Goal: Task Accomplishment & Management: Use online tool/utility

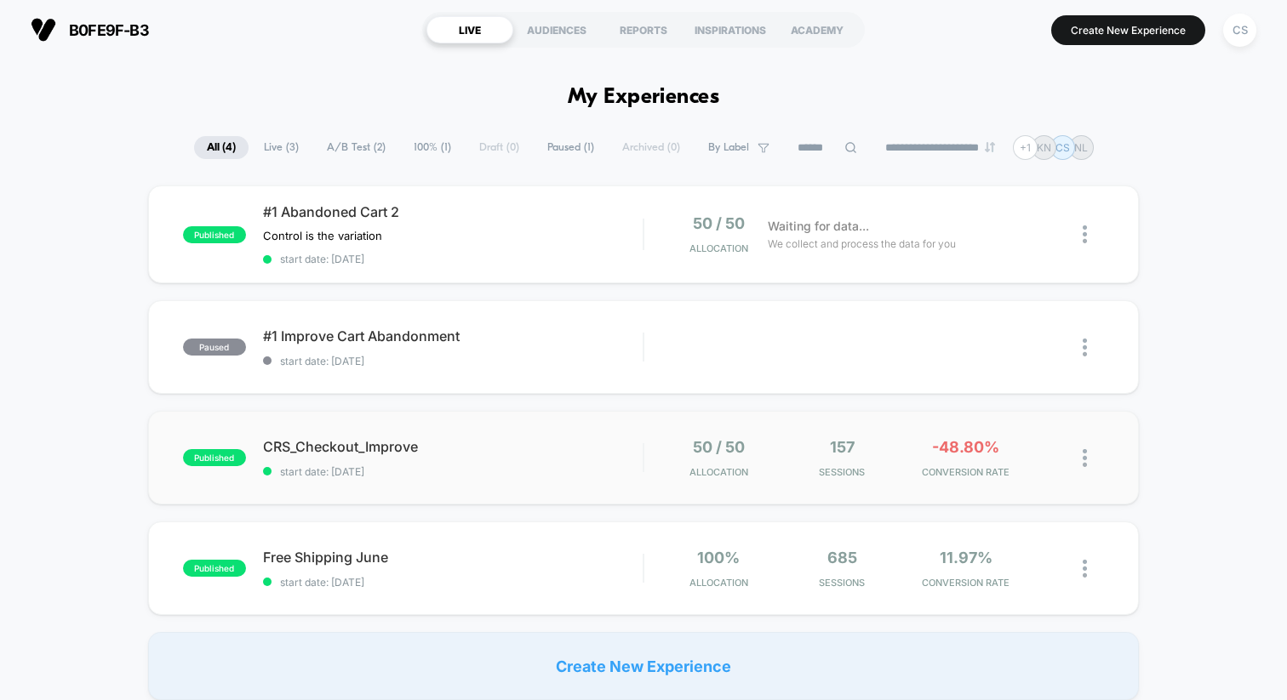
click at [1083, 459] on img at bounding box center [1085, 458] width 4 height 18
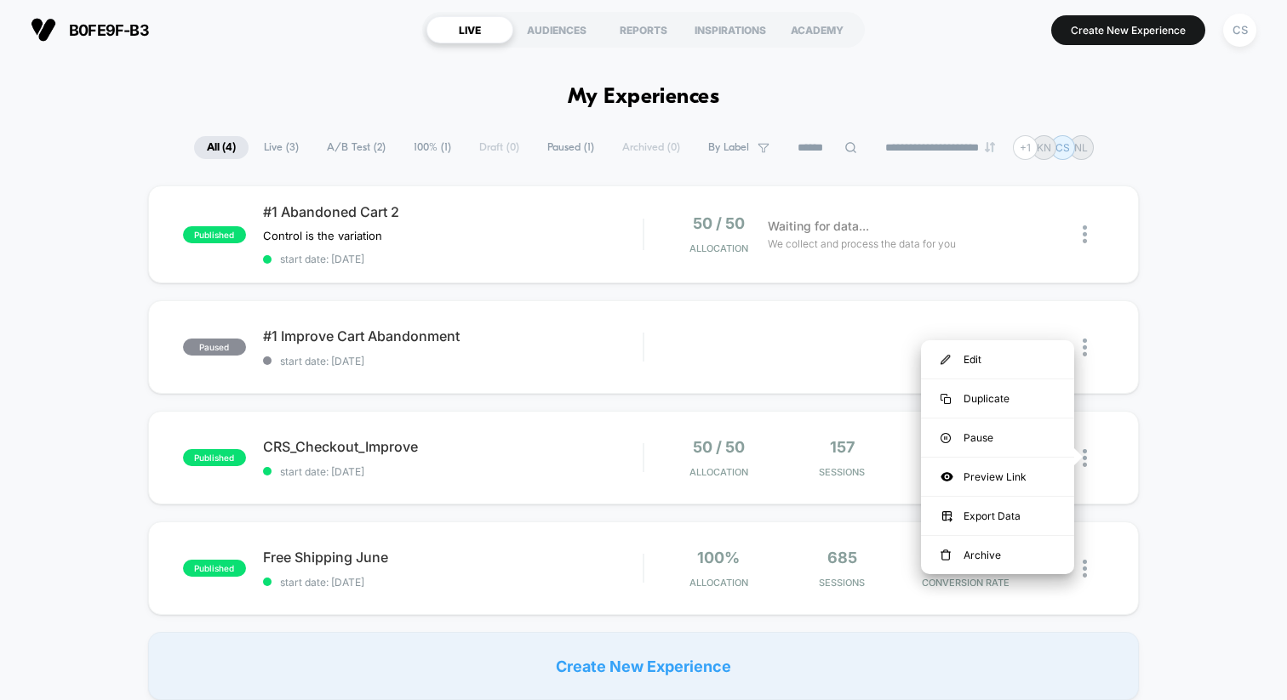
click at [1161, 457] on div "published #1 Abandoned Cart 2 Control is the variation Click to edit experience…" at bounding box center [643, 443] width 1287 height 515
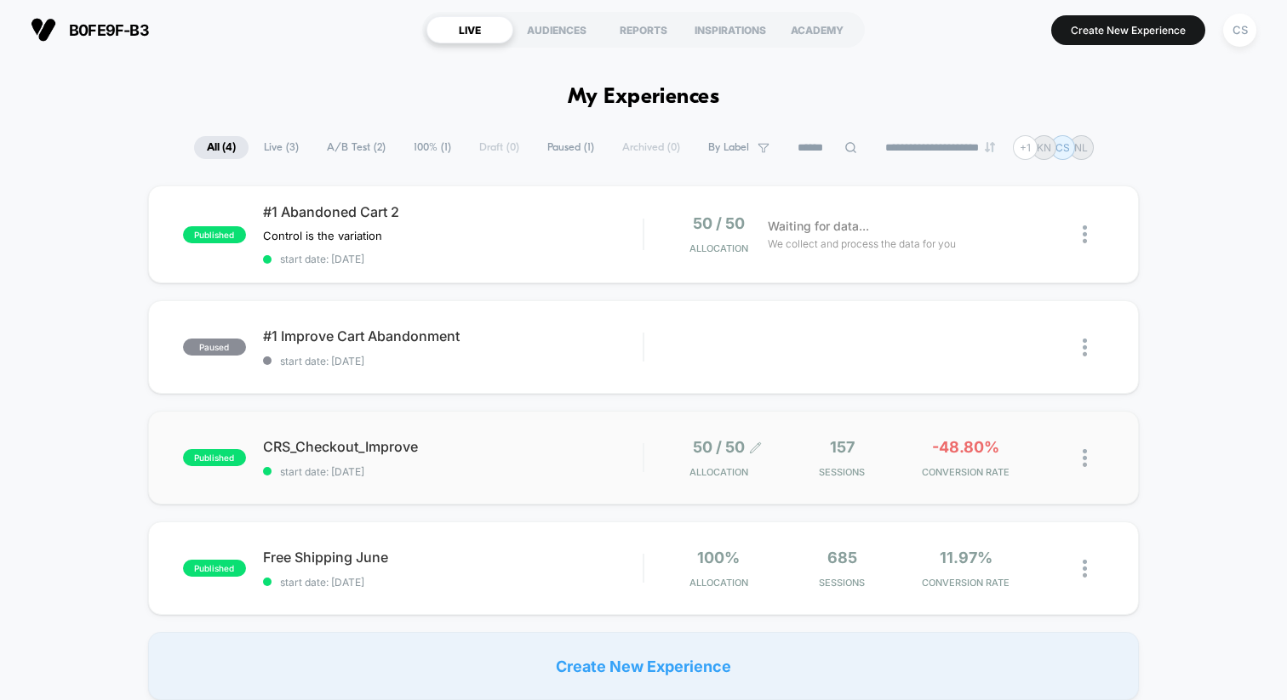
click at [694, 449] on span "50 / 50" at bounding box center [719, 447] width 52 height 18
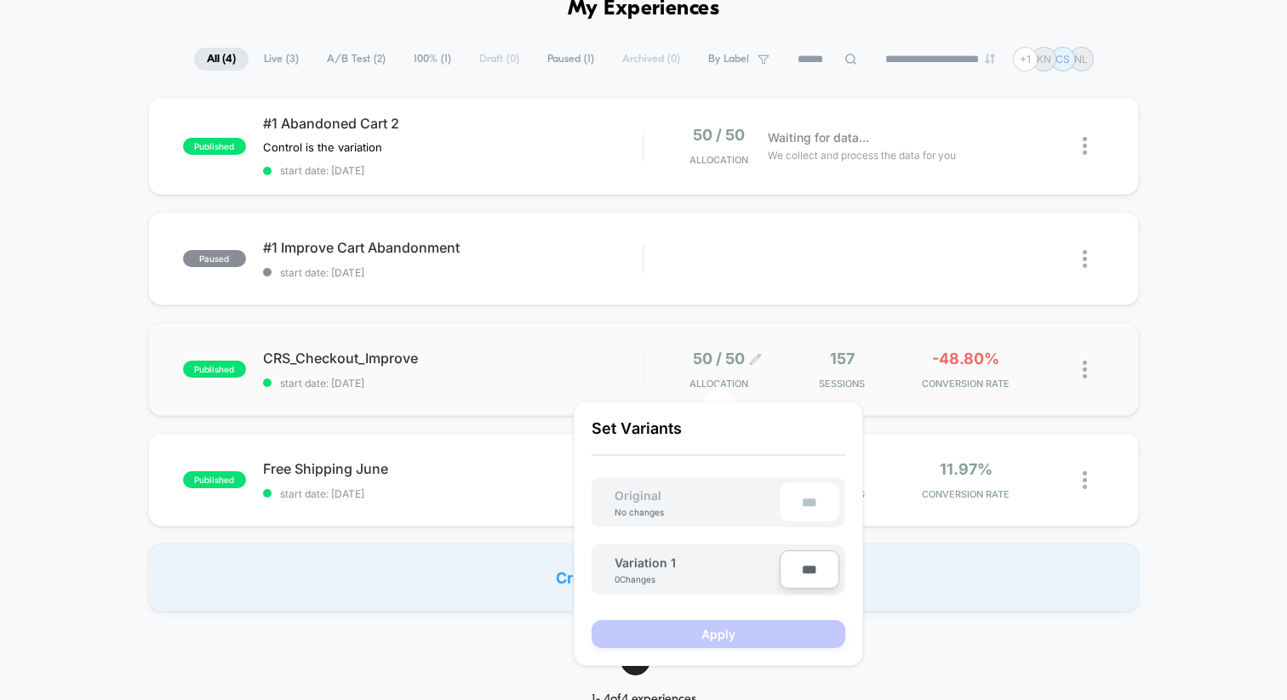
scroll to position [92, 0]
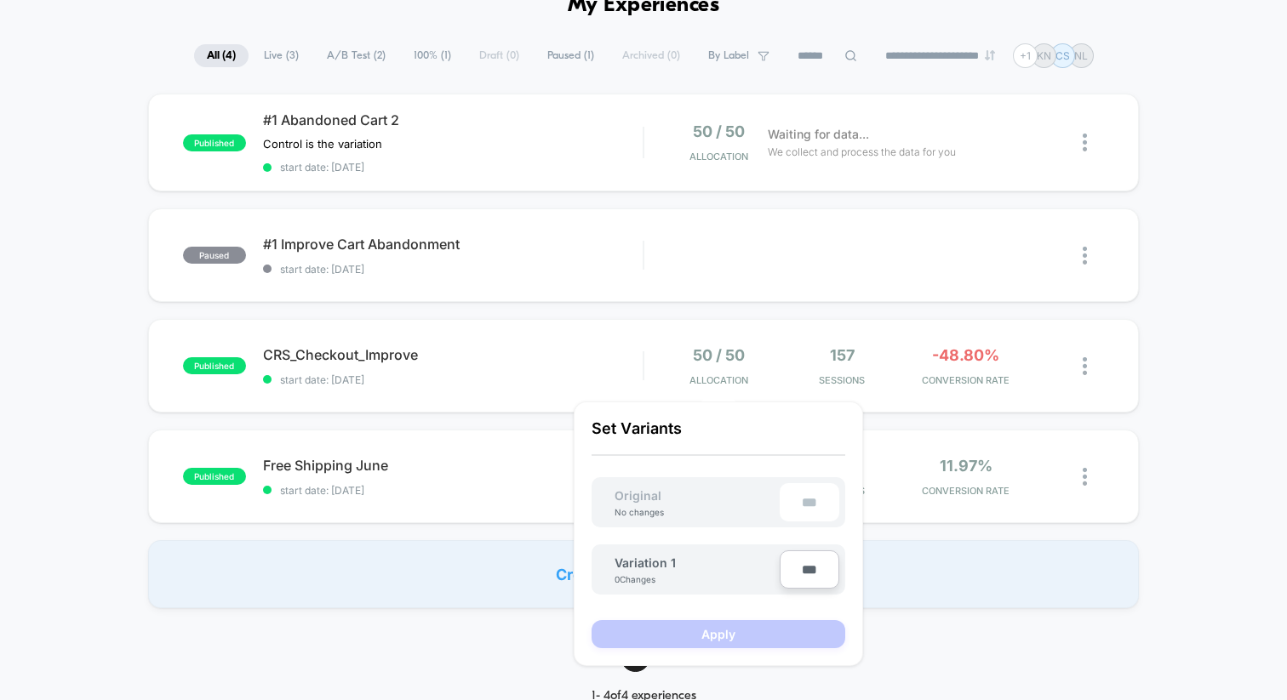
click at [648, 577] on div "0 Changes" at bounding box center [639, 579] width 51 height 10
click at [642, 564] on span "Variation 1" at bounding box center [644, 563] width 61 height 14
click at [332, 355] on span "CRS_Checkout_Improve Click to edit experience details" at bounding box center [453, 354] width 380 height 17
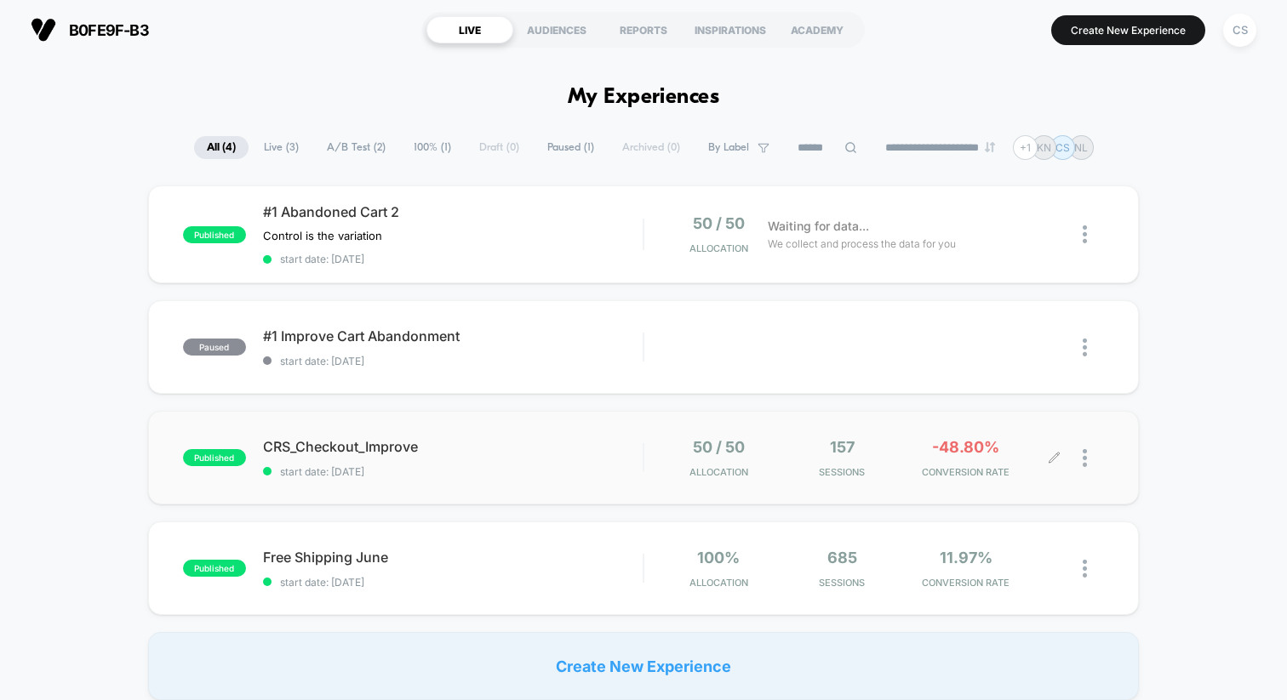
click at [1090, 456] on div at bounding box center [1093, 458] width 21 height 40
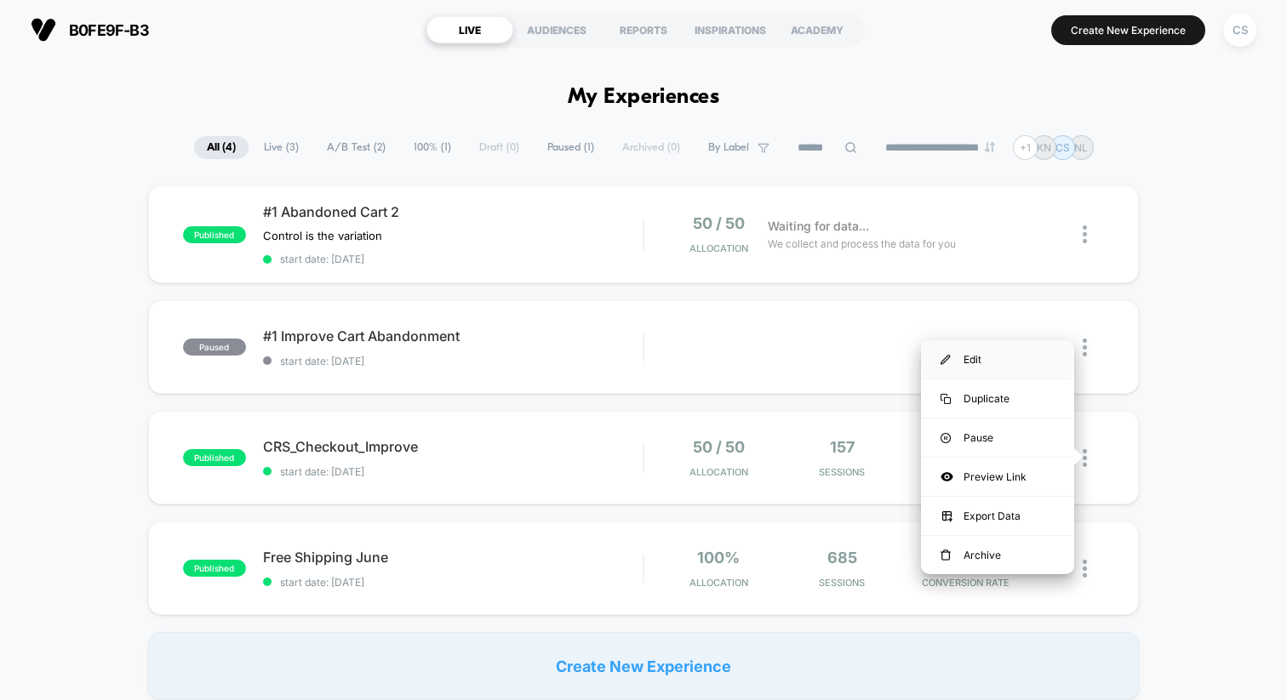
click at [1005, 367] on div "Edit" at bounding box center [997, 359] width 153 height 38
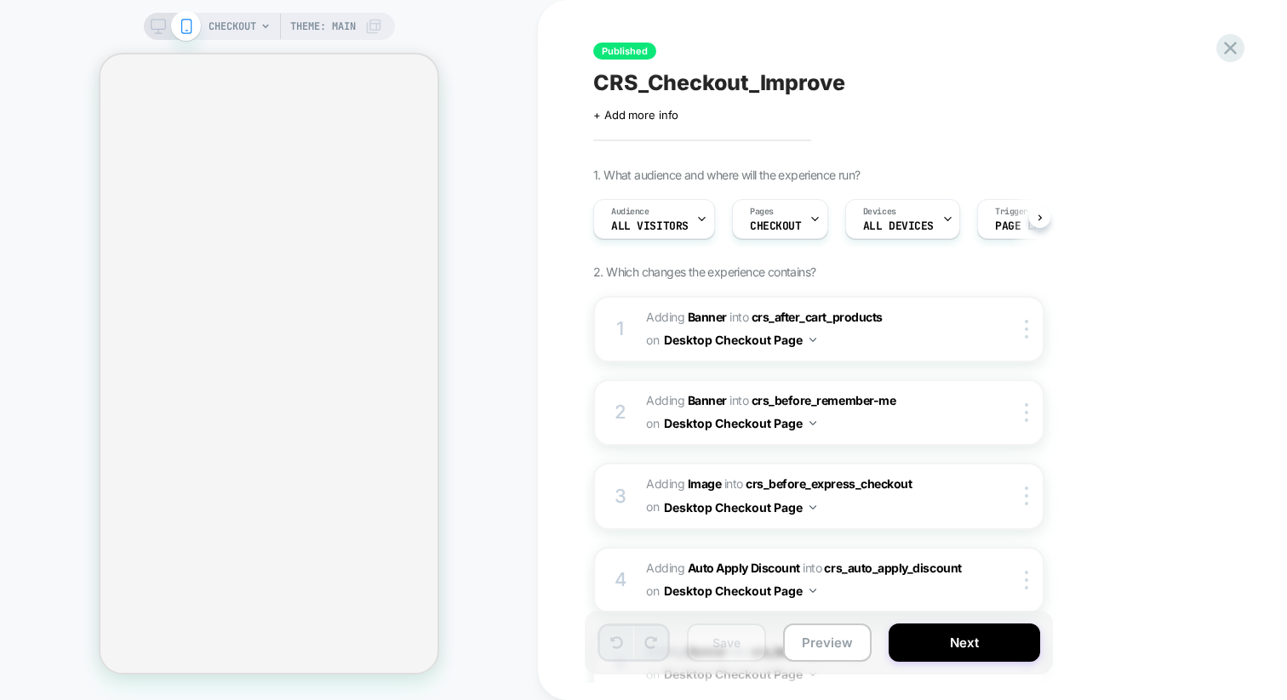
scroll to position [0, 1]
click at [335, 26] on span "Theme: MAIN" at bounding box center [323, 26] width 66 height 27
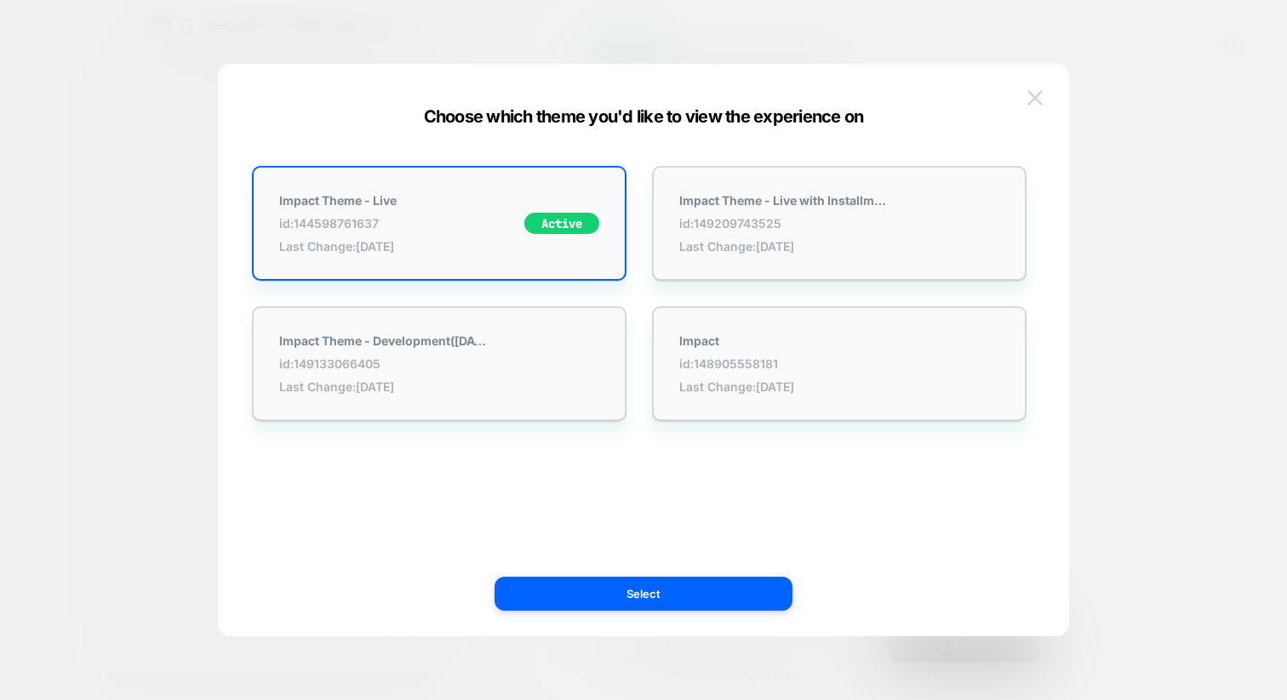
click at [1037, 94] on img at bounding box center [1034, 97] width 15 height 14
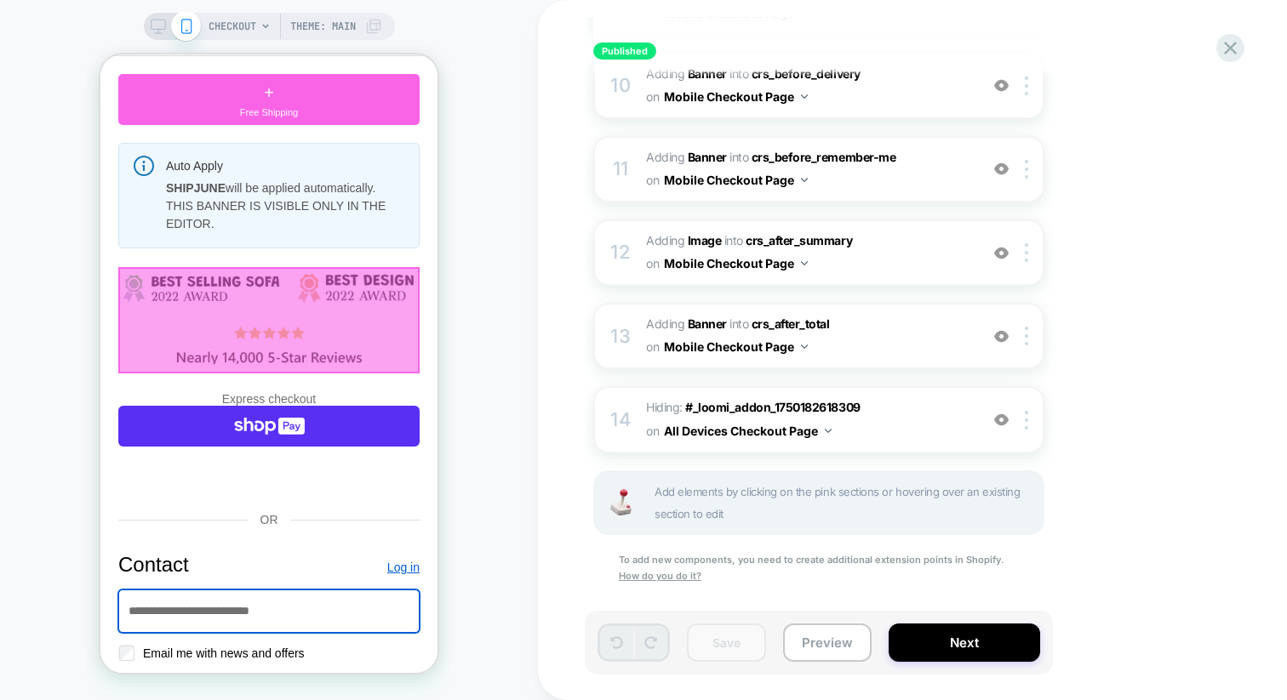
scroll to position [1099, 0]
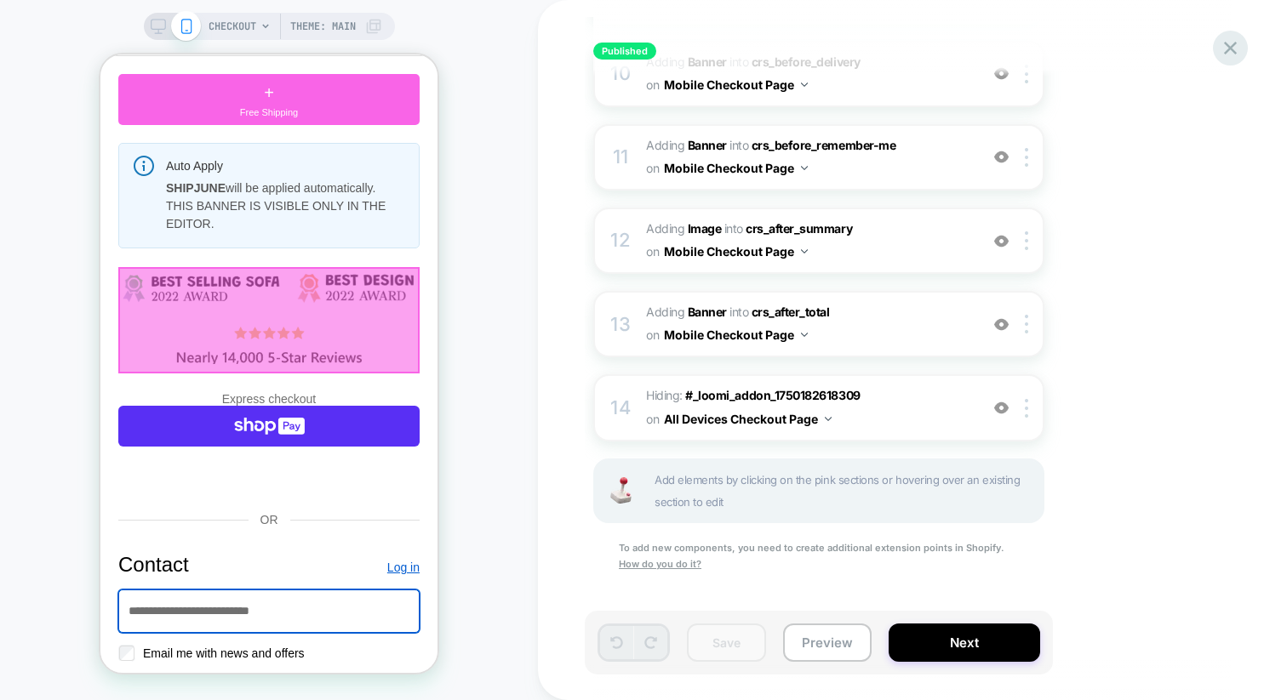
click at [1229, 54] on icon at bounding box center [1230, 48] width 23 height 23
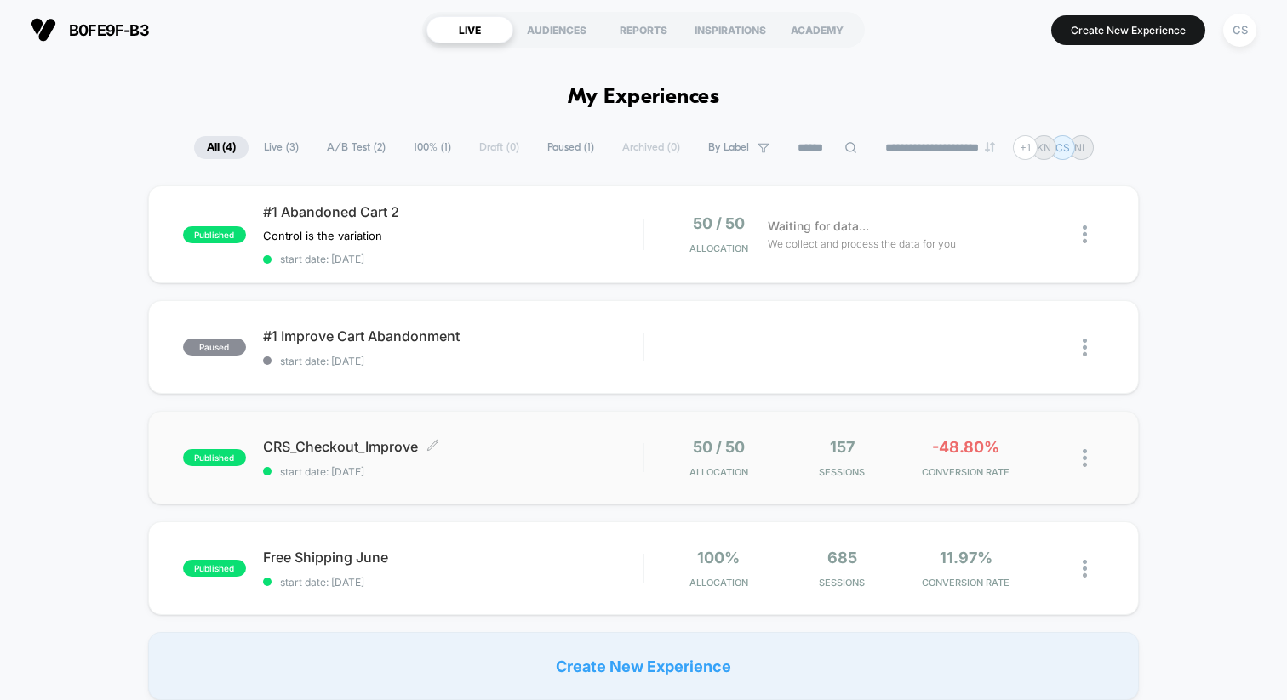
click at [278, 445] on span "CRS_Checkout_Improve Click to edit experience details" at bounding box center [453, 446] width 380 height 17
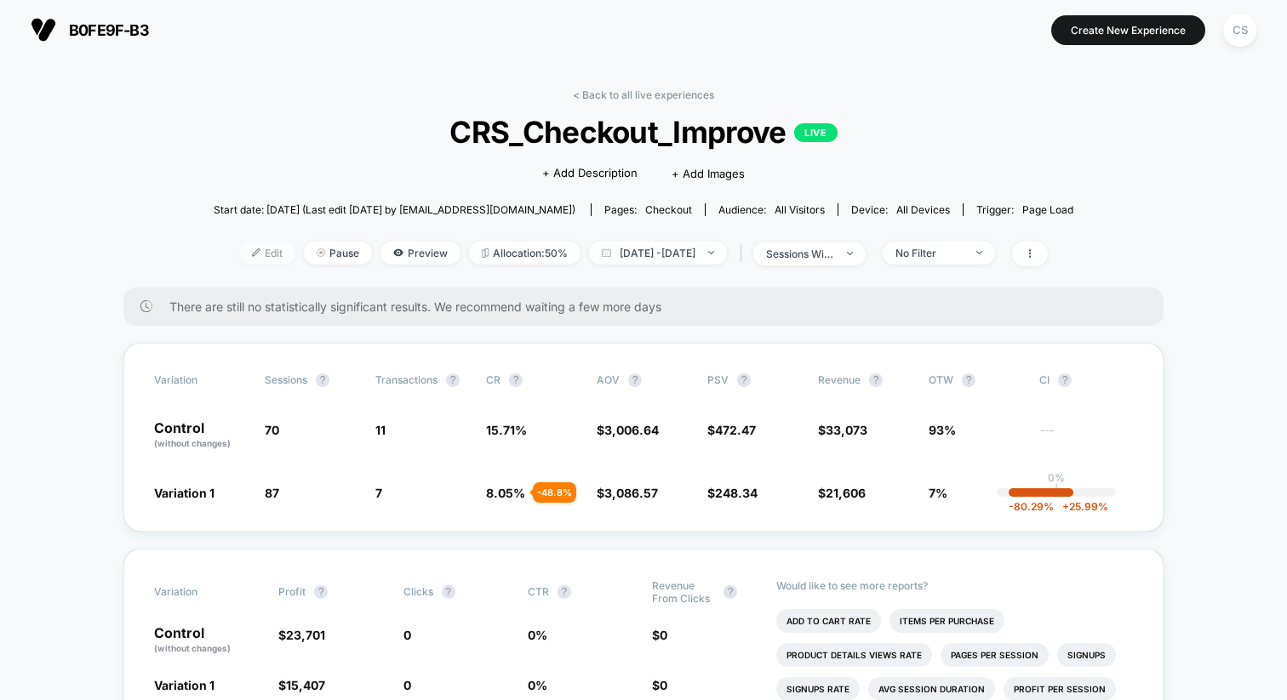
click at [239, 257] on span "Edit" at bounding box center [267, 253] width 56 height 23
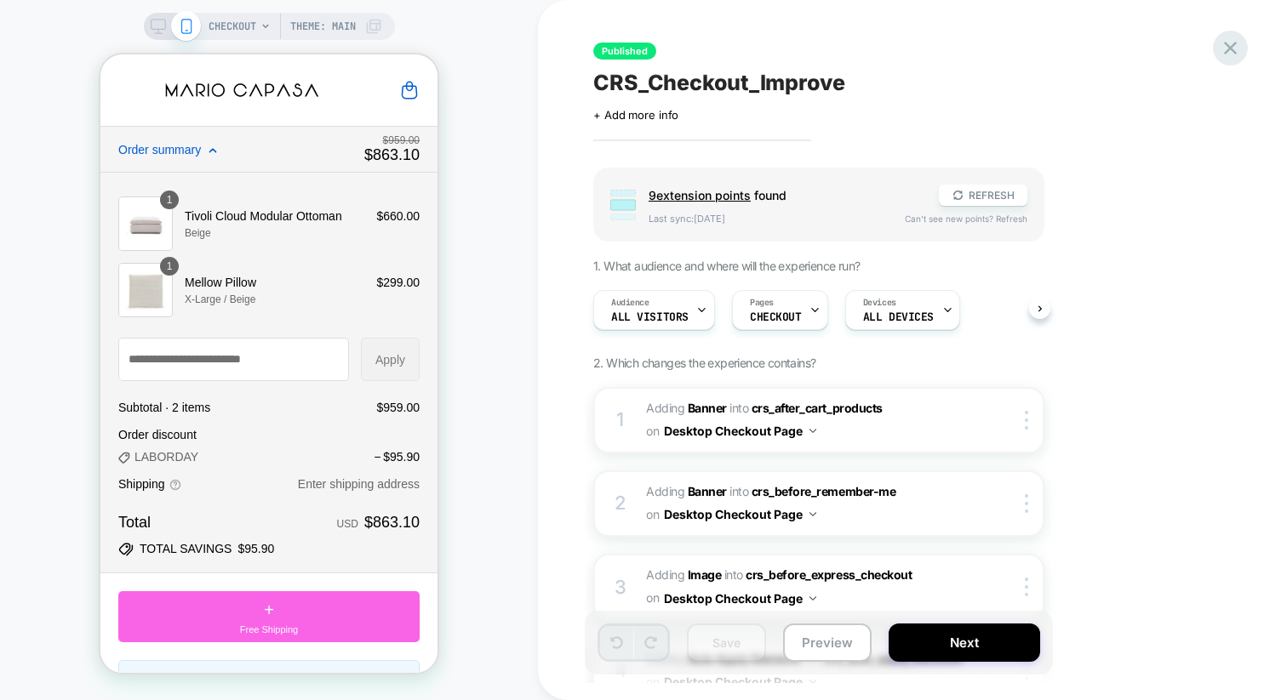
click at [1240, 57] on icon at bounding box center [1230, 48] width 23 height 23
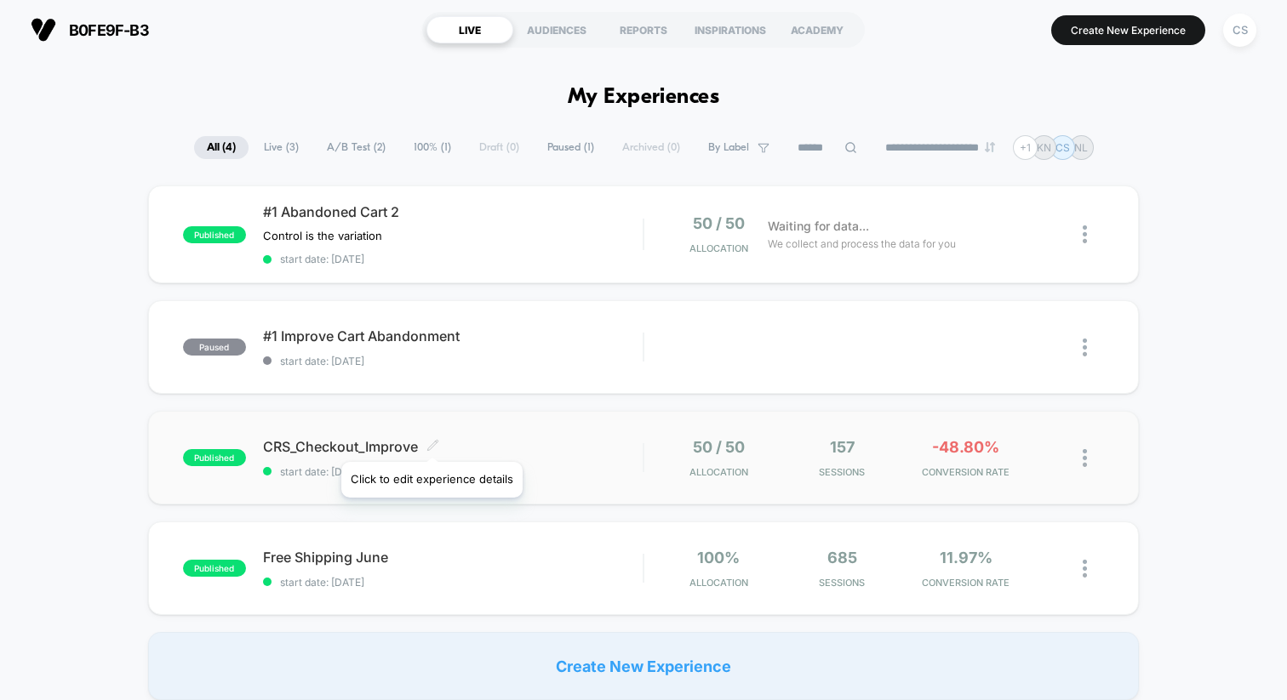
click at [431, 441] on icon at bounding box center [432, 445] width 13 height 13
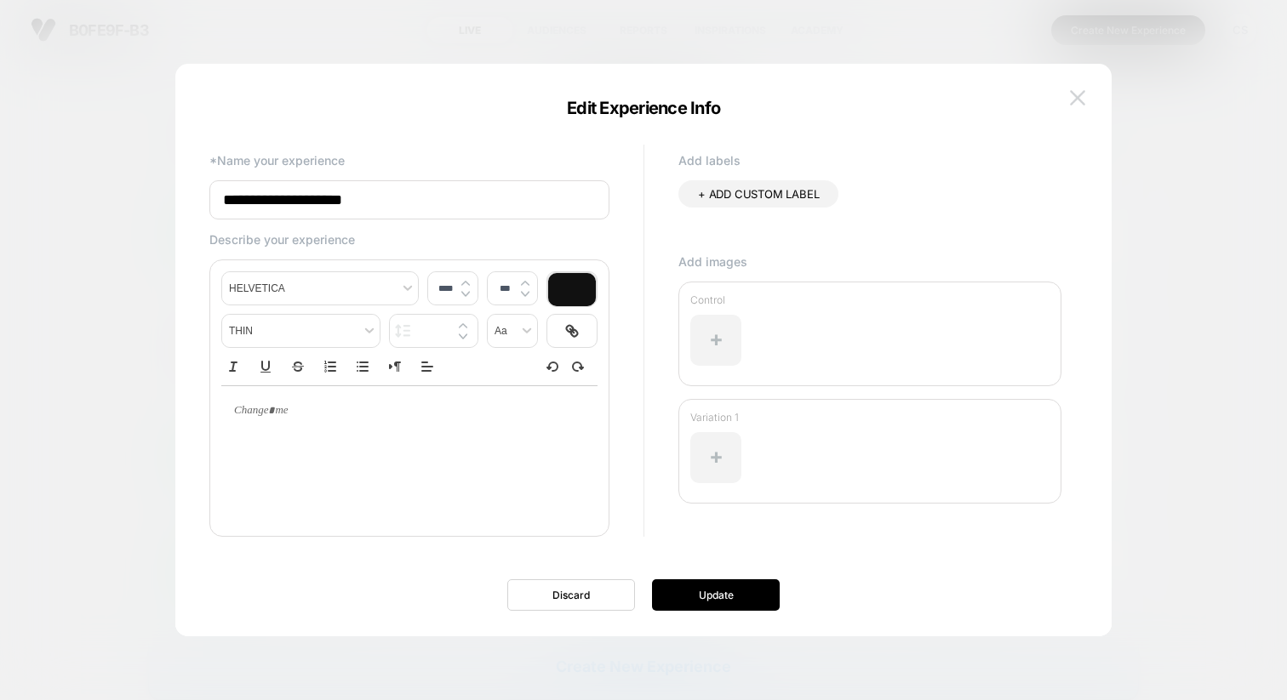
click at [1080, 89] on button at bounding box center [1078, 98] width 26 height 26
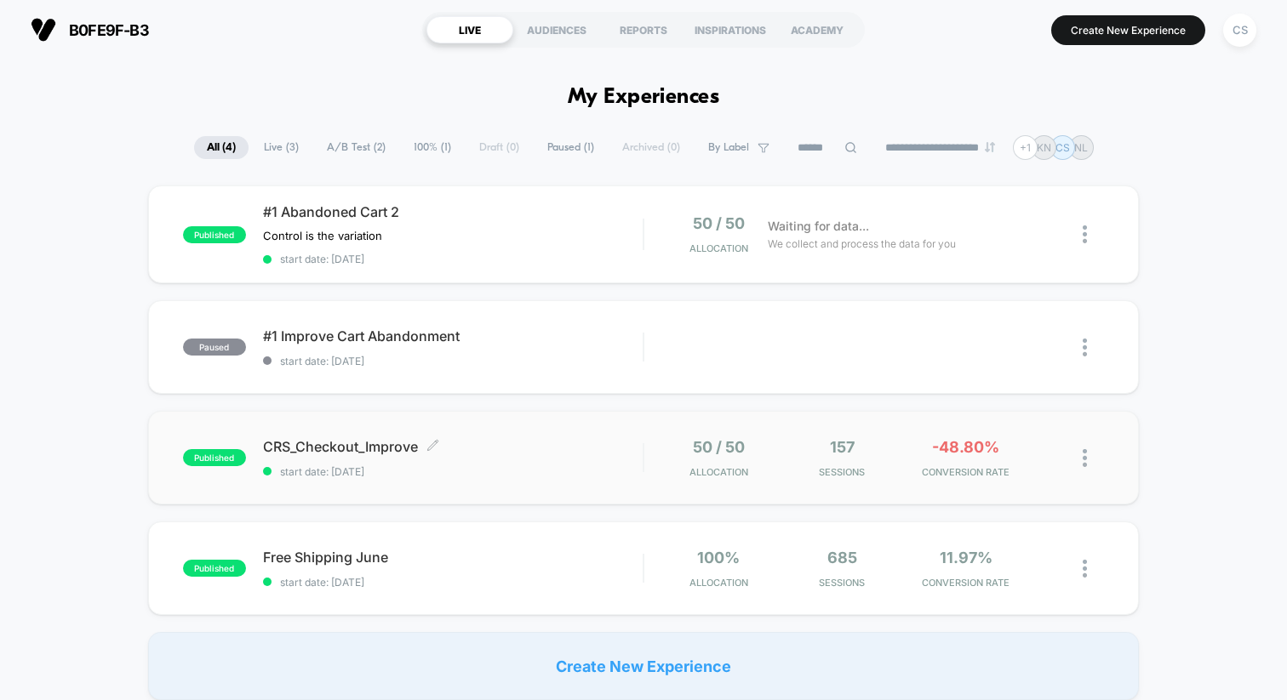
click at [279, 445] on span "CRS_Checkout_Improve Click to edit experience details" at bounding box center [453, 446] width 380 height 17
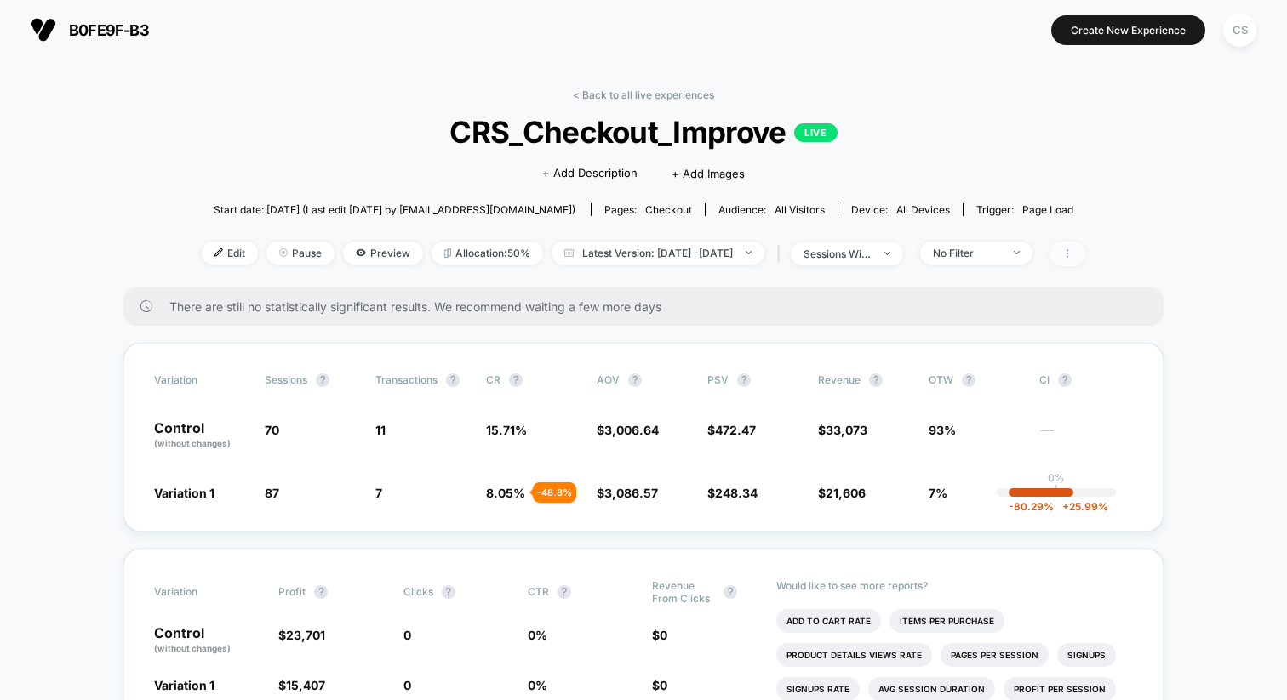
click at [1072, 251] on icon at bounding box center [1067, 254] width 10 height 10
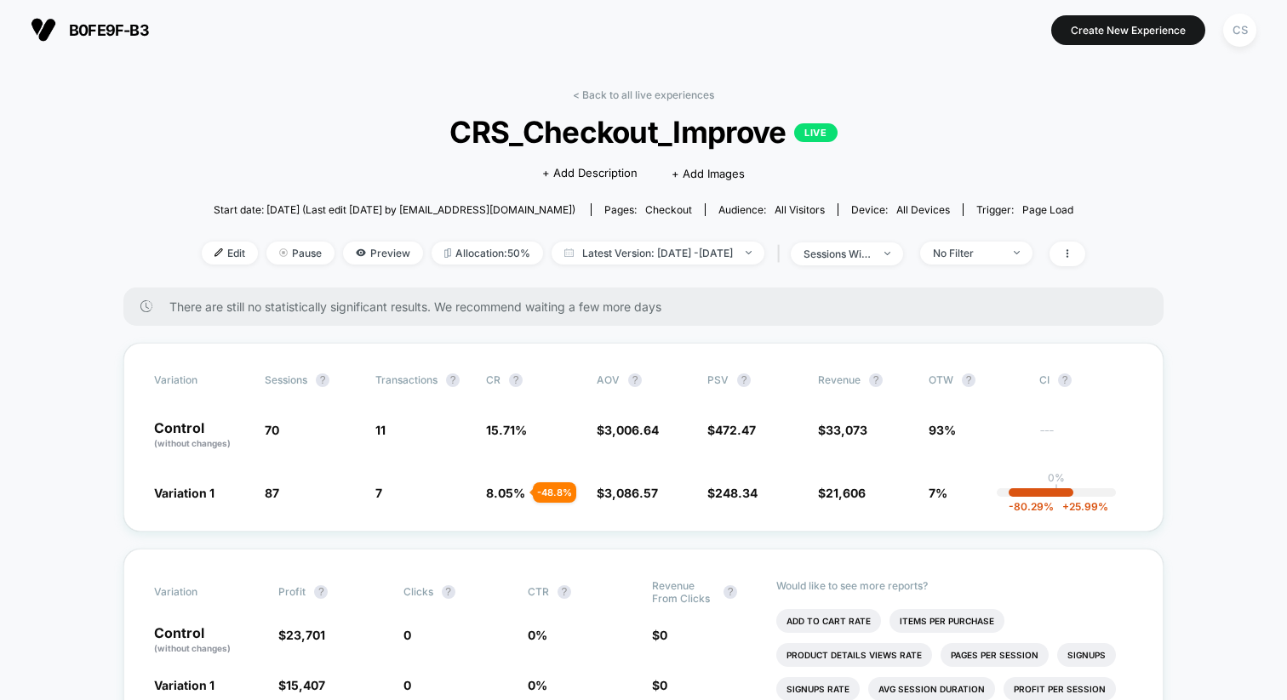
click at [793, 208] on span "All Visitors" at bounding box center [799, 209] width 50 height 13
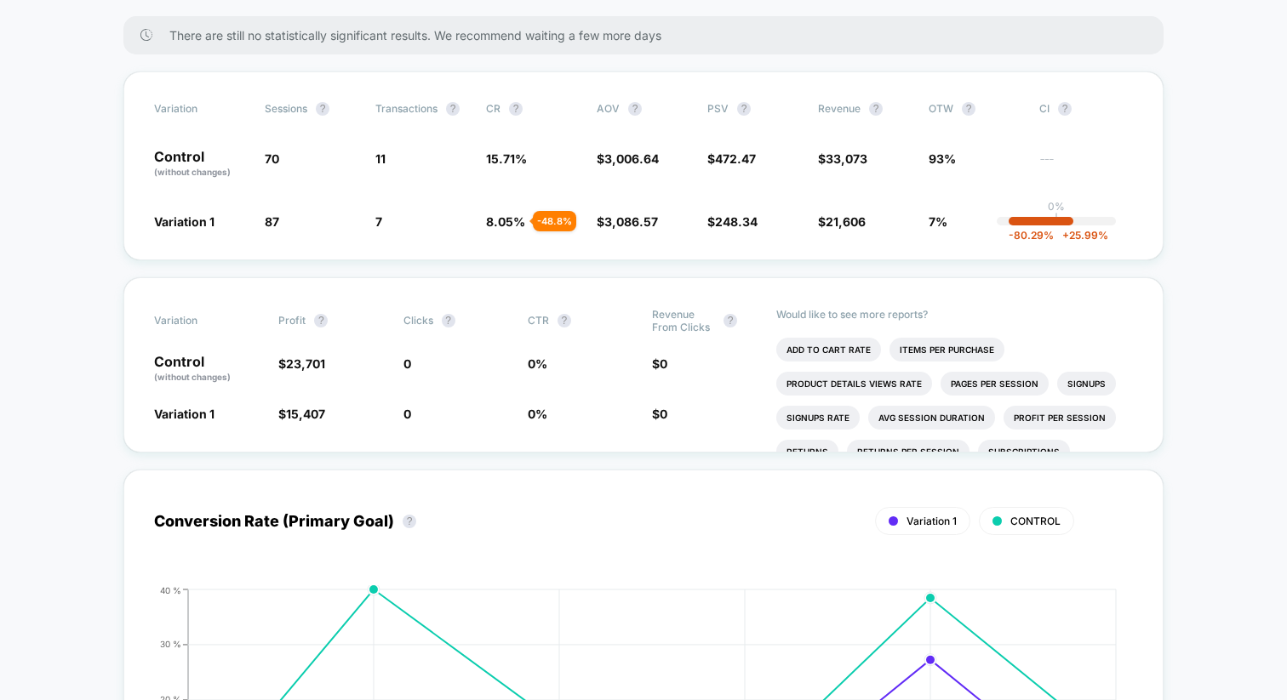
scroll to position [122, 0]
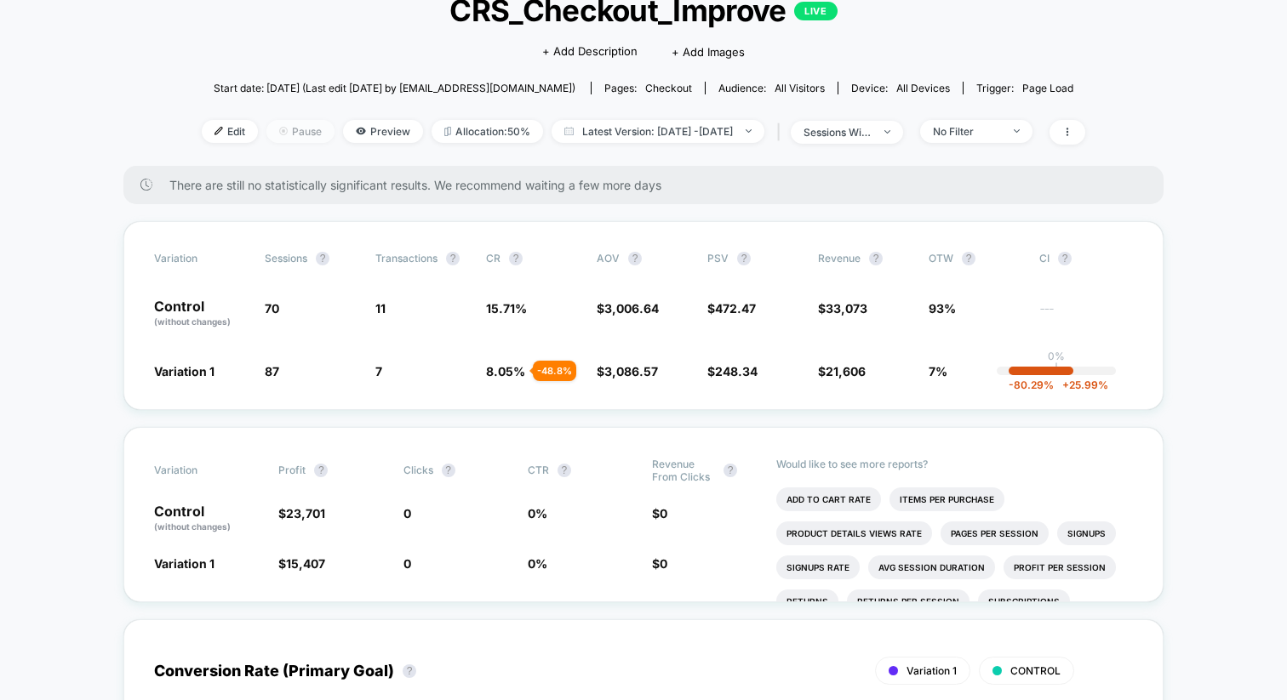
click at [278, 133] on span "Pause" at bounding box center [300, 131] width 68 height 23
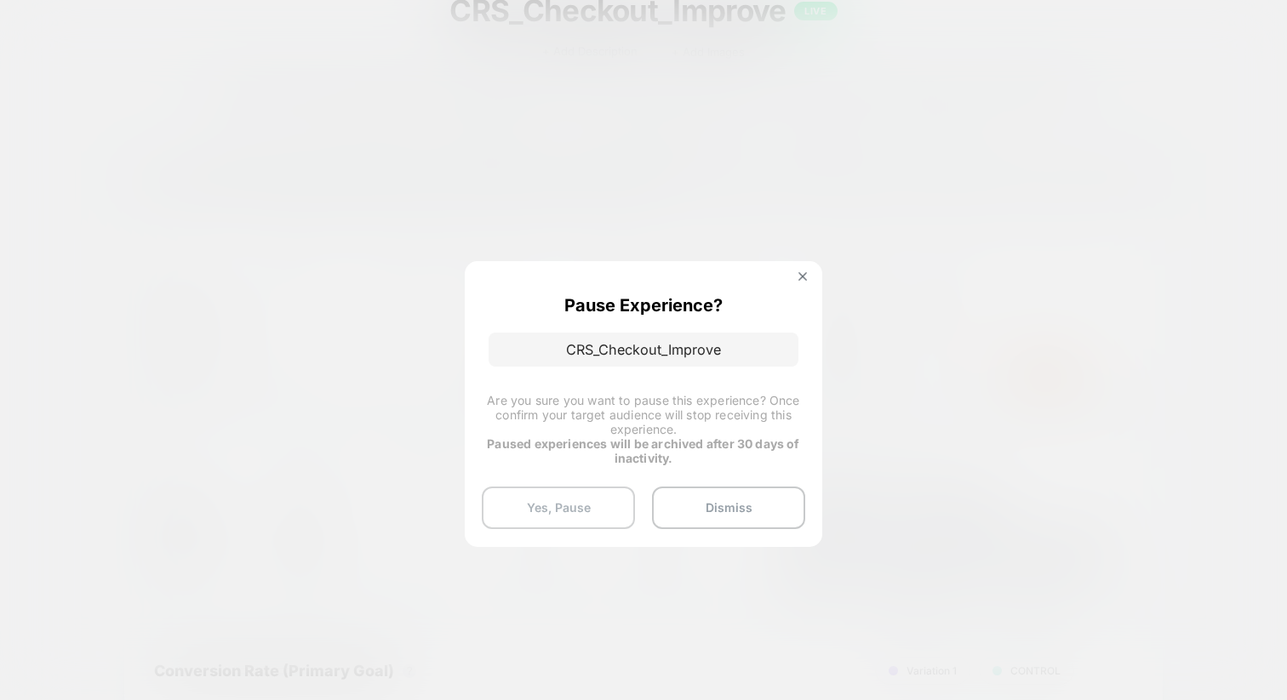
click at [586, 500] on button "Yes, Pause" at bounding box center [558, 508] width 153 height 43
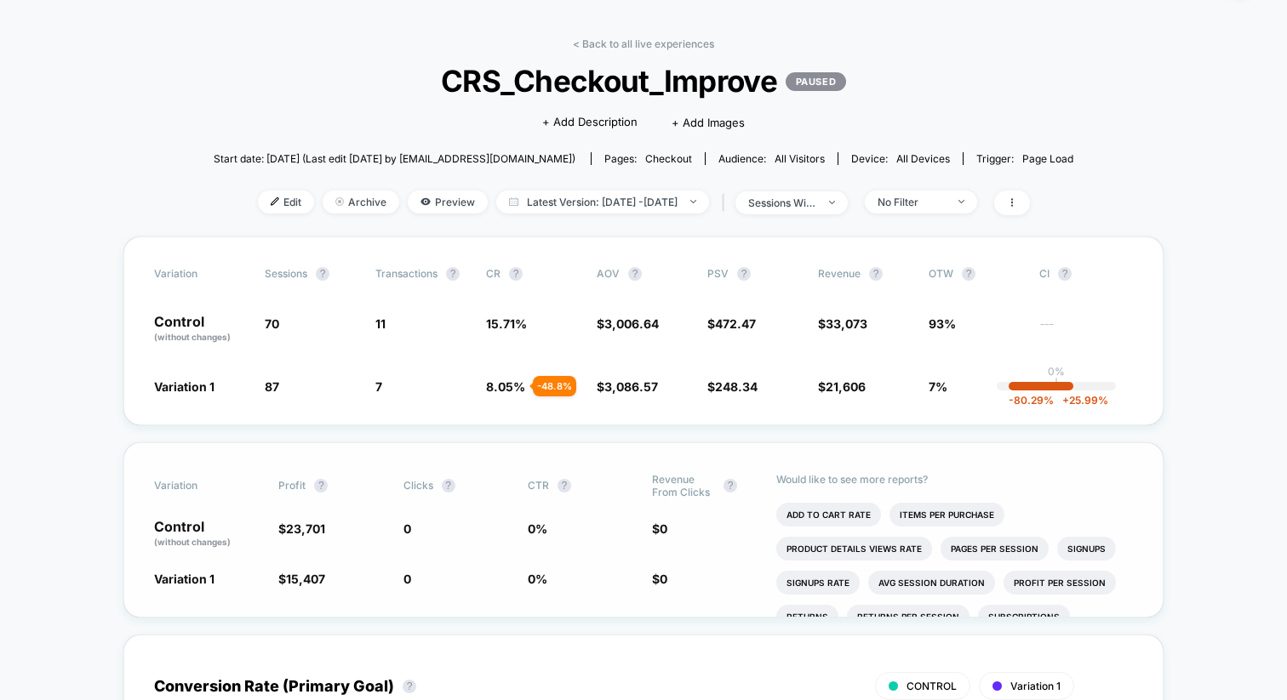
scroll to position [0, 0]
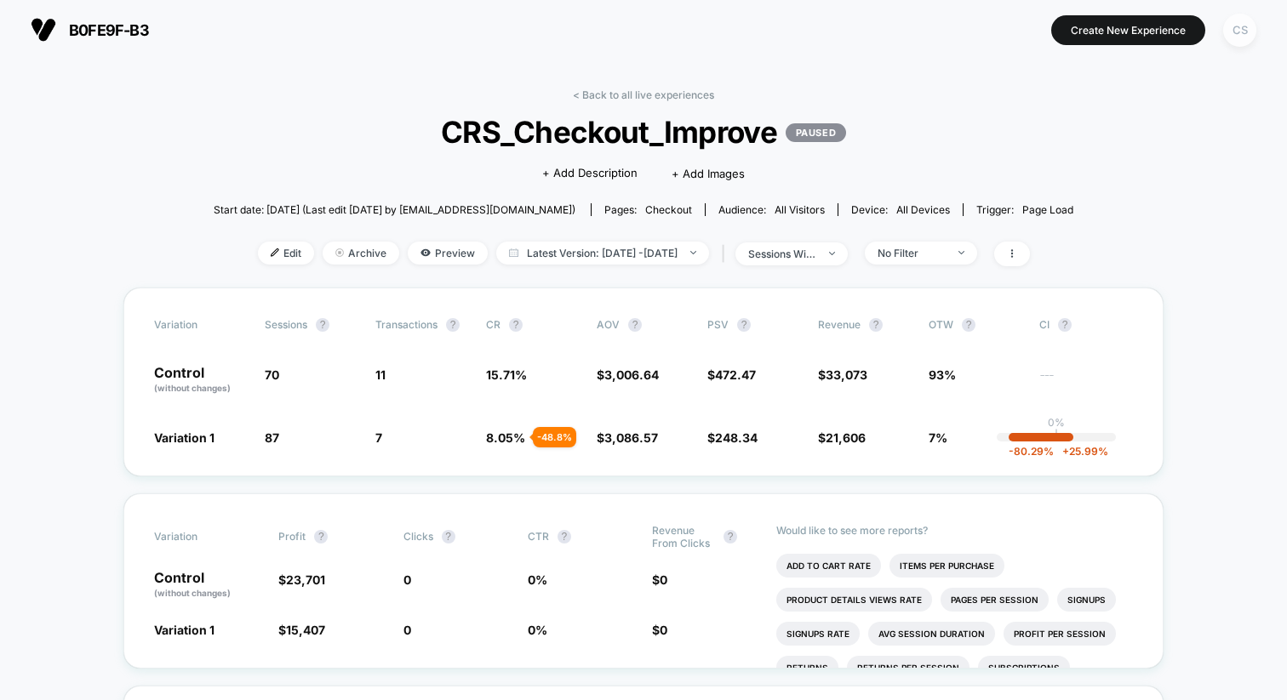
click at [1249, 29] on div "CS" at bounding box center [1239, 30] width 33 height 33
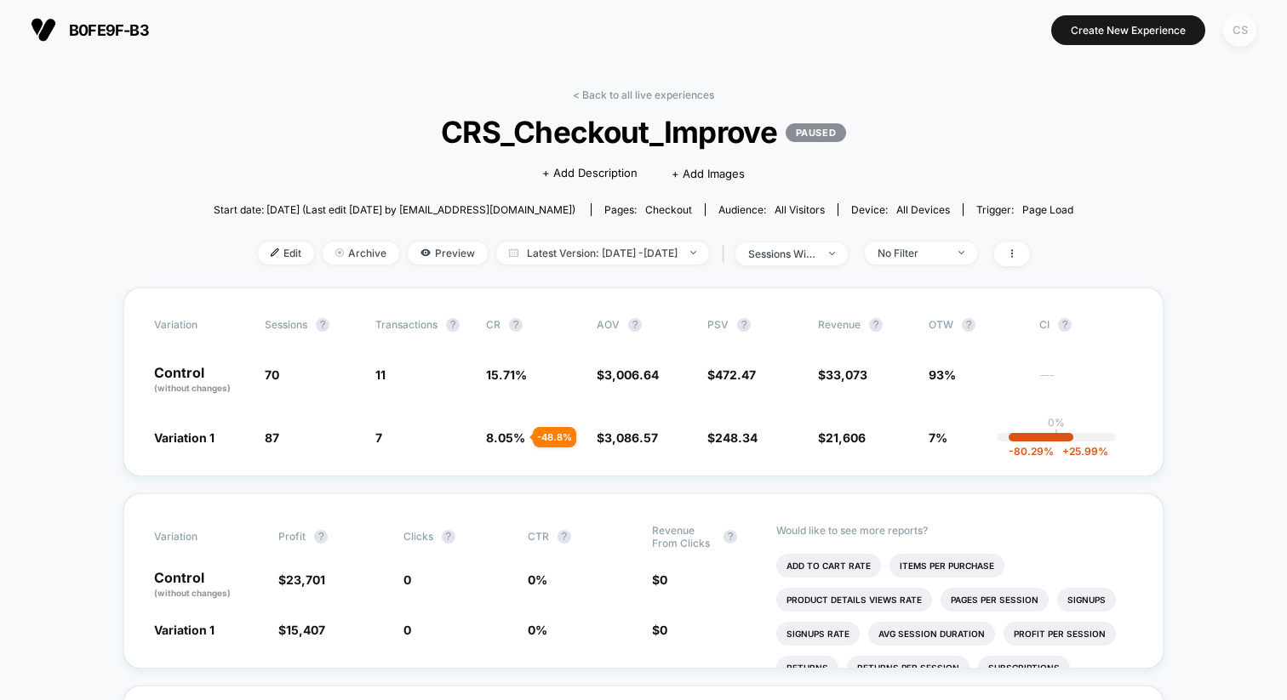
click at [1224, 31] on div "CS" at bounding box center [1239, 30] width 33 height 33
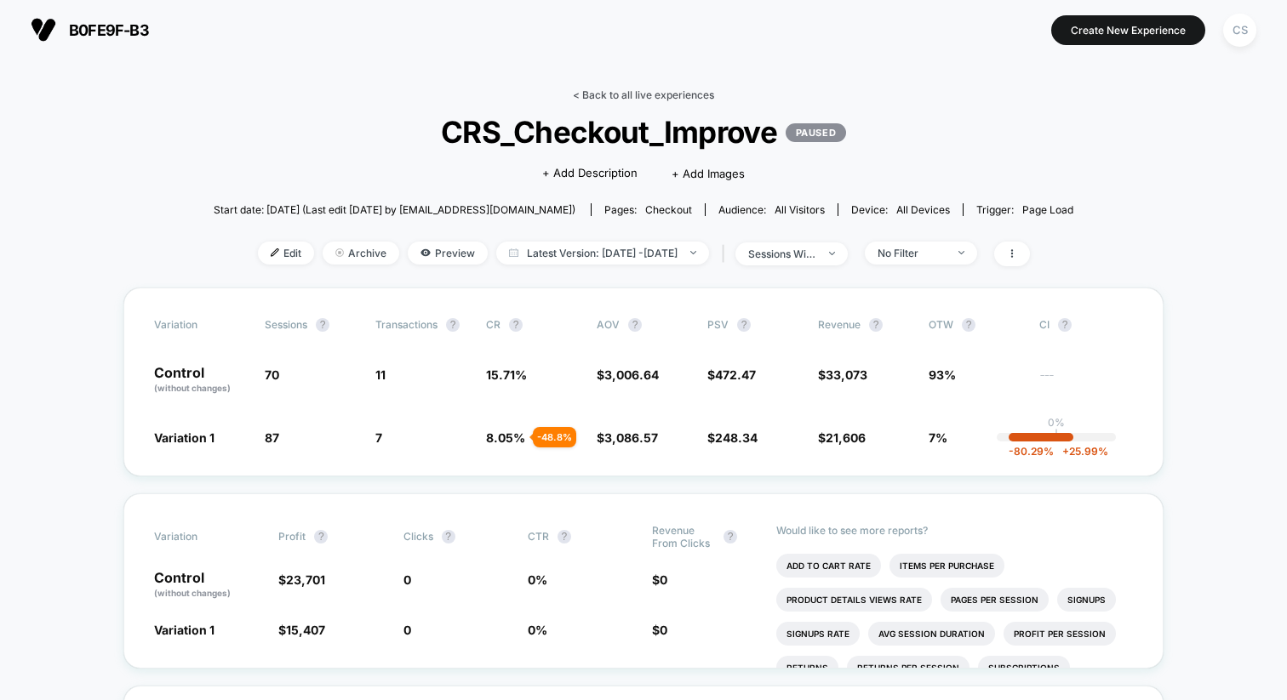
click at [588, 93] on link "< Back to all live experiences" at bounding box center [643, 95] width 141 height 13
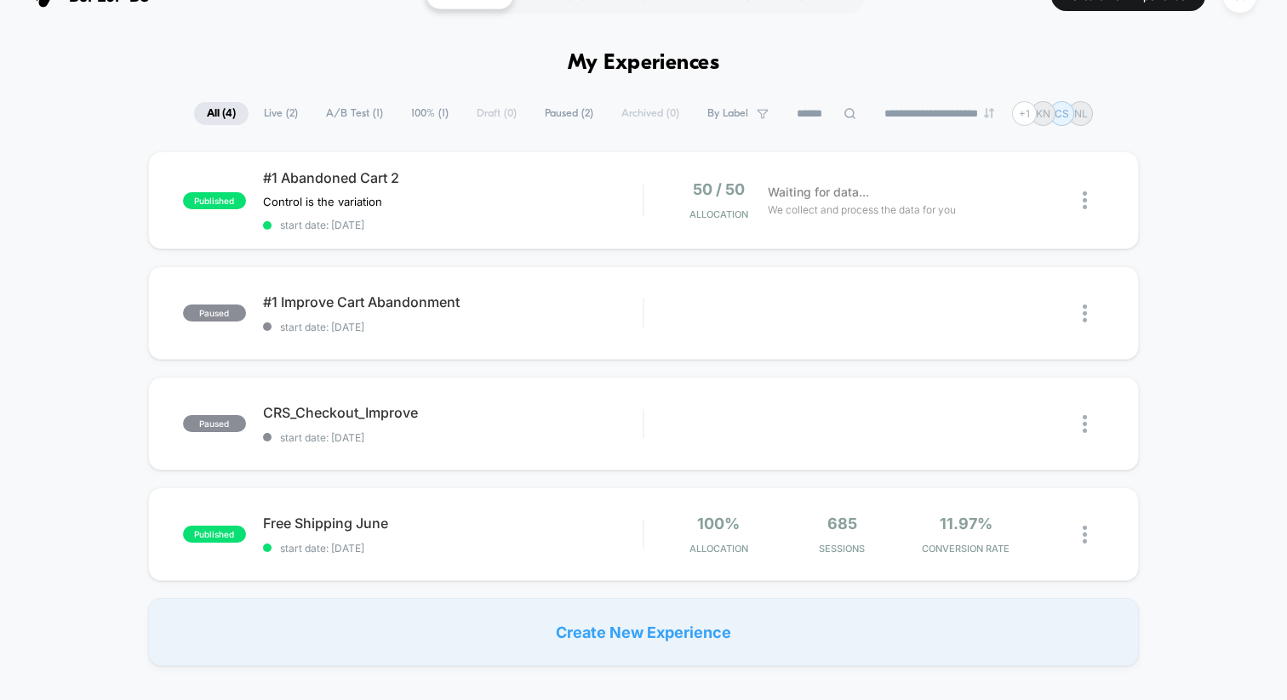
scroll to position [38, 0]
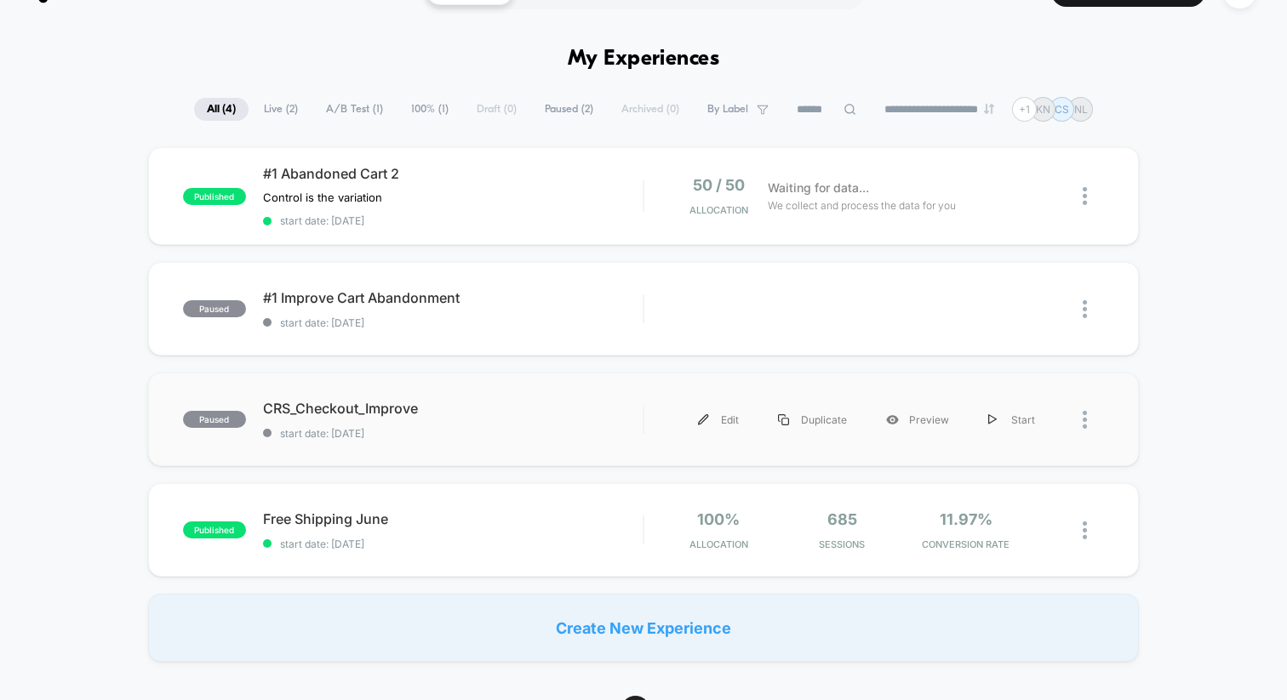
click at [1090, 417] on div at bounding box center [1093, 420] width 21 height 38
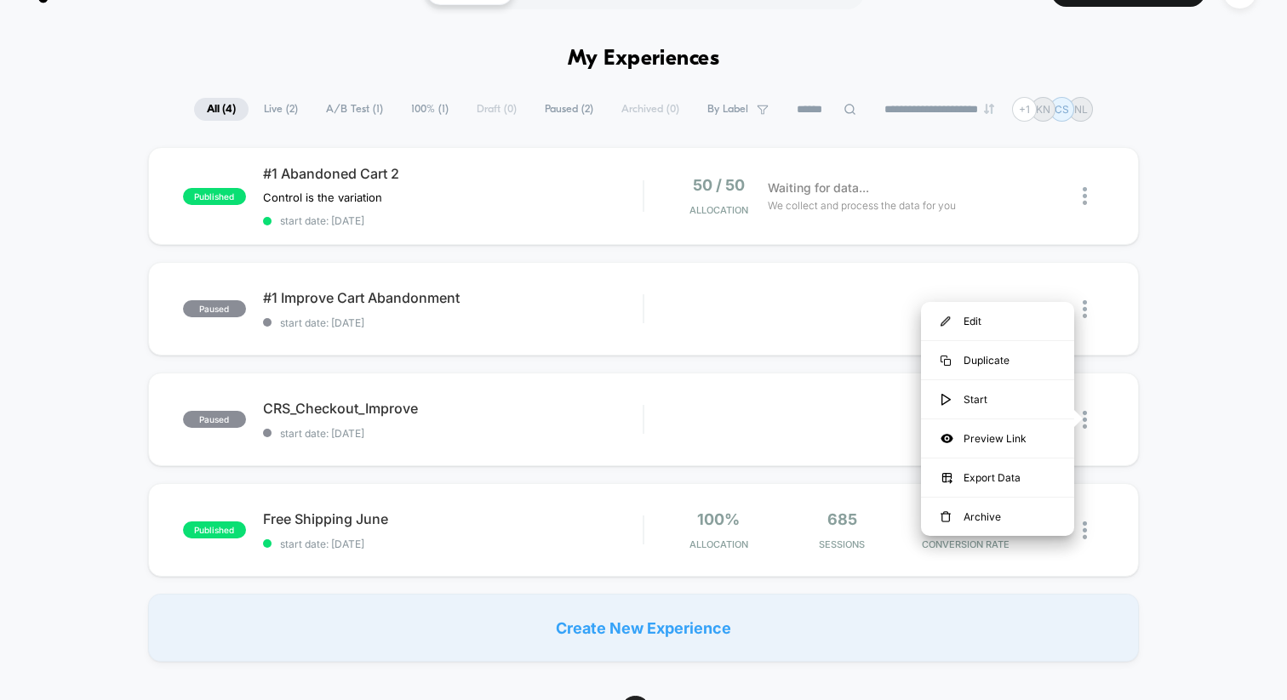
click at [1162, 418] on div "published #1 Abandoned Cart 2 Control is the variation Click to edit experience…" at bounding box center [643, 404] width 1287 height 515
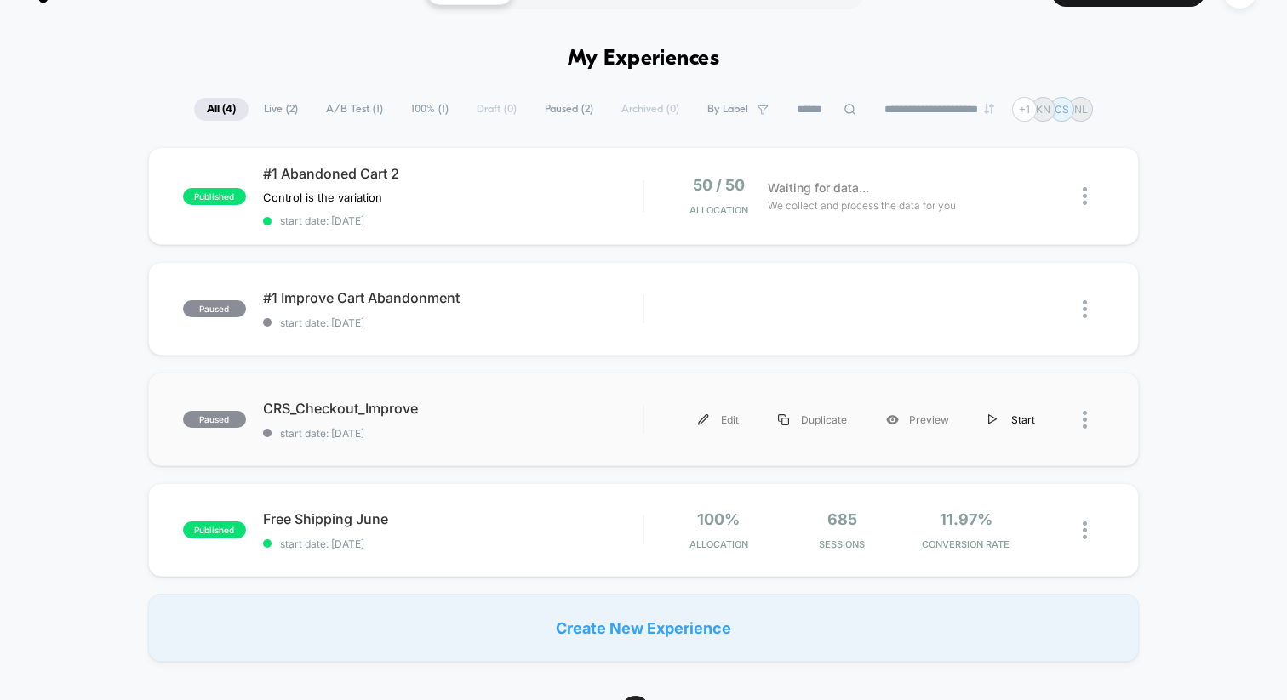
click at [993, 418] on img at bounding box center [992, 419] width 9 height 11
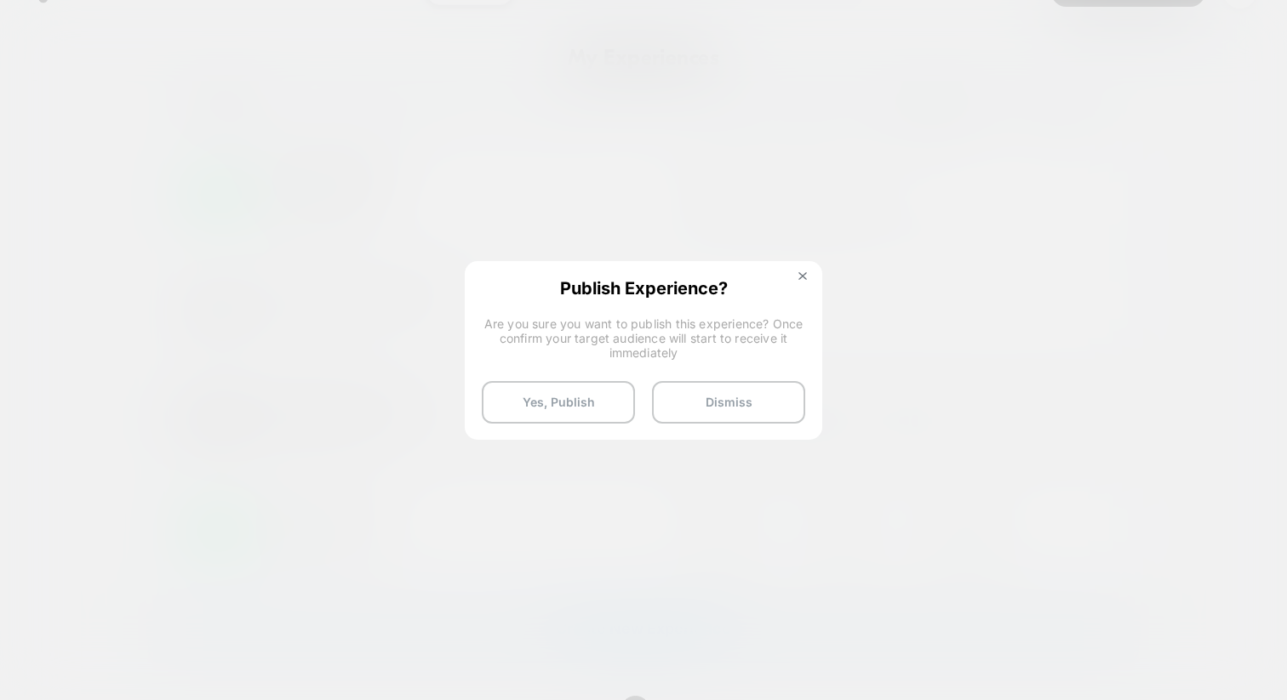
click at [798, 269] on div "Publish Experience? Are you sure you want to publish this experience? Once conf…" at bounding box center [643, 351] width 357 height 180
click at [801, 274] on img at bounding box center [802, 276] width 9 height 9
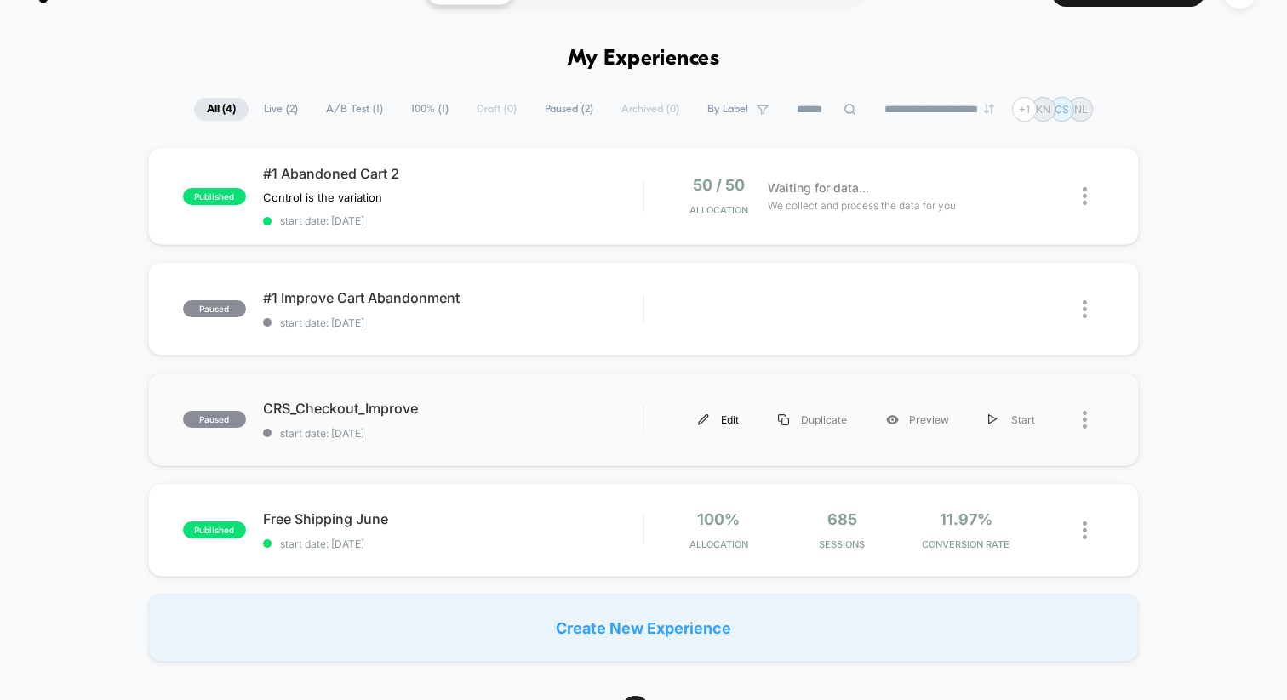
click at [731, 426] on div "Edit" at bounding box center [718, 420] width 80 height 38
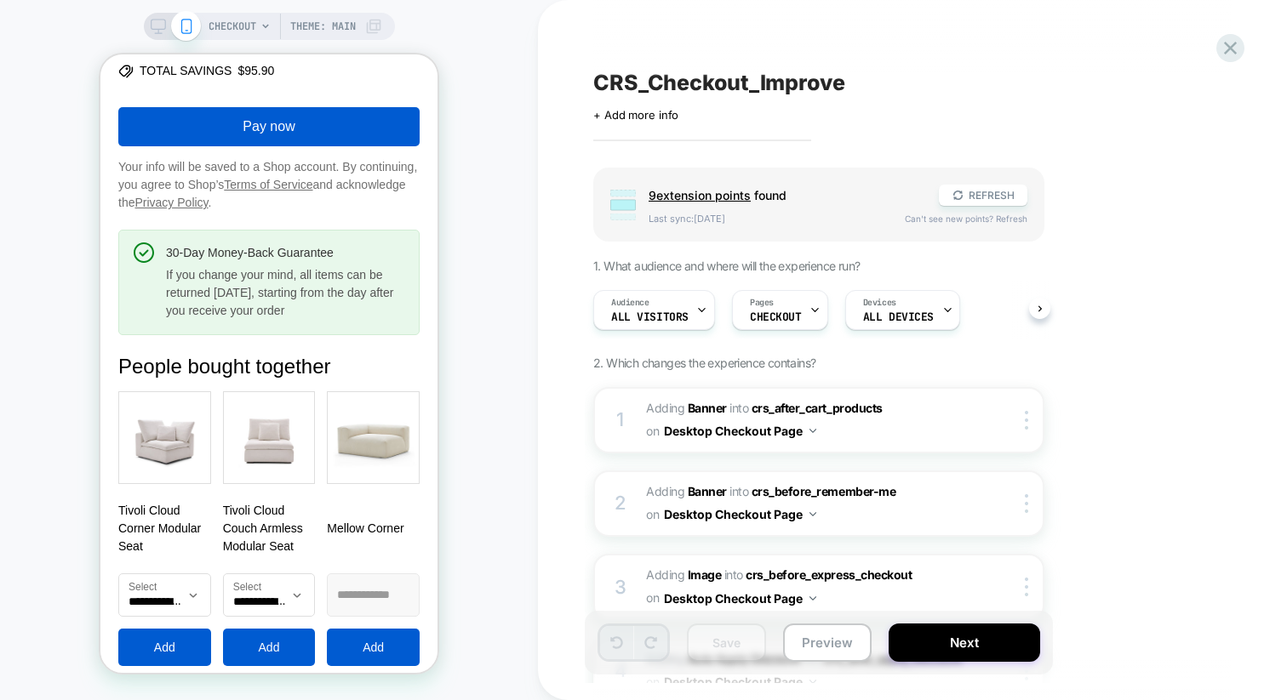
scroll to position [3534, 0]
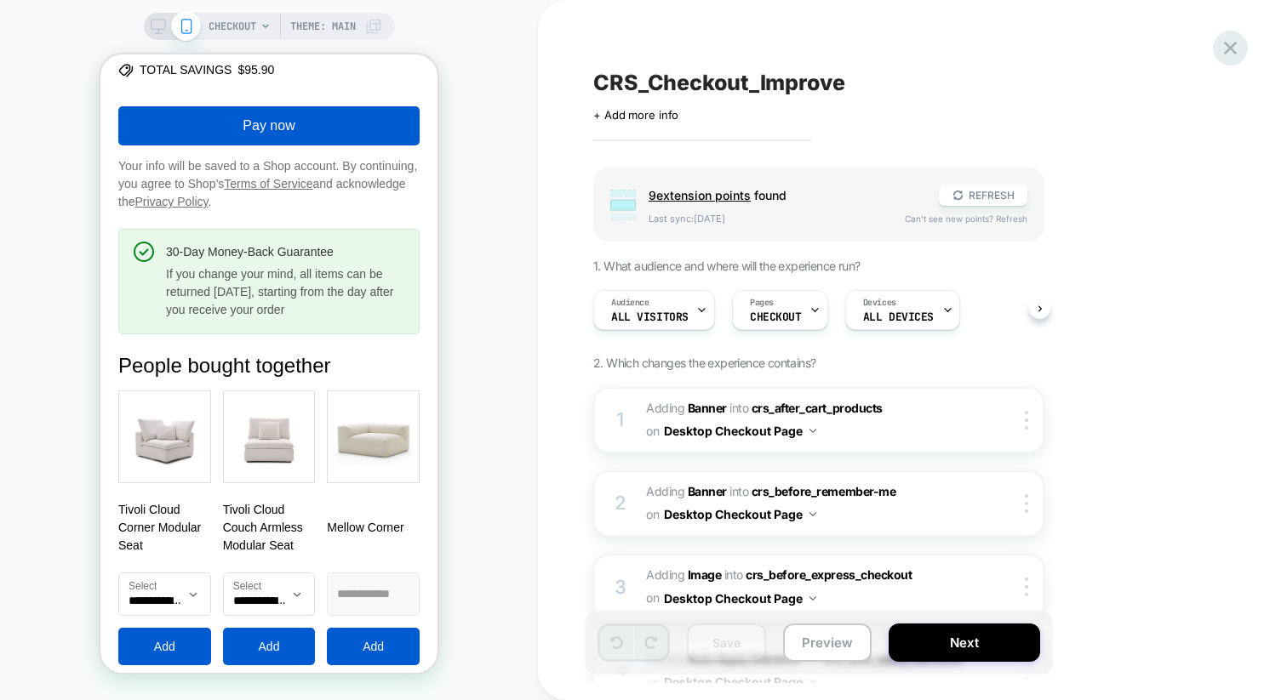
click at [1237, 38] on icon at bounding box center [1230, 48] width 23 height 23
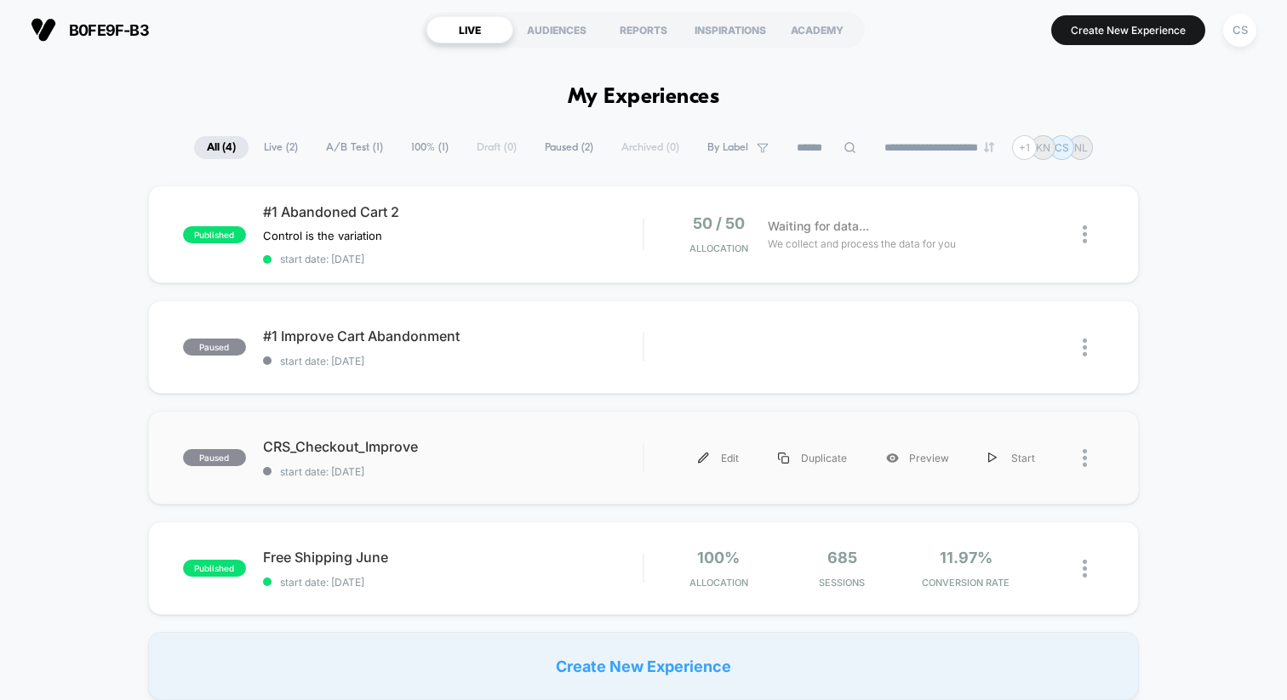
click at [1079, 450] on div at bounding box center [1078, 458] width 49 height 38
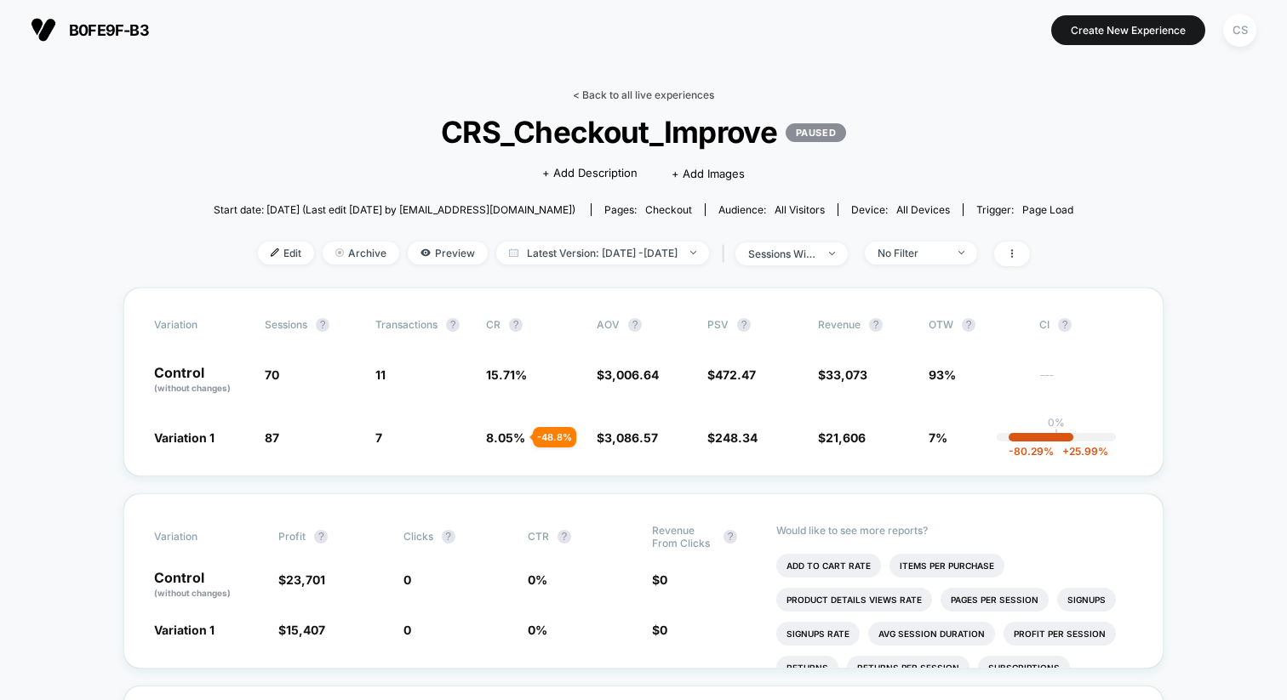
click at [671, 94] on link "< Back to all live experiences" at bounding box center [643, 95] width 141 height 13
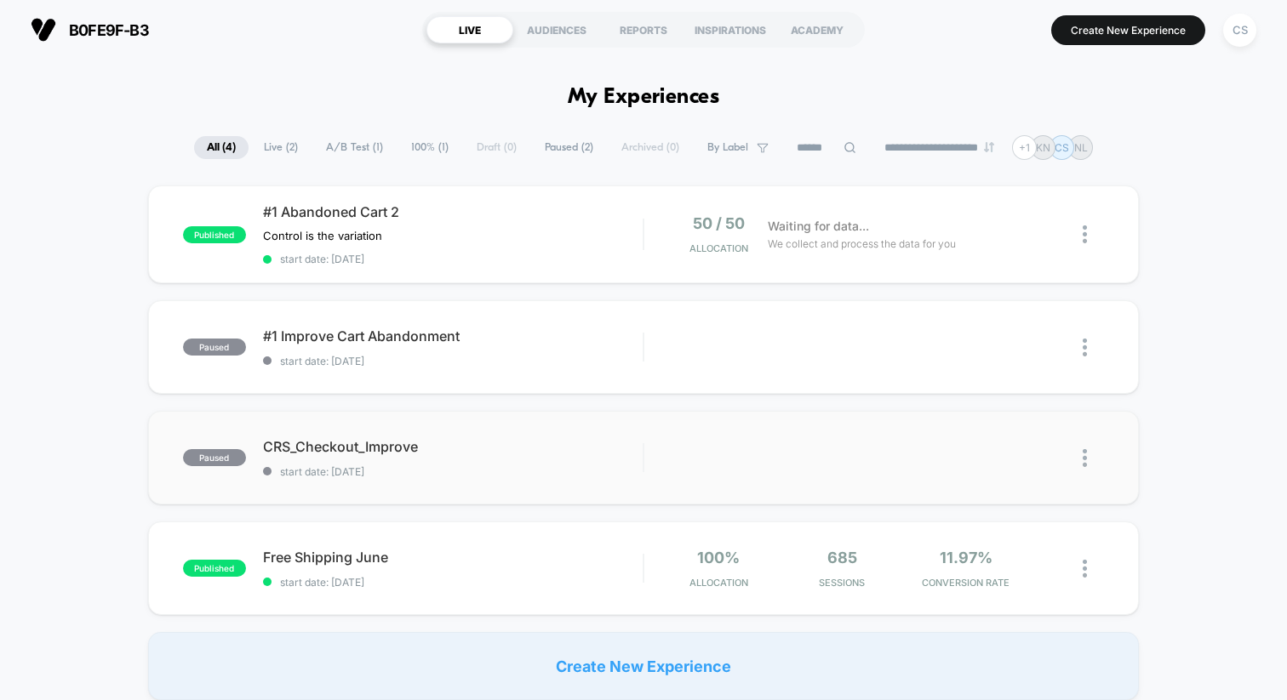
click at [1086, 456] on img at bounding box center [1085, 458] width 4 height 18
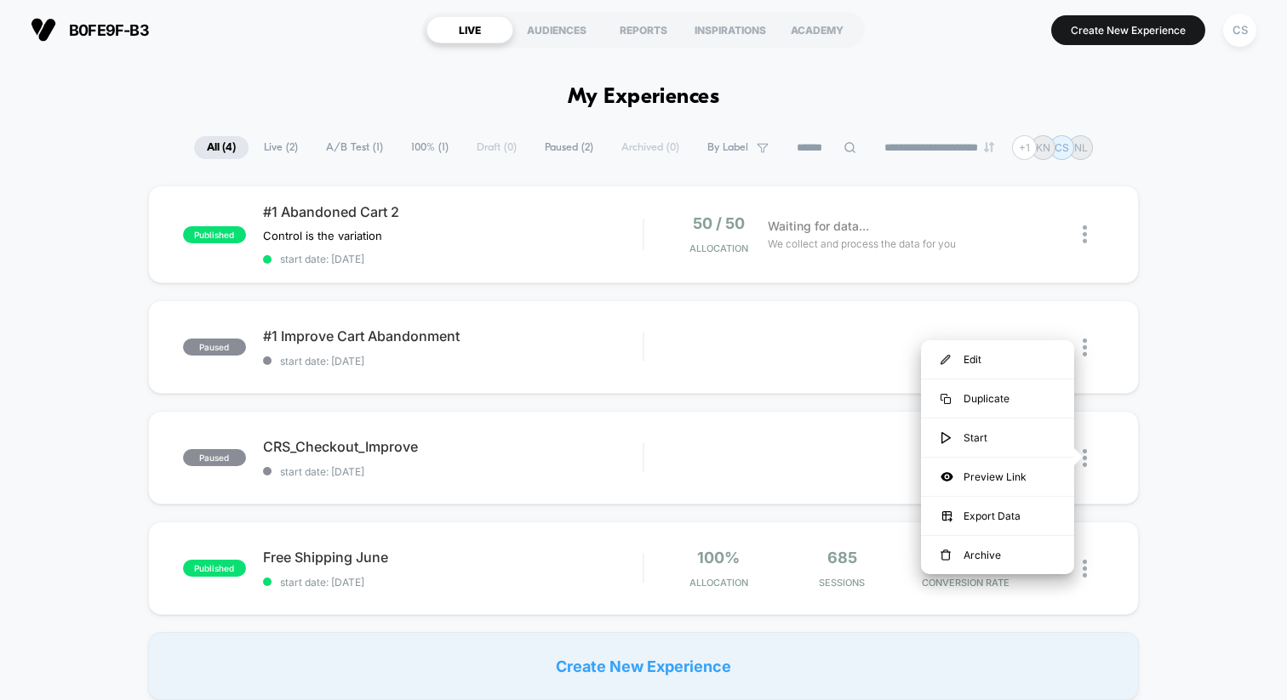
click at [1154, 414] on div "published #1 Abandoned Cart 2 Control is the variation Click to edit experience…" at bounding box center [643, 443] width 1287 height 515
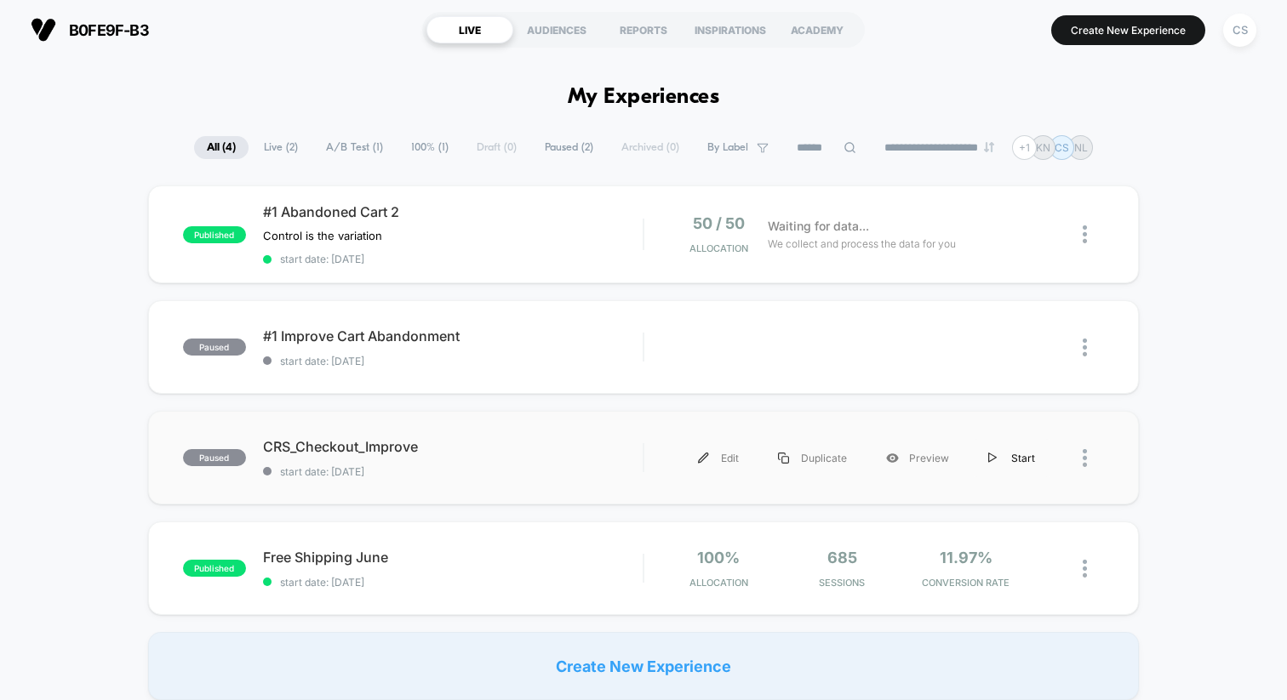
click at [1001, 454] on div "Start" at bounding box center [1012, 458] width 86 height 38
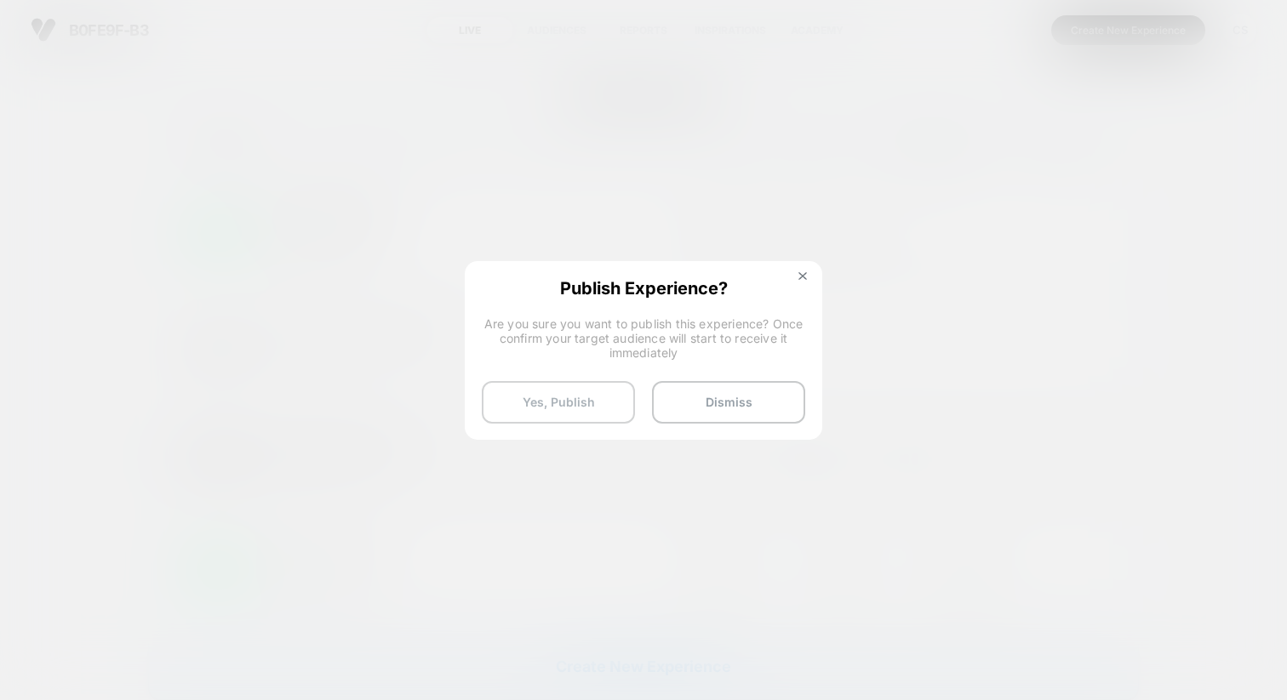
click at [597, 402] on button "Yes, Publish" at bounding box center [558, 402] width 153 height 43
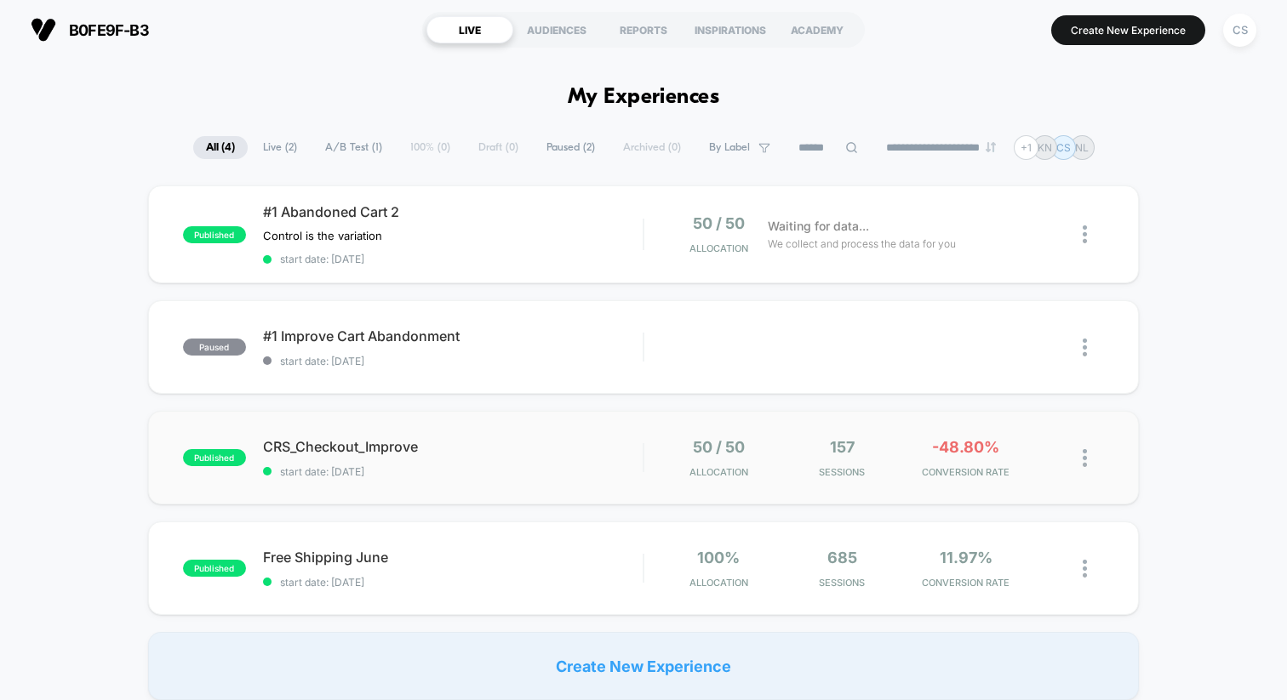
click at [1085, 456] on img at bounding box center [1085, 458] width 4 height 18
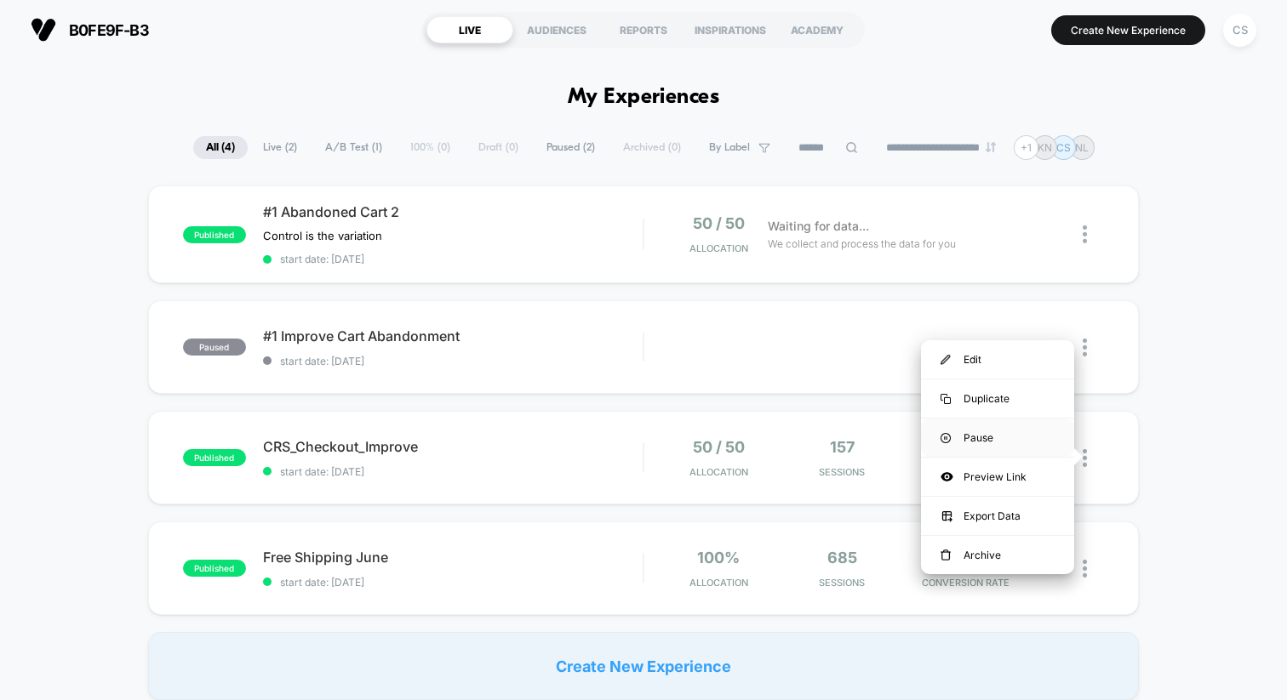
click at [1043, 443] on div "Pause" at bounding box center [997, 438] width 153 height 38
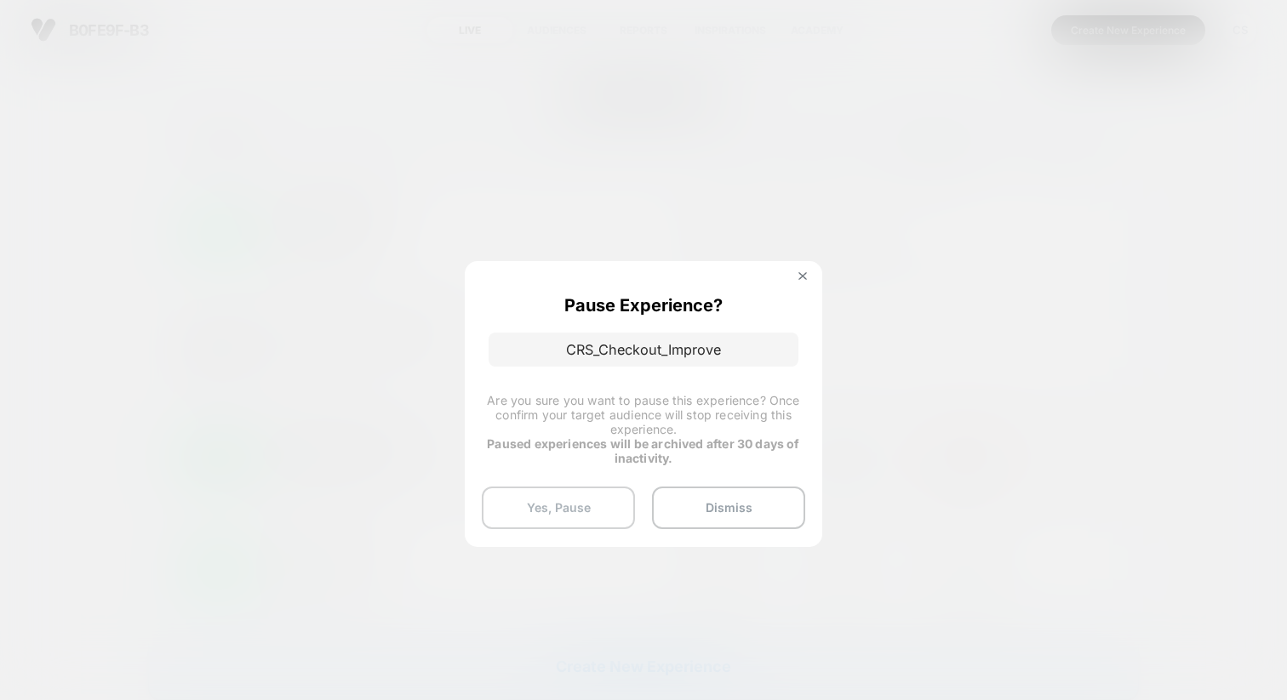
click at [561, 506] on button "Yes, Pause" at bounding box center [558, 508] width 153 height 43
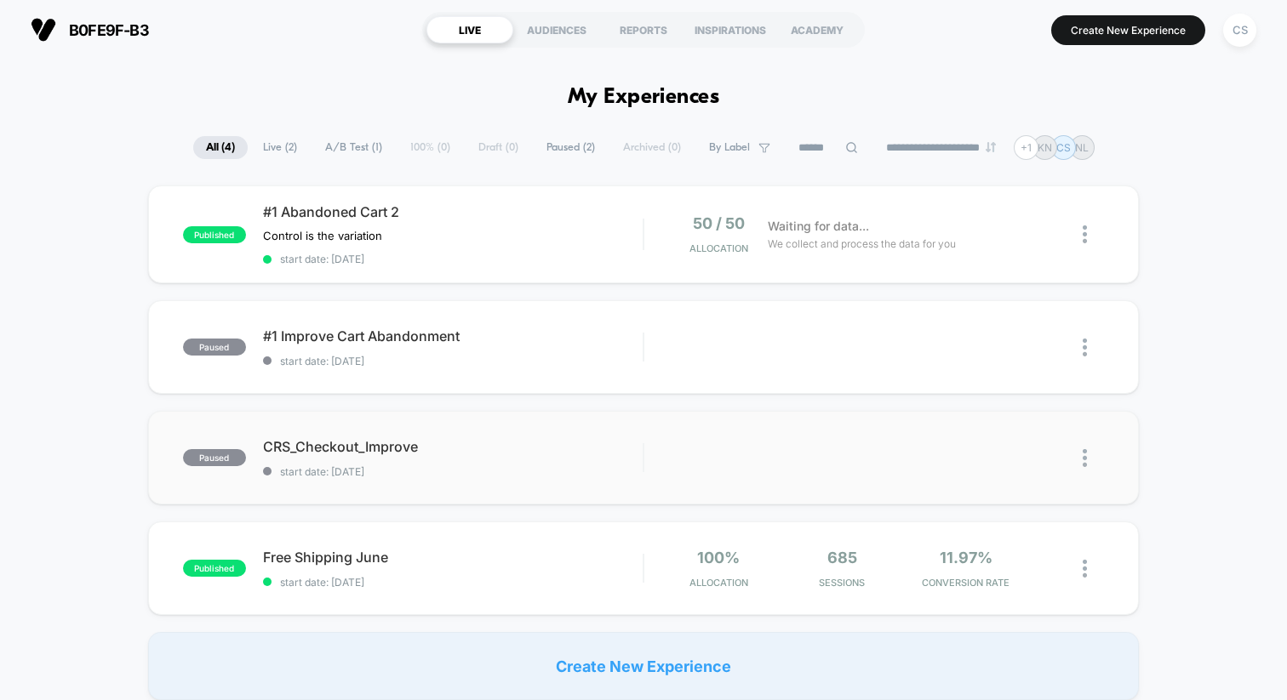
click at [1085, 454] on img at bounding box center [1085, 458] width 4 height 18
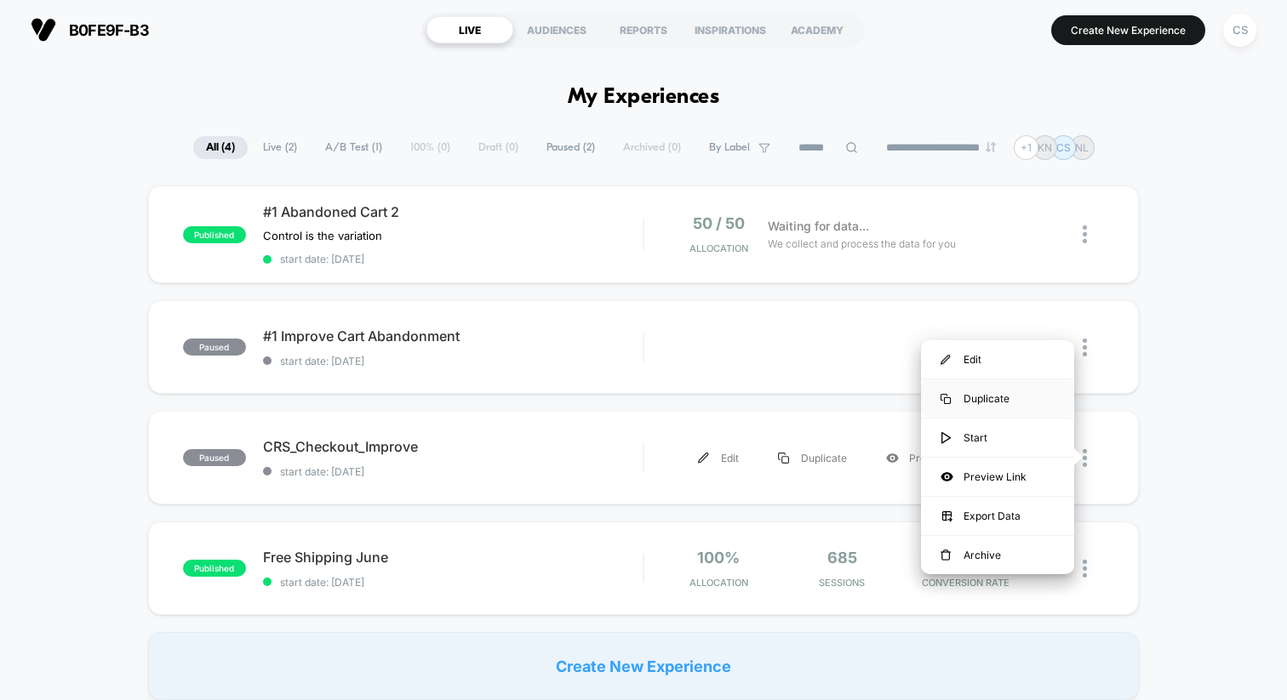
click at [1029, 404] on div "Duplicate" at bounding box center [997, 399] width 153 height 38
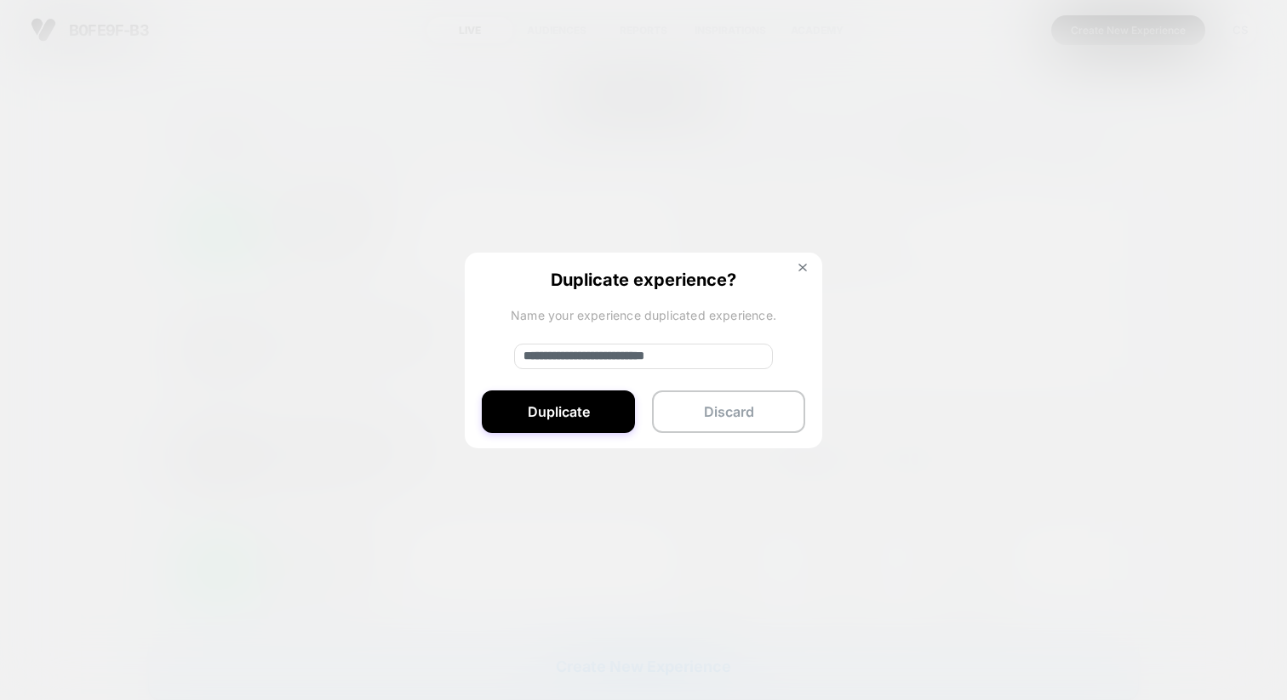
click at [732, 350] on input "**********" at bounding box center [643, 357] width 259 height 26
type input "**********"
click at [555, 408] on button "Duplicate" at bounding box center [558, 412] width 153 height 43
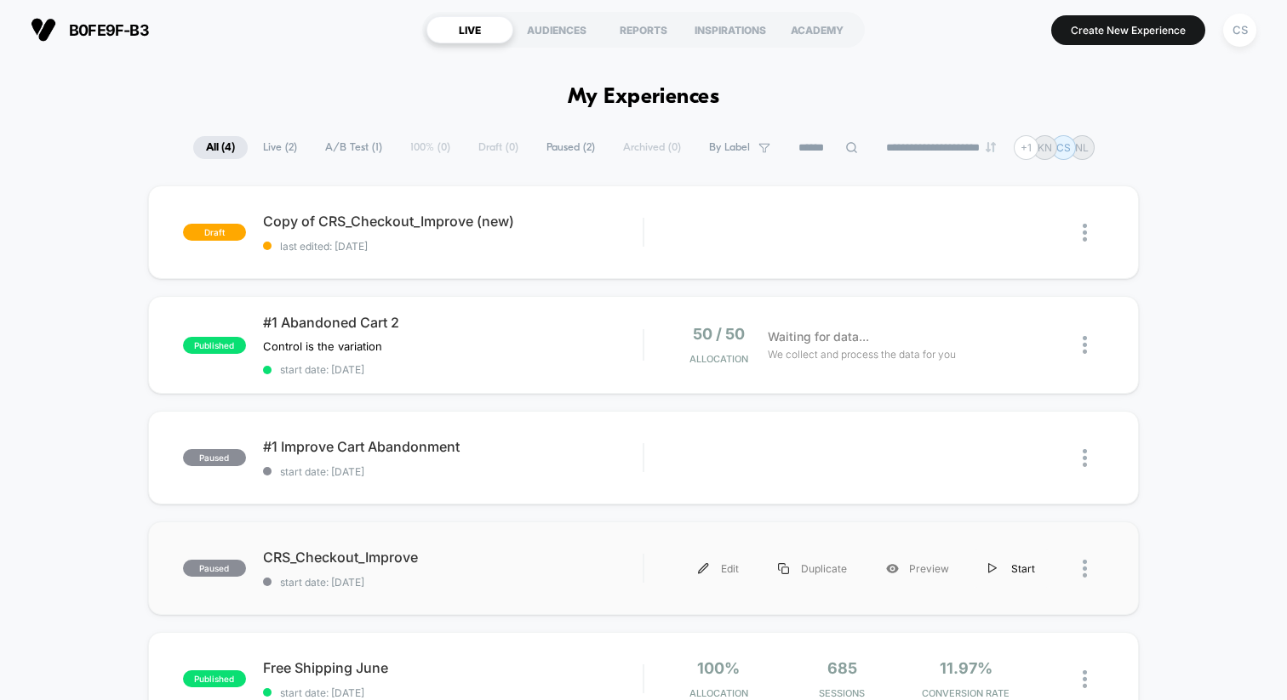
click at [1020, 567] on div "Start" at bounding box center [1012, 569] width 86 height 38
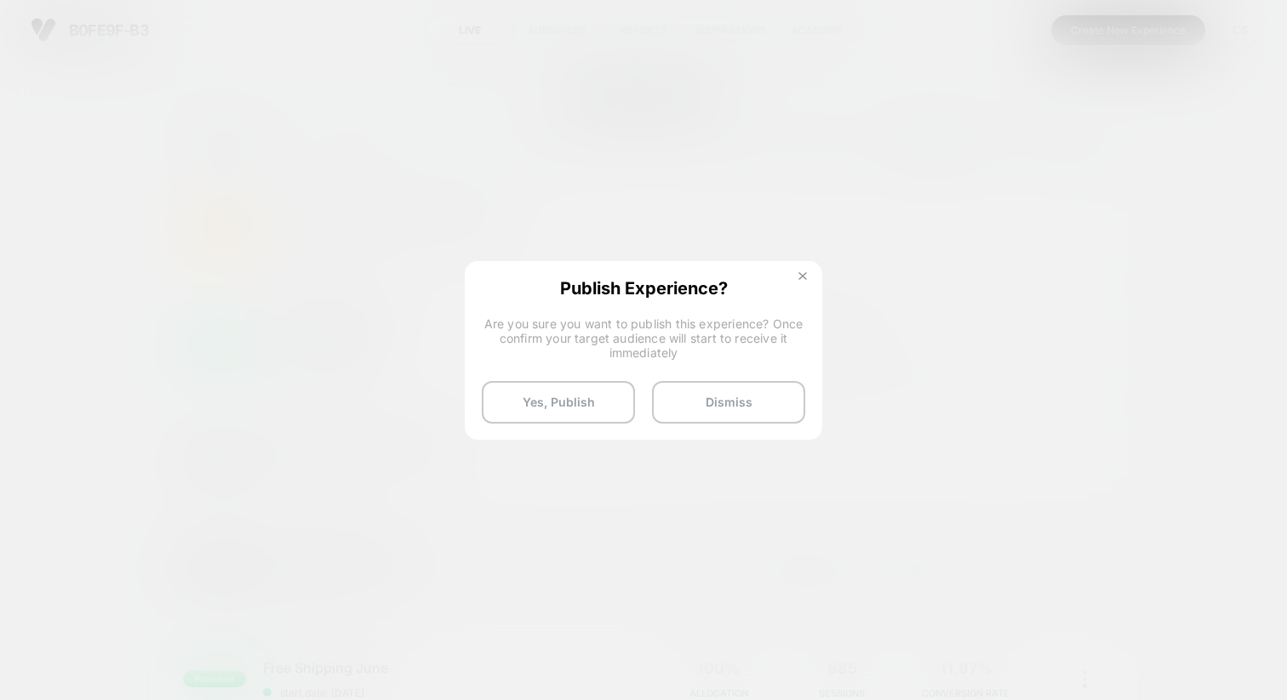
click at [806, 278] on img at bounding box center [802, 276] width 9 height 9
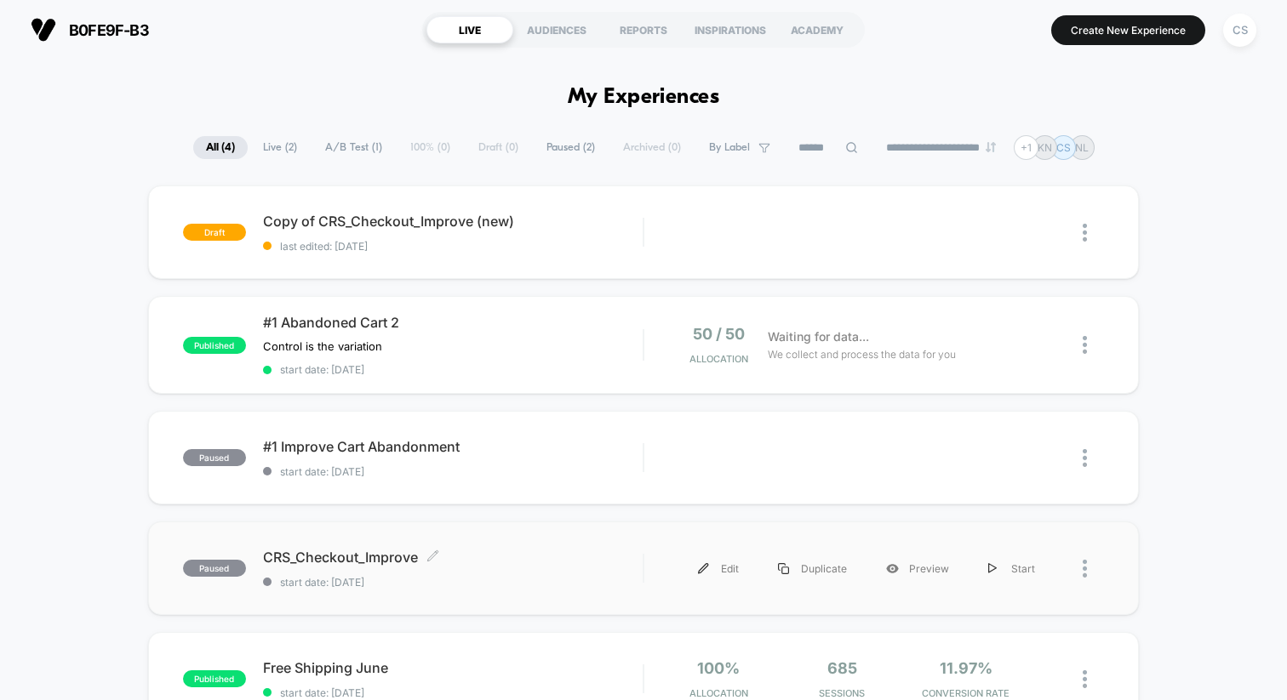
click at [224, 571] on span "paused" at bounding box center [214, 568] width 63 height 17
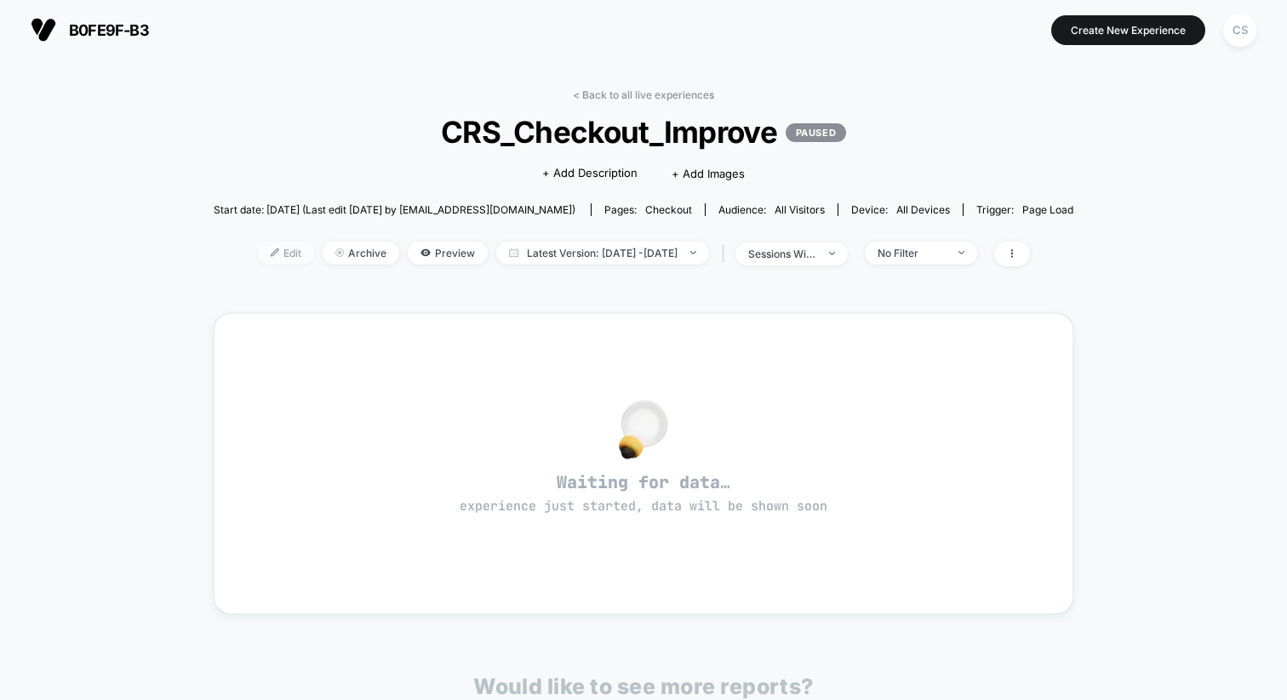
click at [266, 256] on span "Edit" at bounding box center [286, 253] width 56 height 23
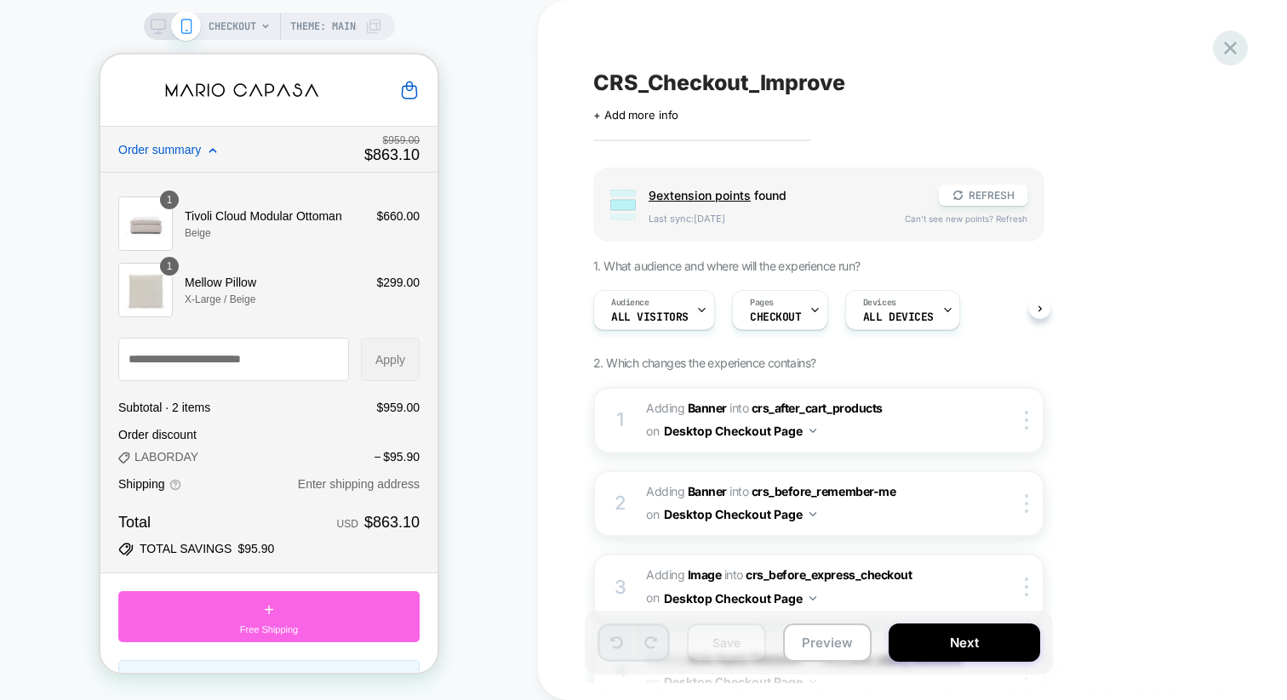
click at [1223, 44] on icon at bounding box center [1230, 48] width 23 height 23
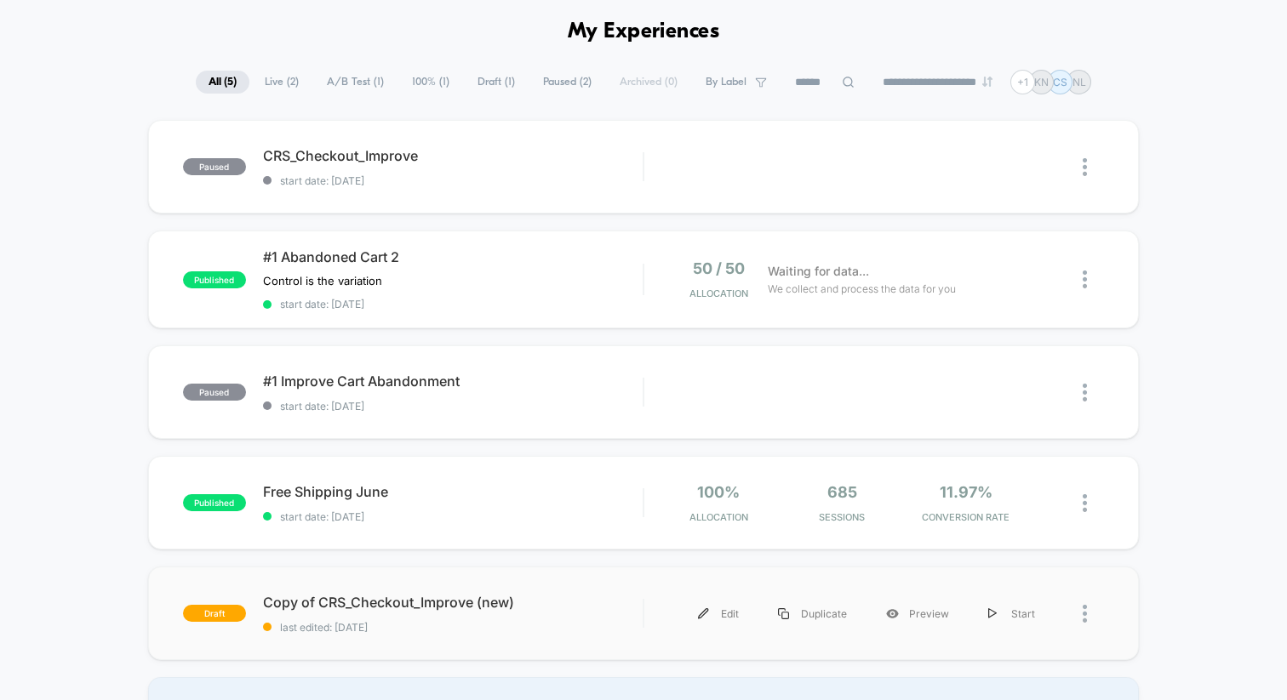
scroll to position [59, 0]
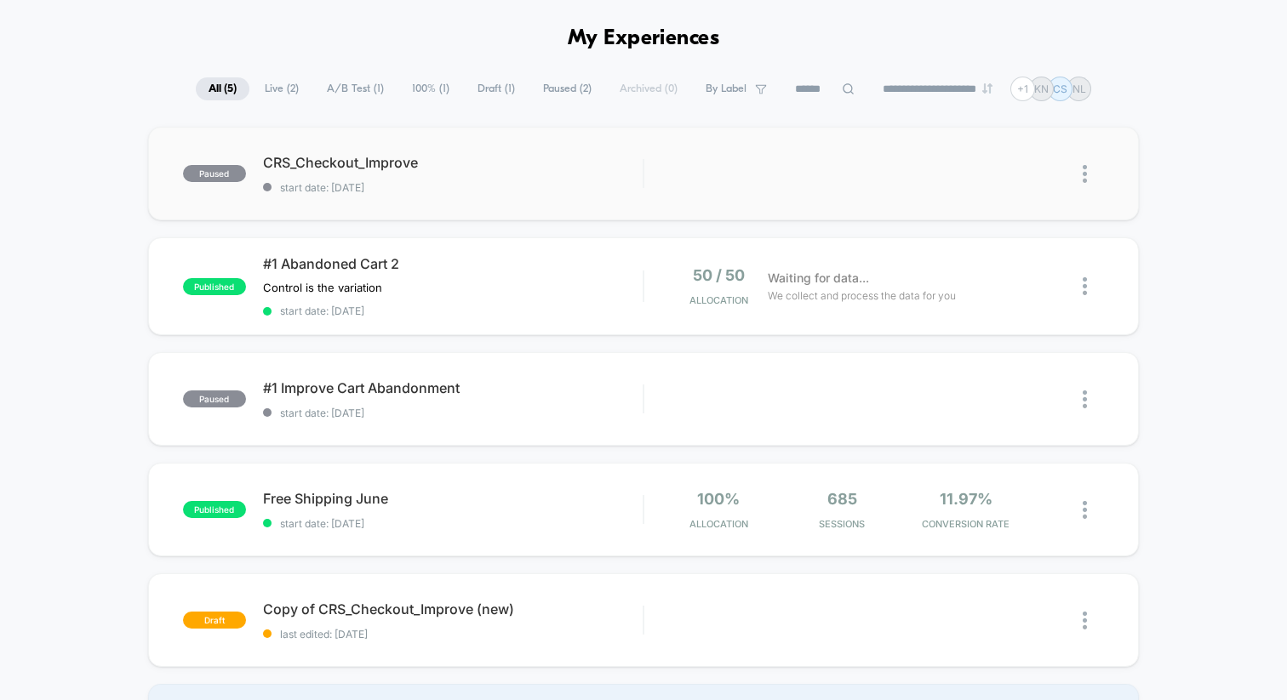
click at [1084, 171] on img at bounding box center [1085, 174] width 4 height 18
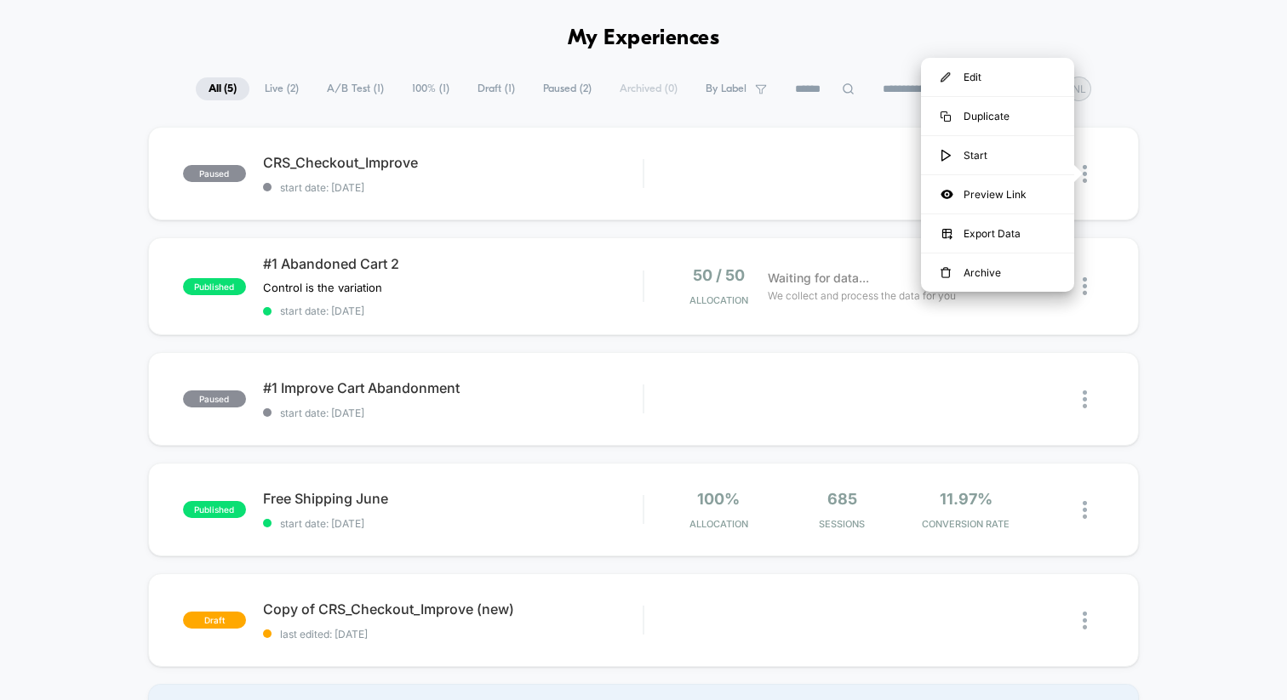
click at [1163, 184] on div "paused CRS_Checkout_Improve start date: 27.08.2025 Edit Duplicate Preview Start…" at bounding box center [643, 440] width 1287 height 626
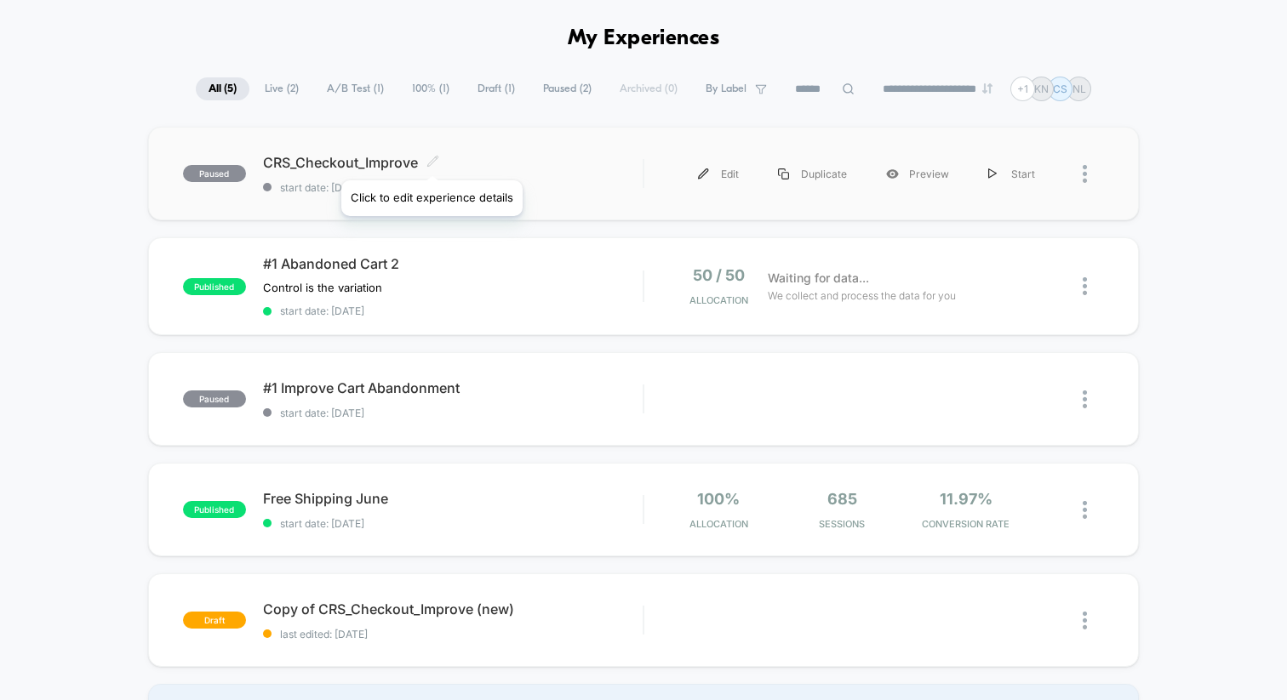
click at [431, 159] on icon at bounding box center [432, 161] width 13 height 13
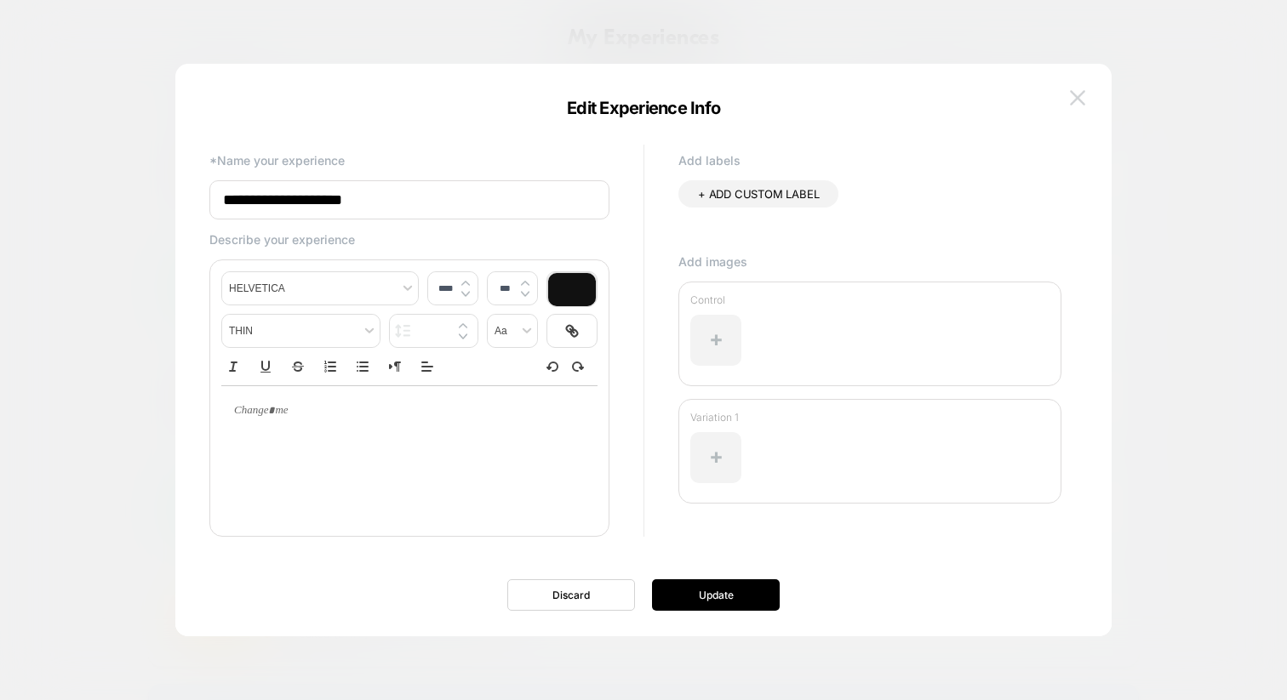
click at [1070, 97] on img at bounding box center [1077, 97] width 15 height 14
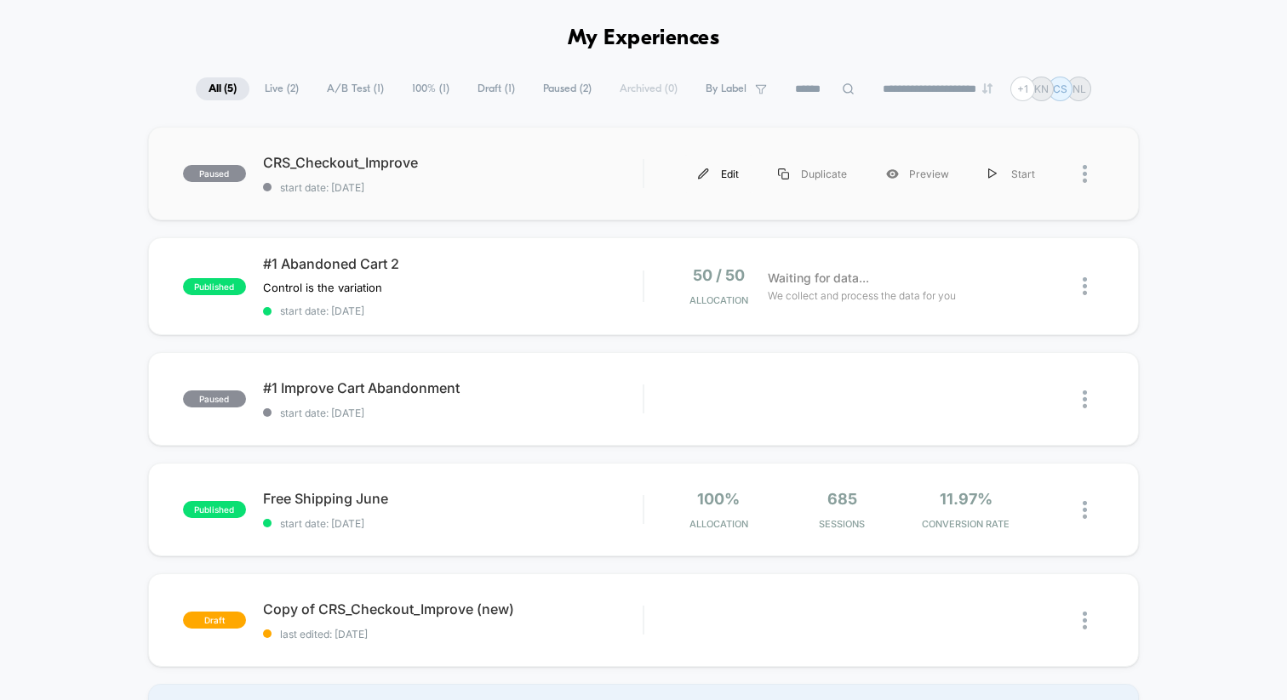
click at [717, 169] on div "Edit" at bounding box center [718, 174] width 80 height 38
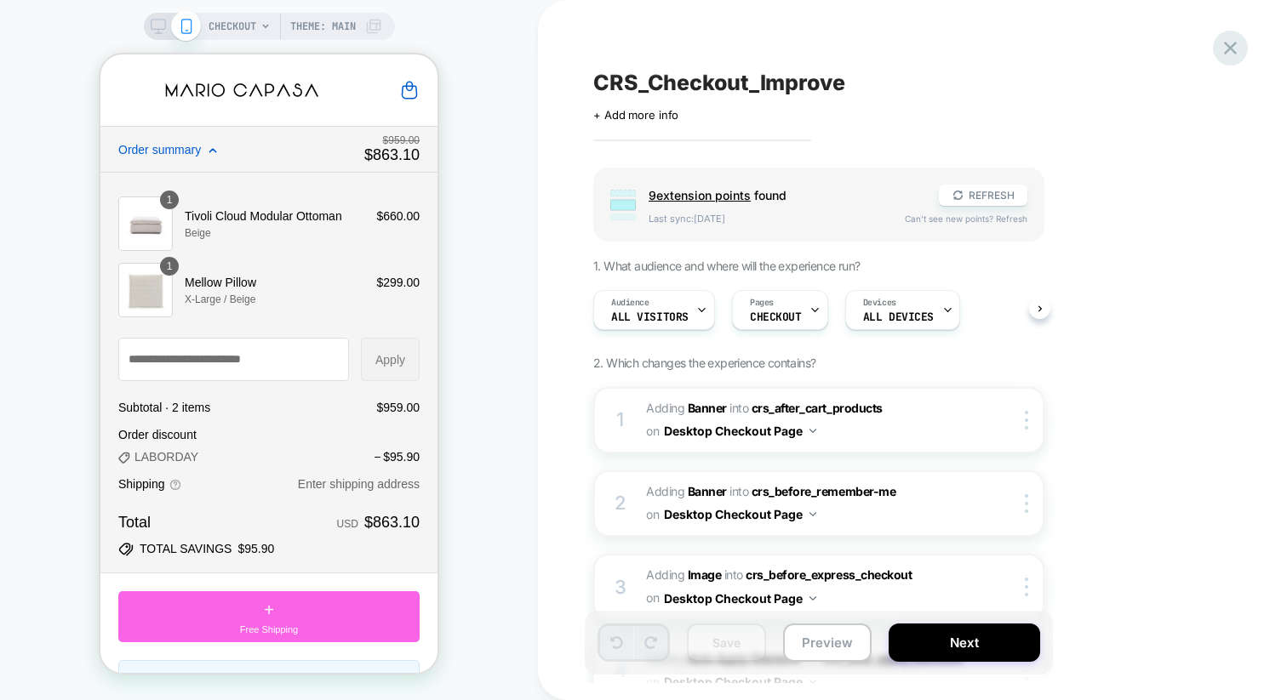
click at [1226, 51] on icon at bounding box center [1230, 48] width 13 height 13
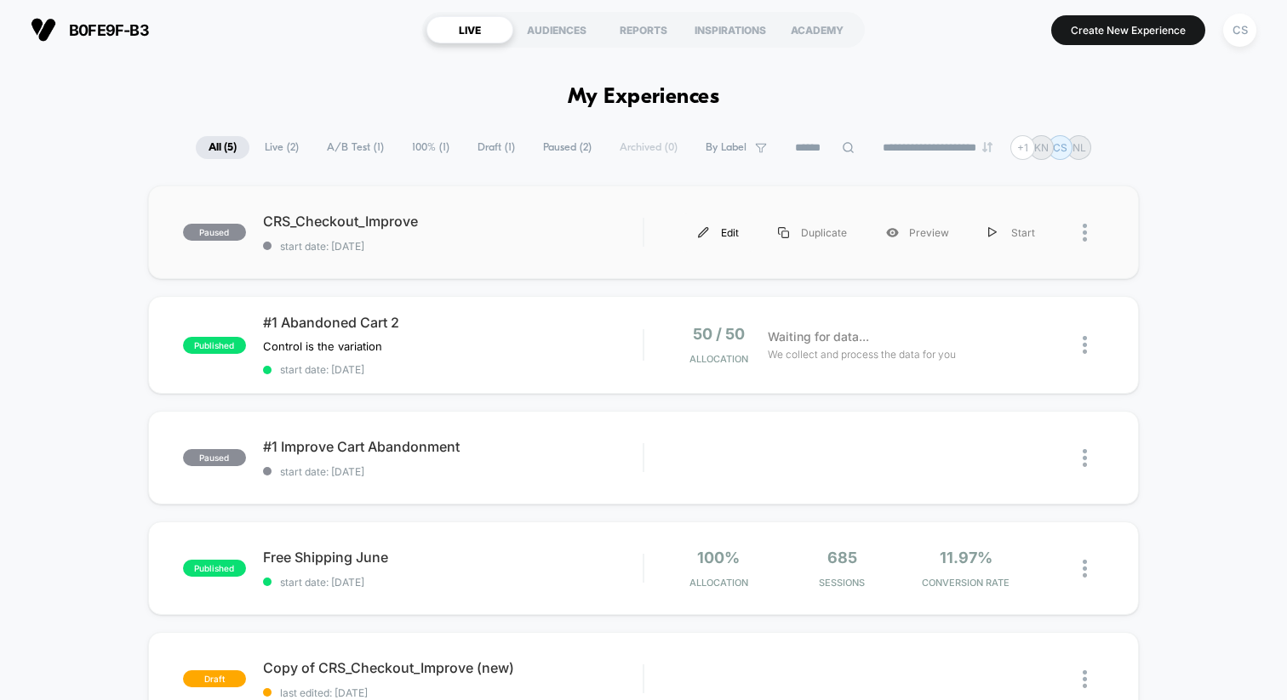
click at [739, 230] on div "Edit" at bounding box center [718, 233] width 80 height 38
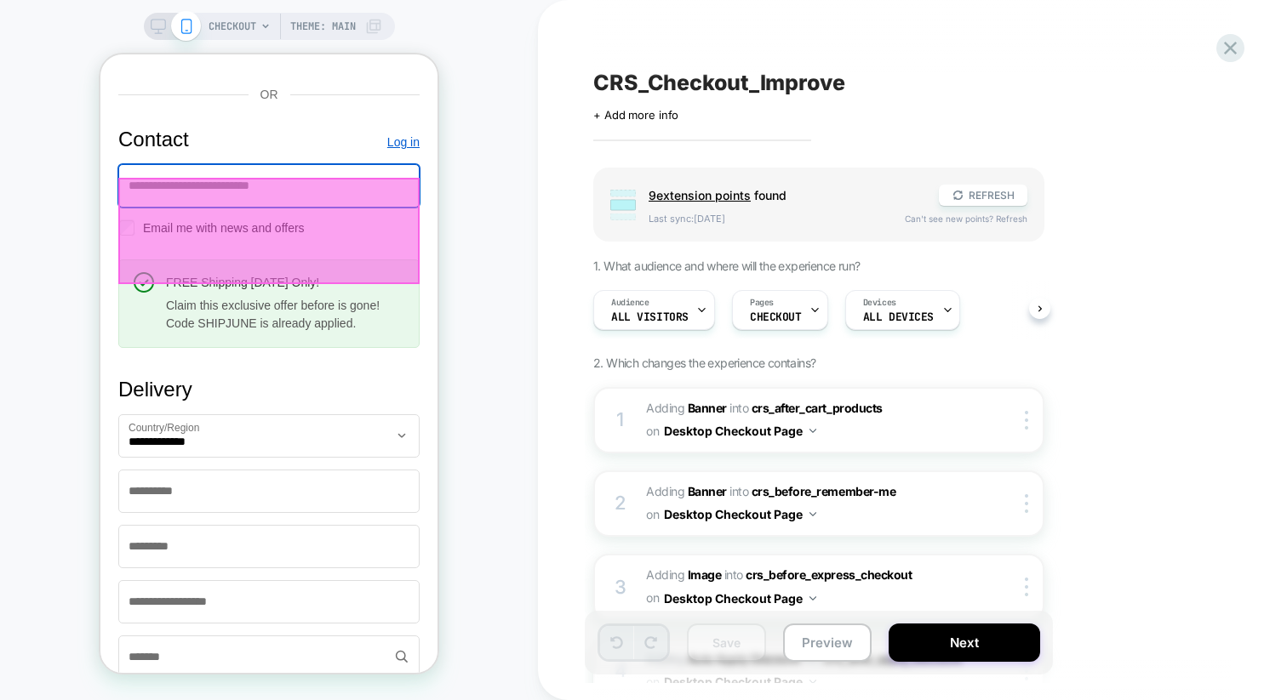
scroll to position [958, 0]
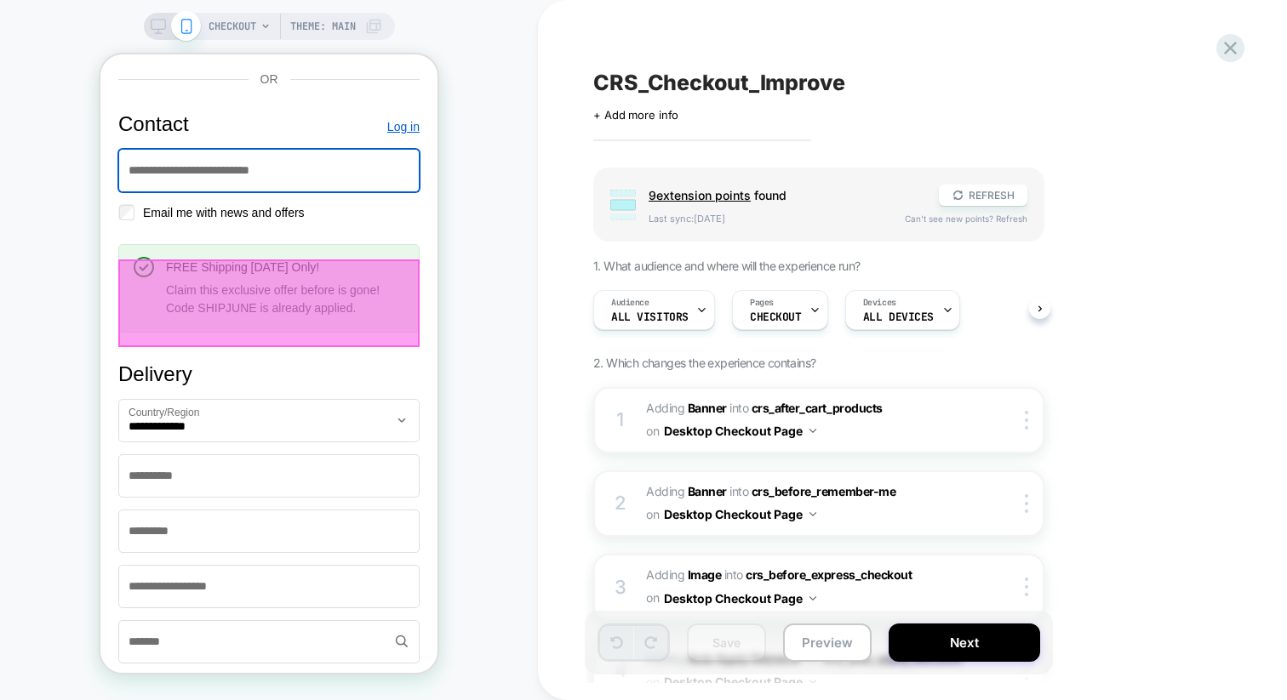
click at [329, 322] on div at bounding box center [268, 304] width 301 height 88
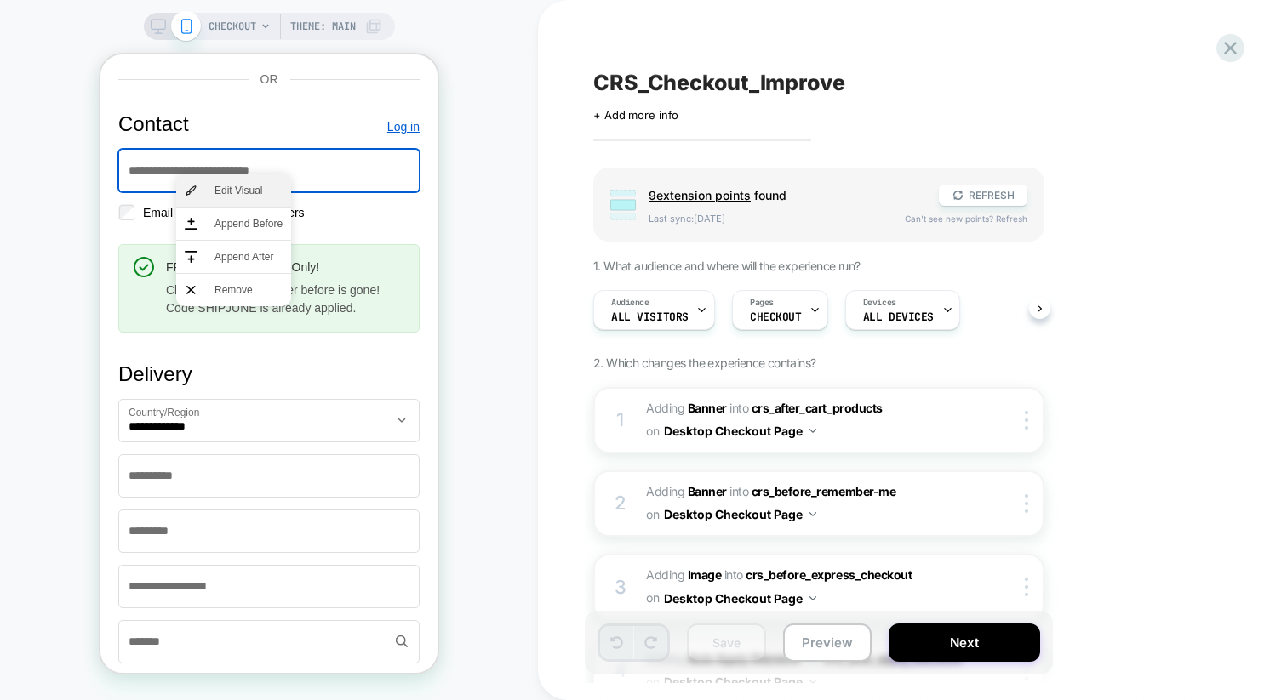
click at [256, 187] on span "Edit Visual" at bounding box center [248, 190] width 68 height 15
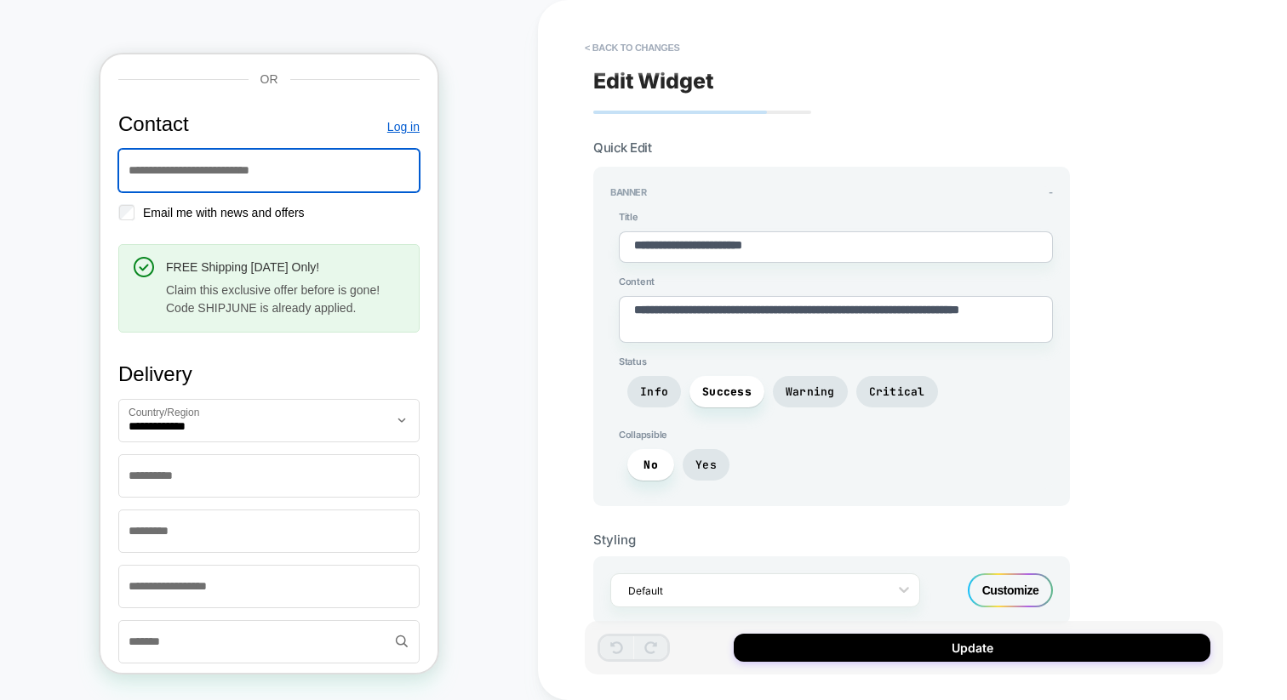
scroll to position [907, 0]
click at [786, 323] on textarea "**********" at bounding box center [836, 319] width 434 height 47
type textarea "*"
type textarea "**********"
type textarea "*"
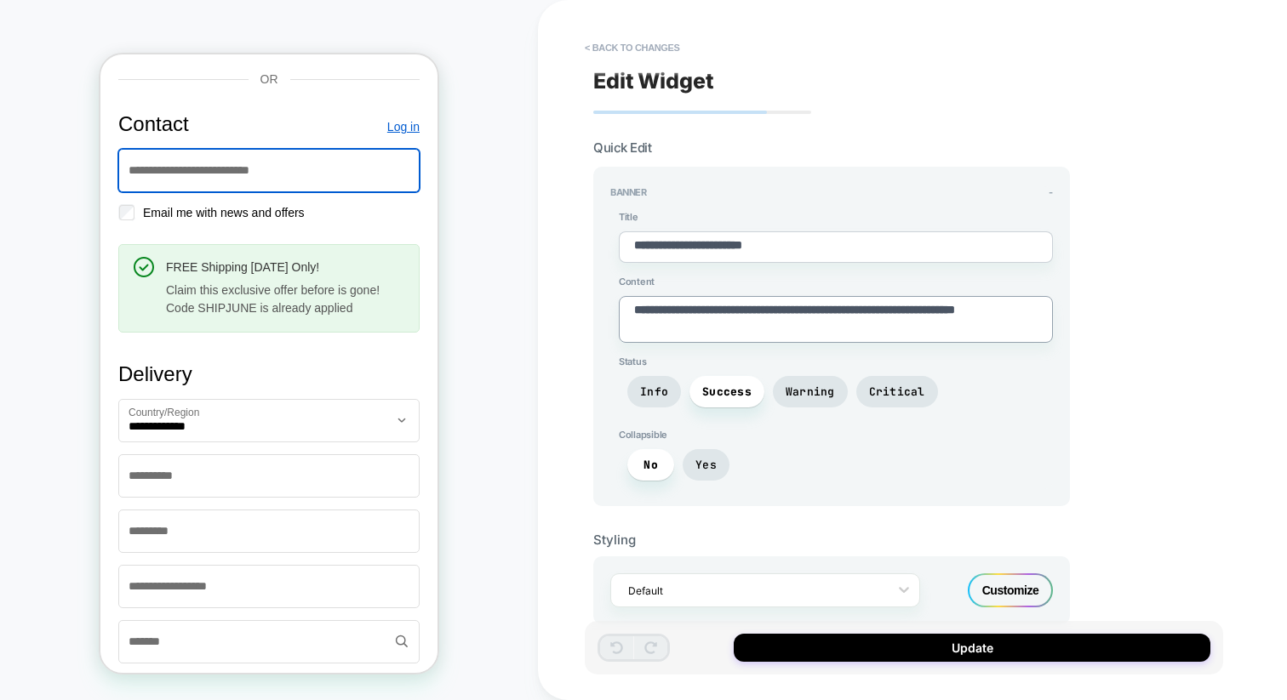
type textarea "**********"
type textarea "*"
type textarea "**********"
type textarea "*"
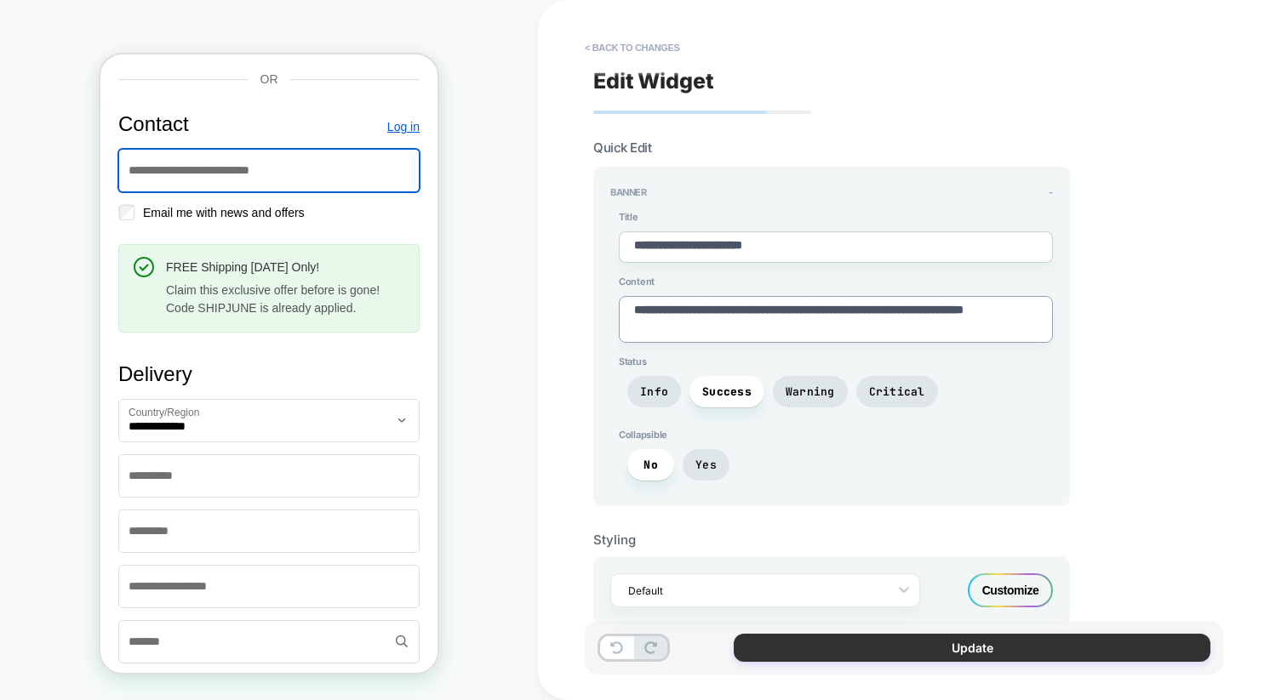
type textarea "**********"
click at [859, 637] on button "Update" at bounding box center [972, 648] width 477 height 28
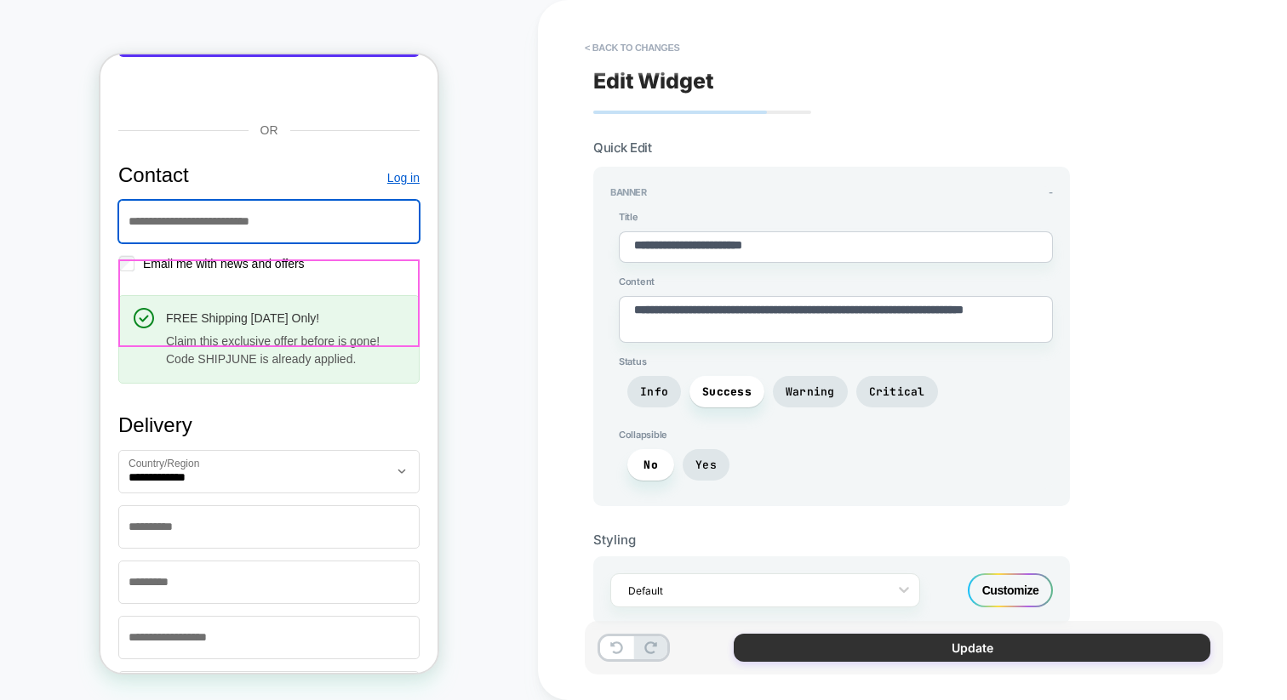
type textarea "*"
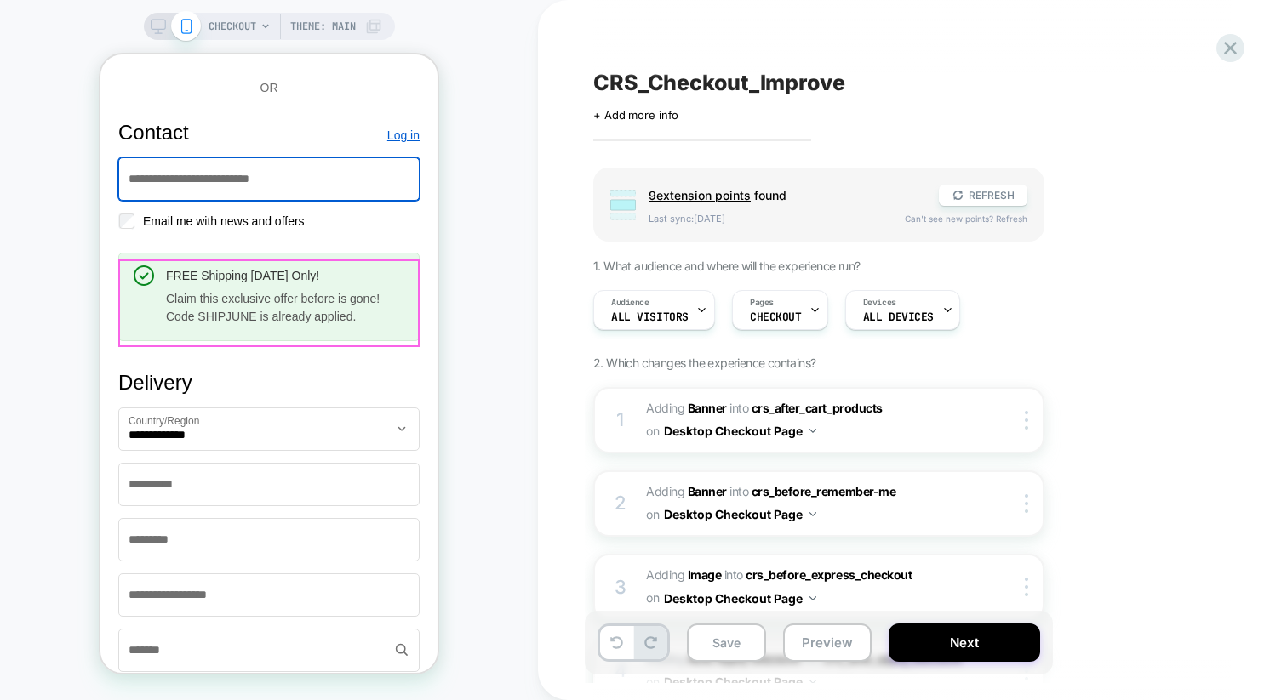
scroll to position [958, 0]
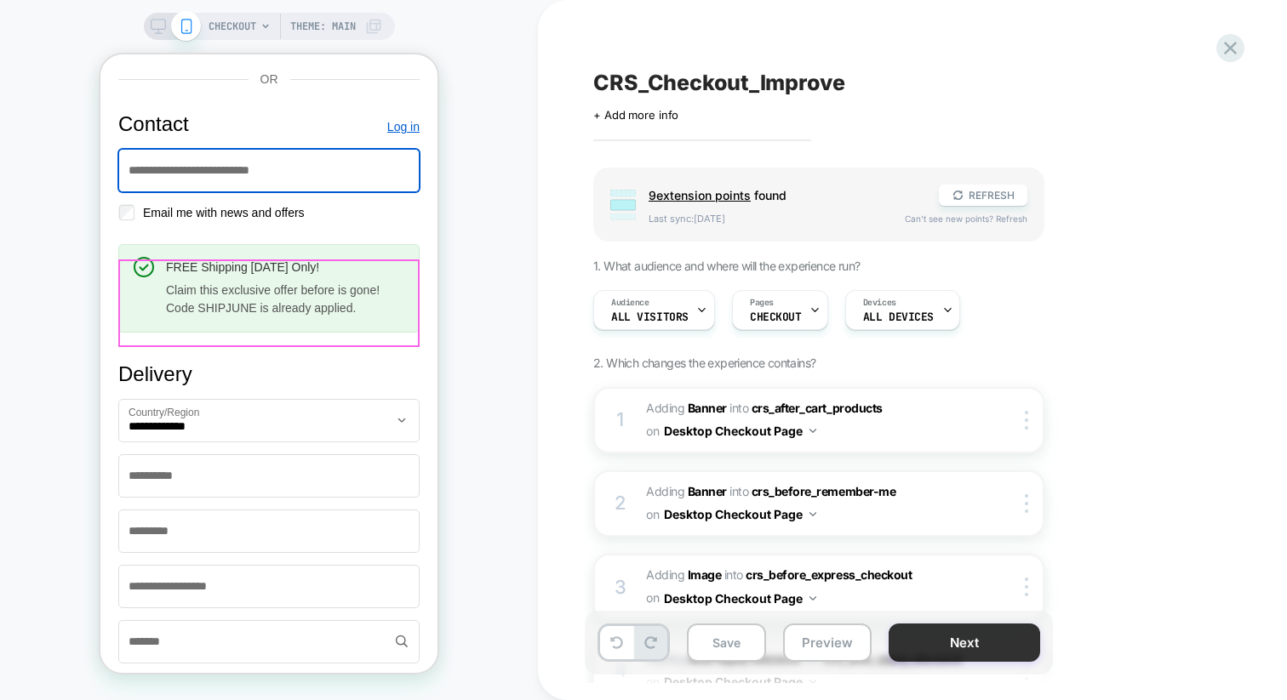
click at [951, 646] on button "Next" at bounding box center [964, 643] width 151 height 38
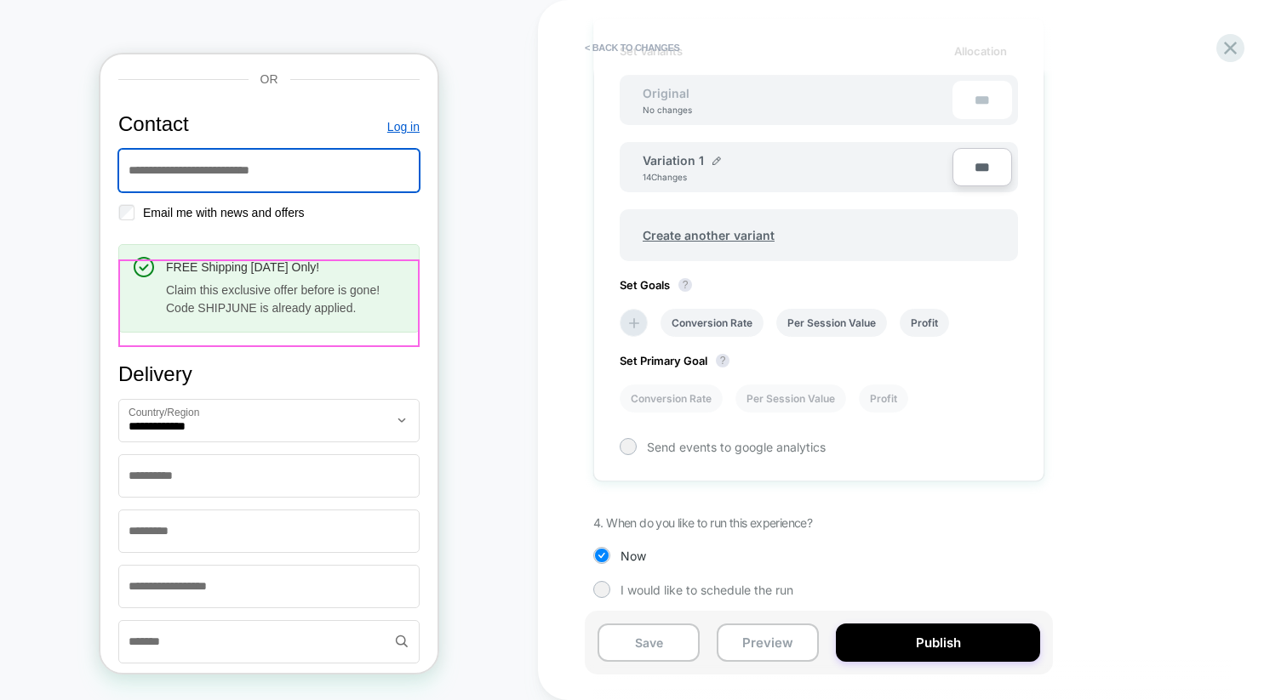
scroll to position [526, 0]
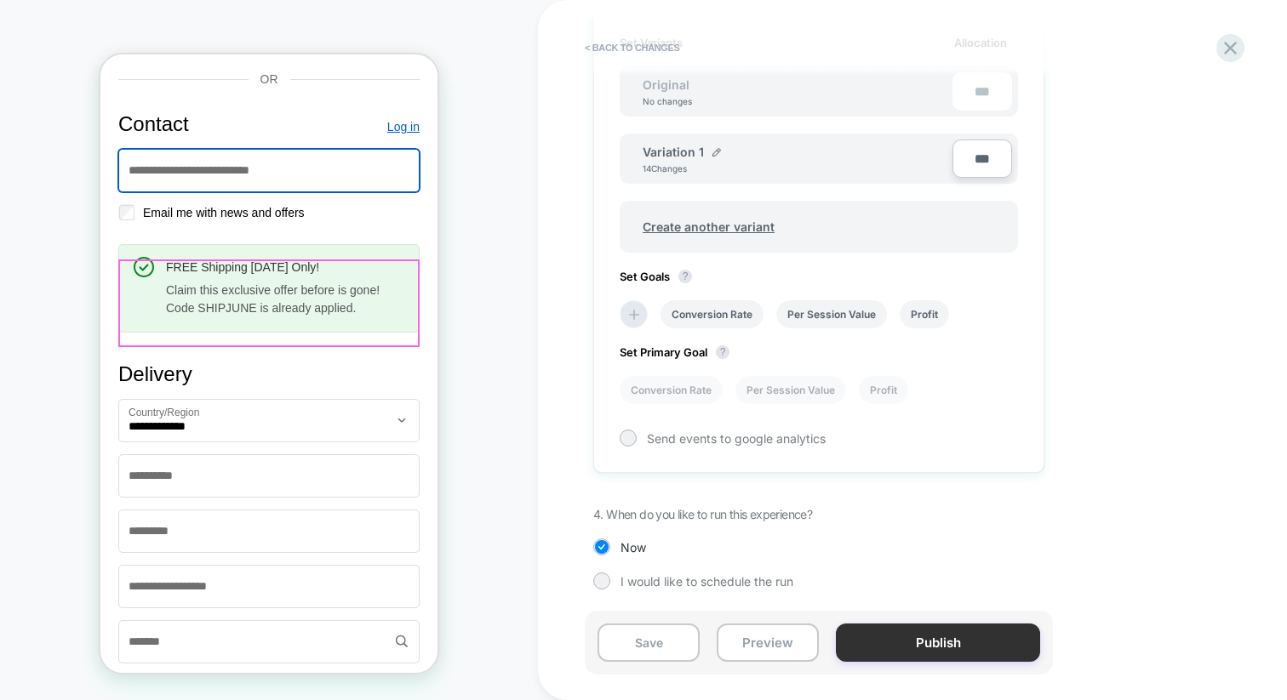
click at [869, 632] on button "Publish" at bounding box center [938, 643] width 204 height 38
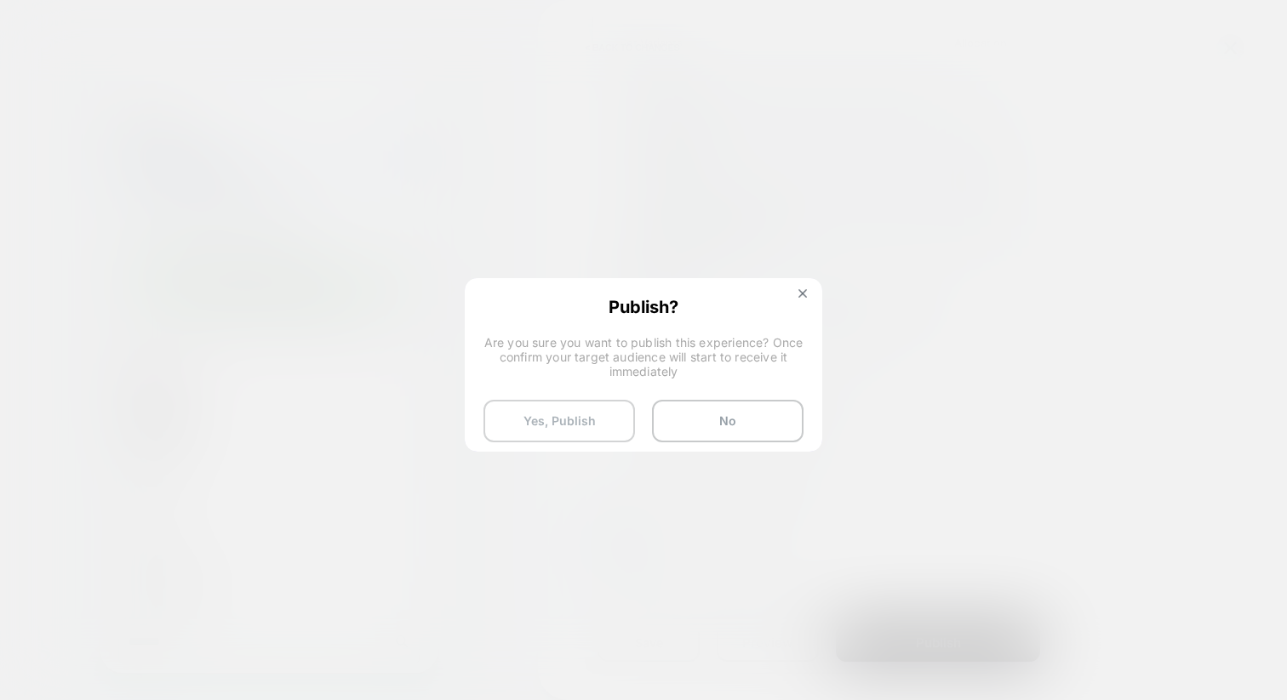
click at [612, 426] on button "Yes, Publish" at bounding box center [558, 421] width 151 height 43
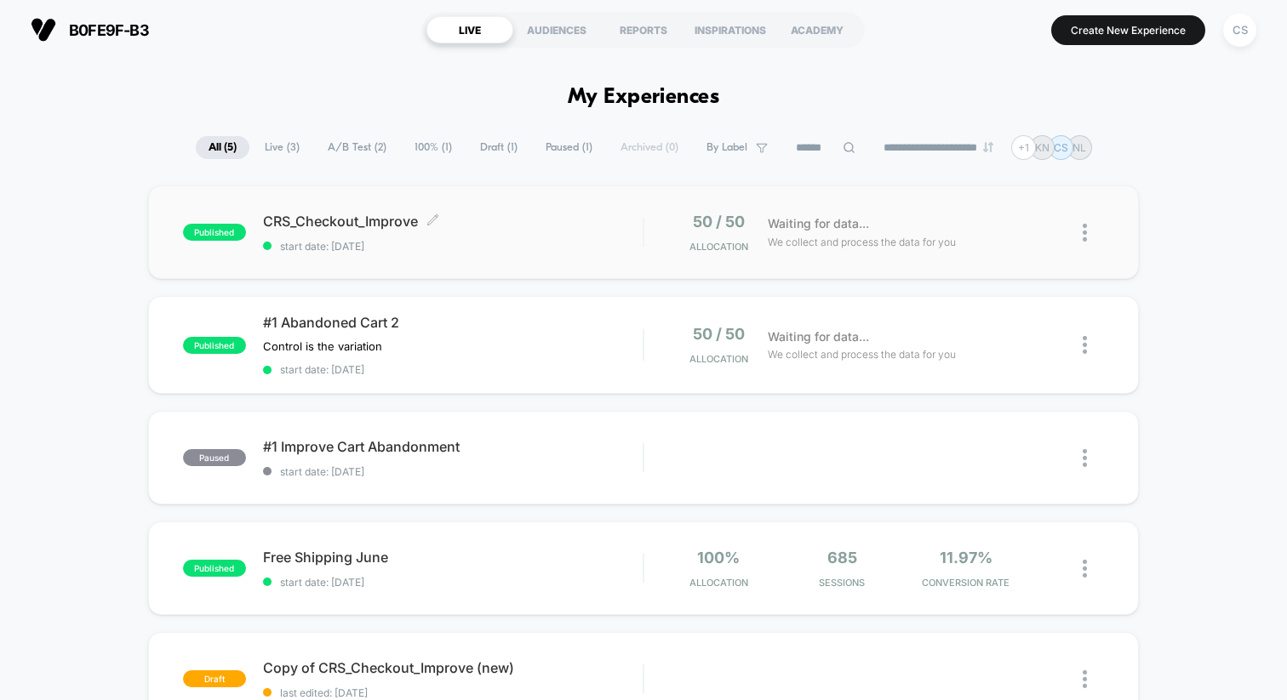
click at [633, 242] on span "start date: 27.08.2025" at bounding box center [453, 246] width 380 height 13
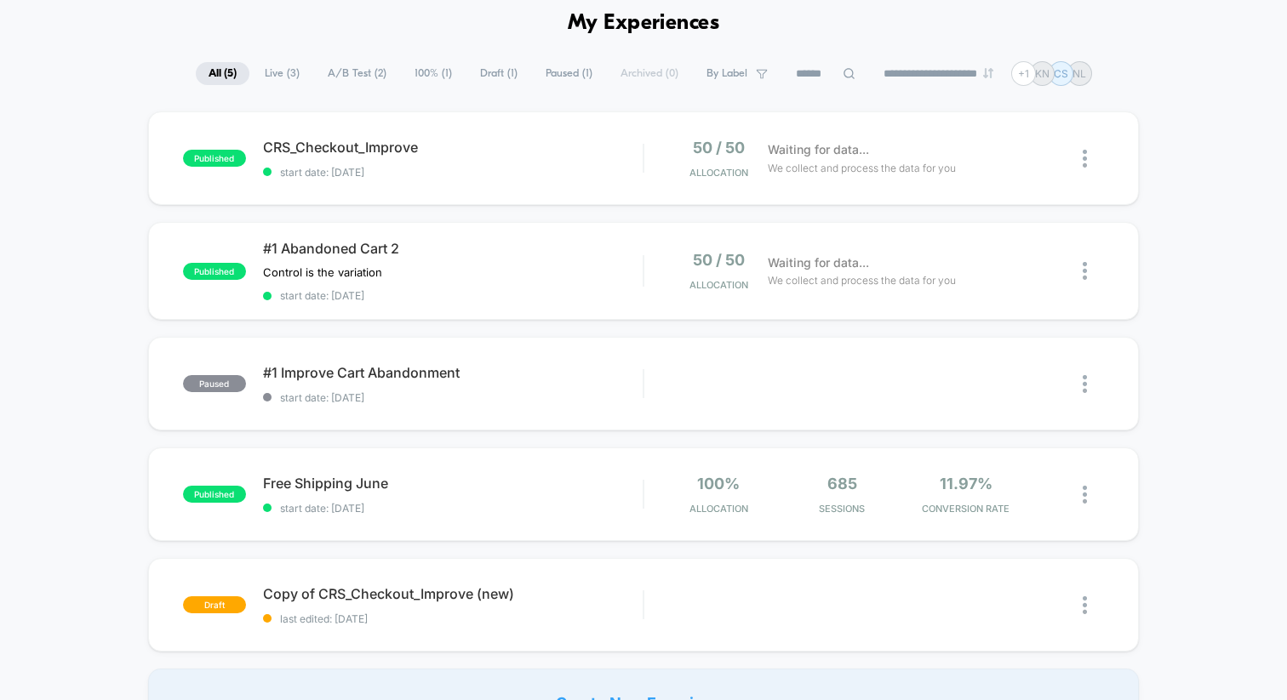
scroll to position [71, 0]
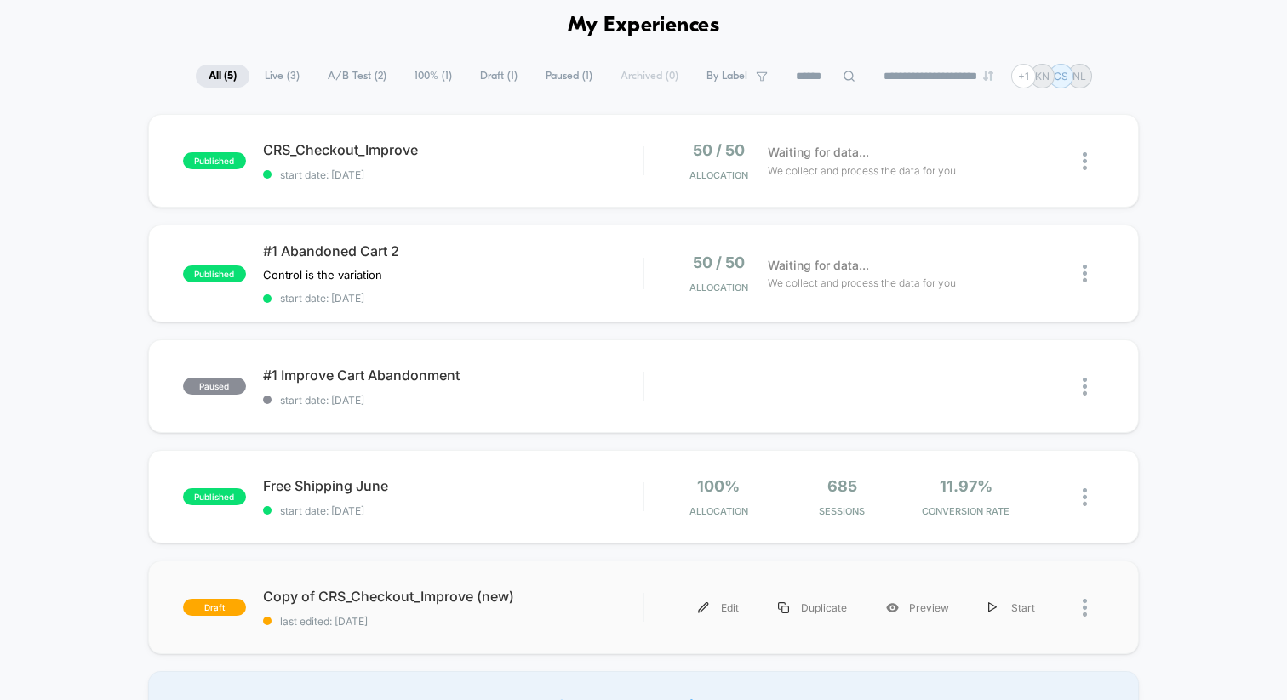
click at [1089, 603] on div at bounding box center [1093, 608] width 21 height 38
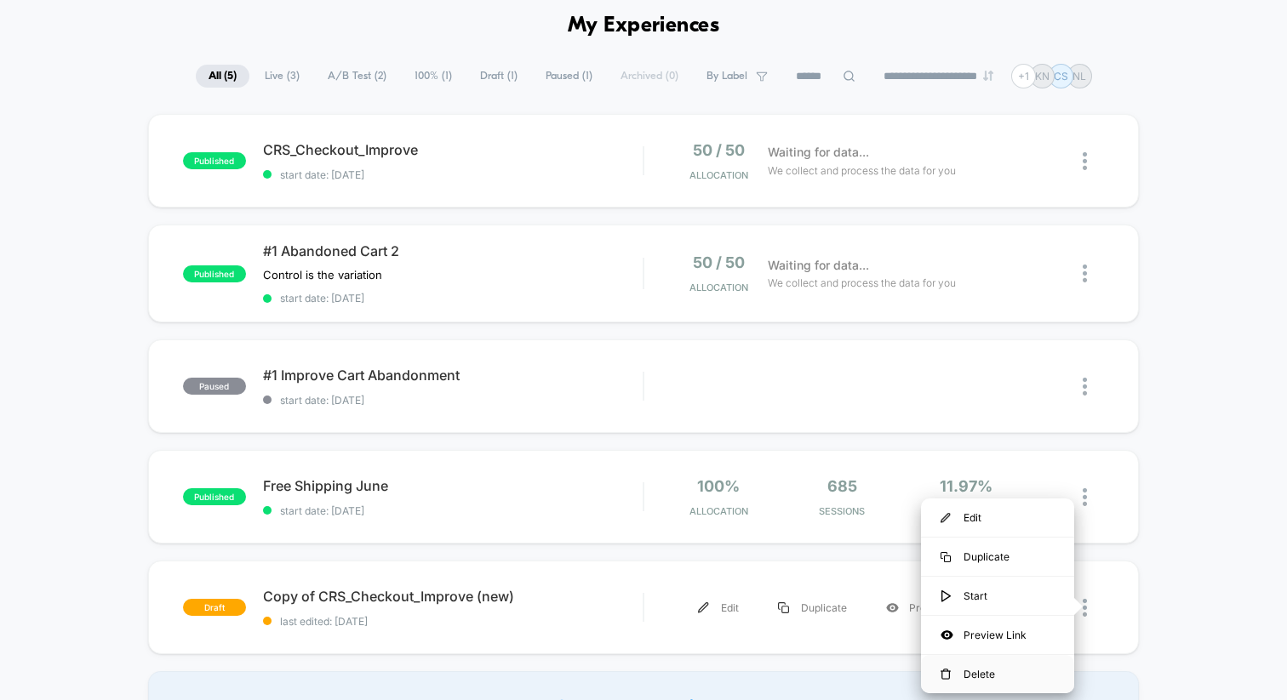
click at [1014, 670] on div "Delete" at bounding box center [997, 674] width 153 height 38
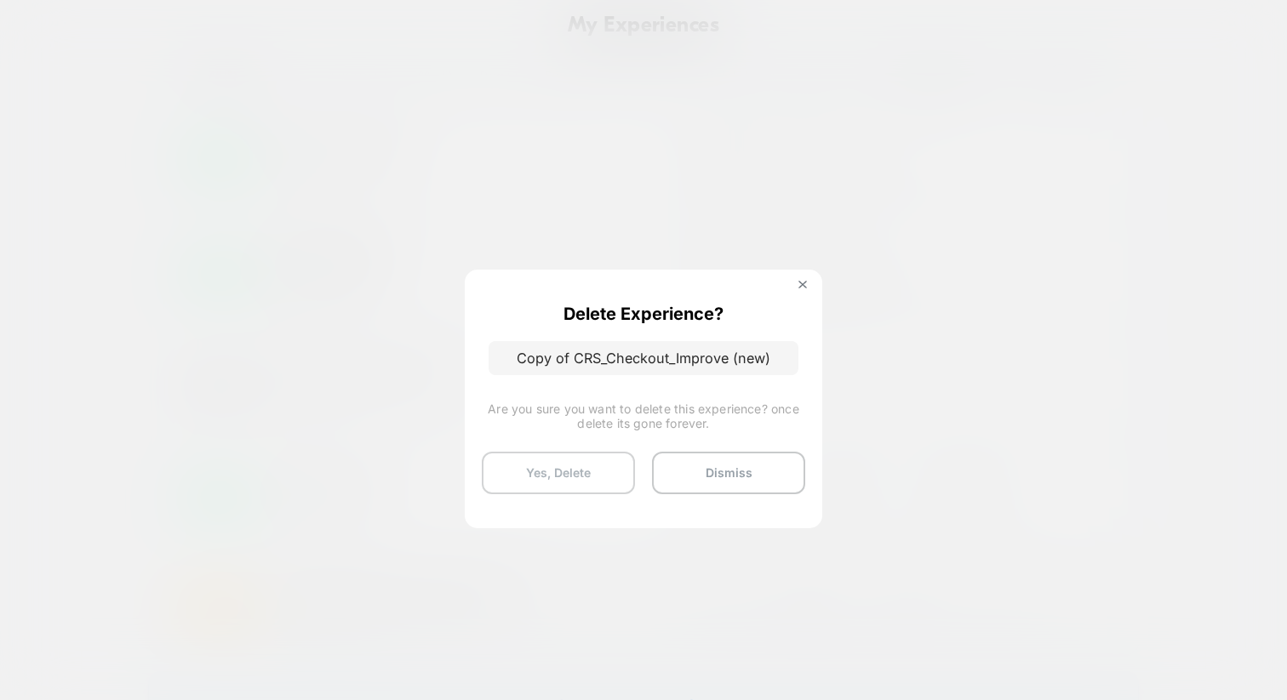
click at [610, 473] on button "Yes, Delete" at bounding box center [558, 473] width 153 height 43
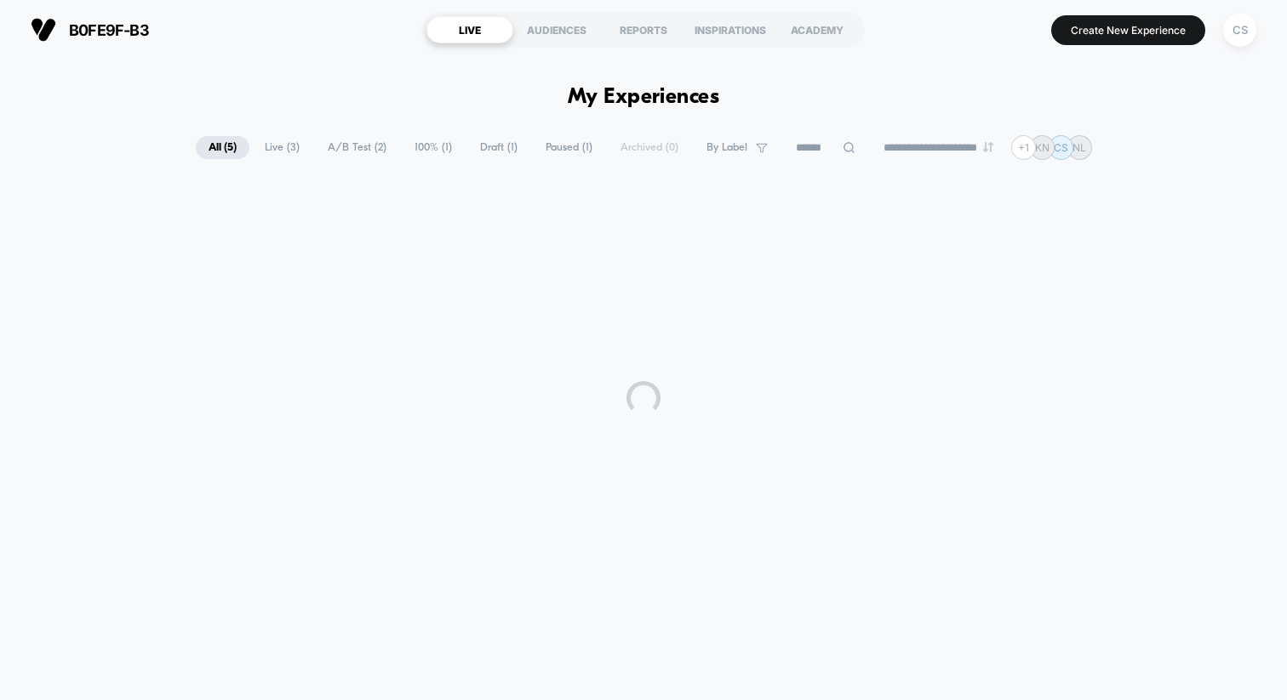
scroll to position [0, 0]
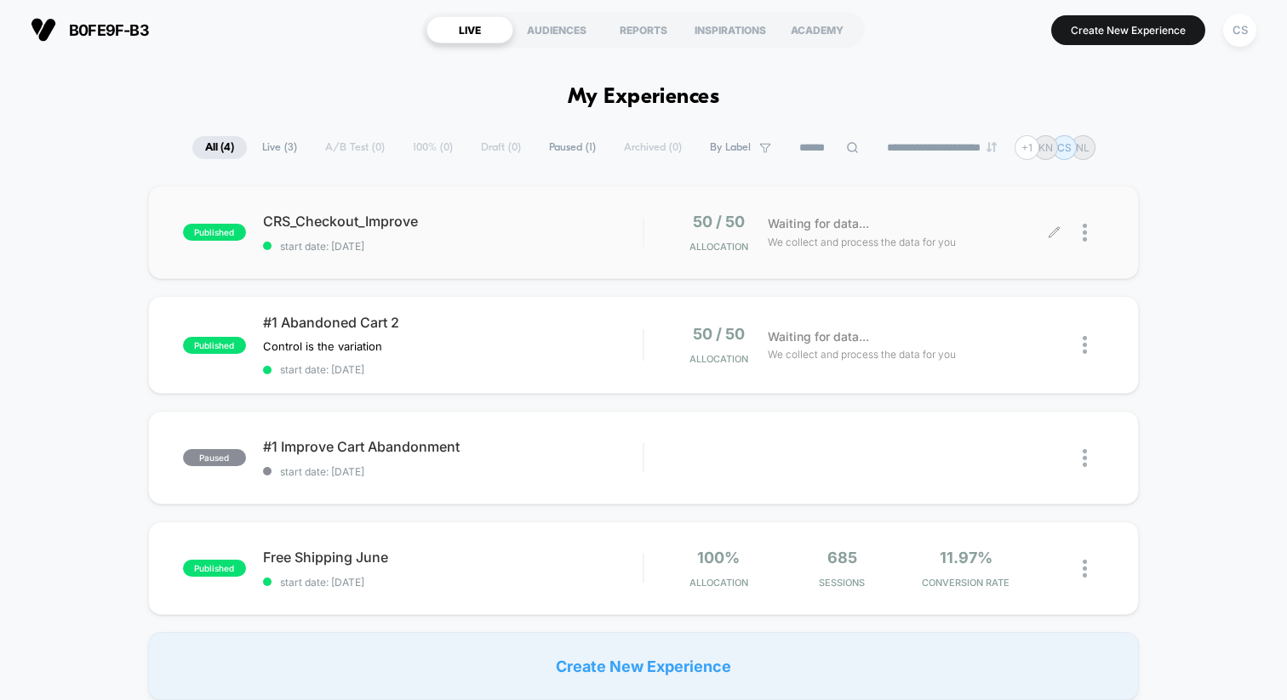
click at [1016, 230] on div "Waiting for data... We collect and process the data for you" at bounding box center [906, 233] width 295 height 40
click at [1083, 233] on img at bounding box center [1085, 233] width 4 height 18
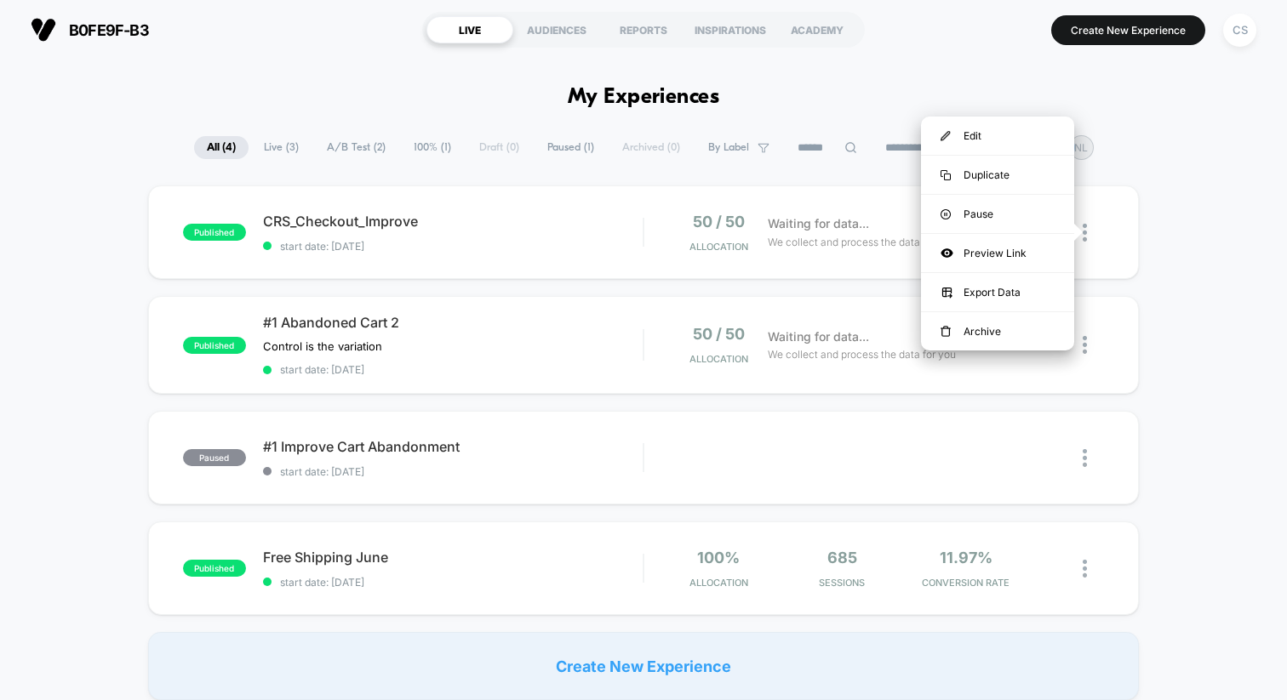
click at [1159, 308] on div "published CRS_Checkout_Improve start date: 27.08.2025 50 / 50 Allocation Waitin…" at bounding box center [643, 443] width 1287 height 515
